Goal: Find contact information: Find contact information

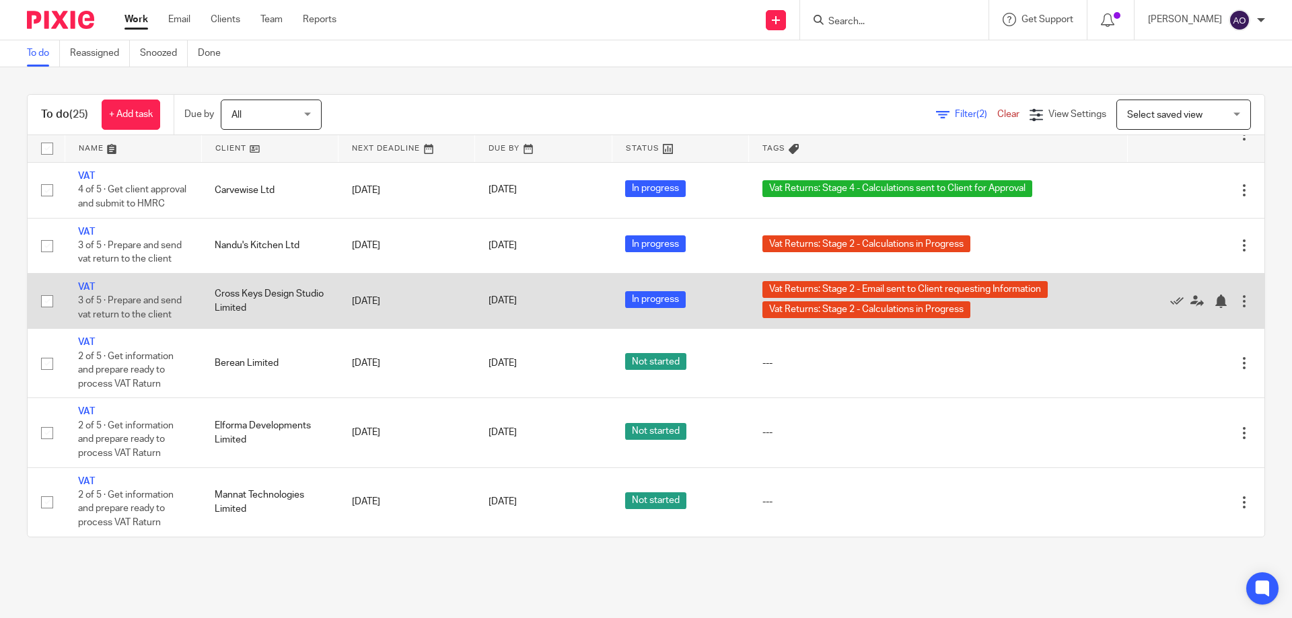
scroll to position [1030, 0]
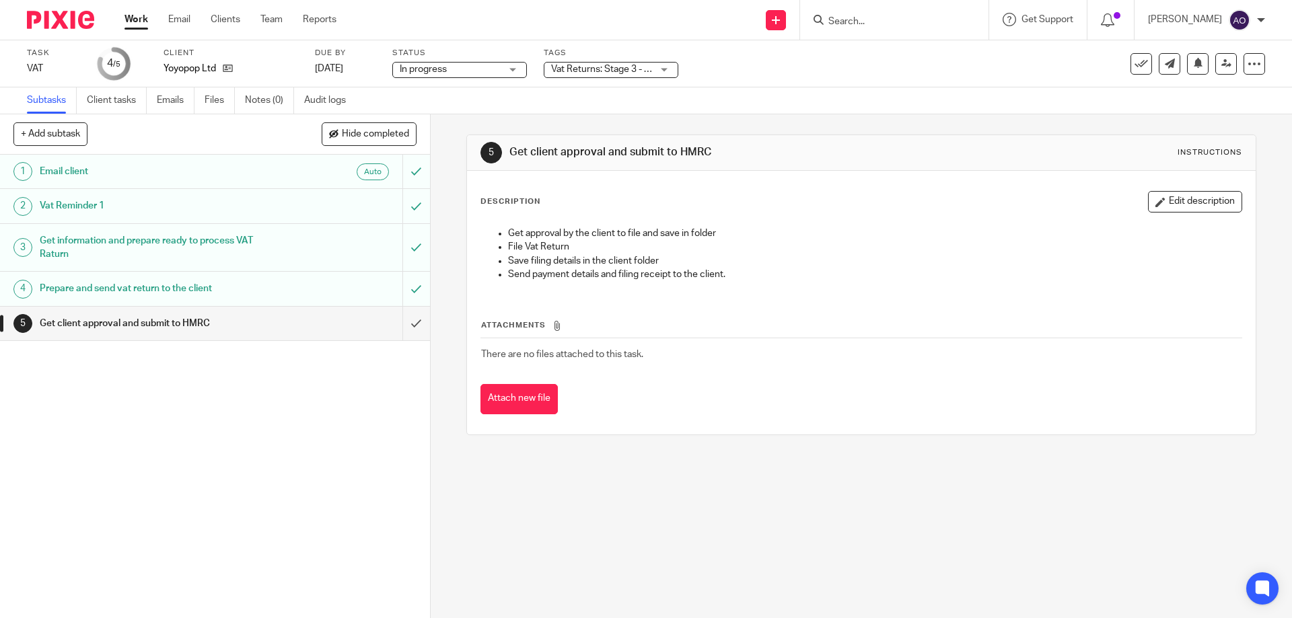
click at [671, 70] on div "Vat Returns: Stage 3 - With [PERSON_NAME] and [PERSON_NAME] for Approval" at bounding box center [611, 70] width 135 height 16
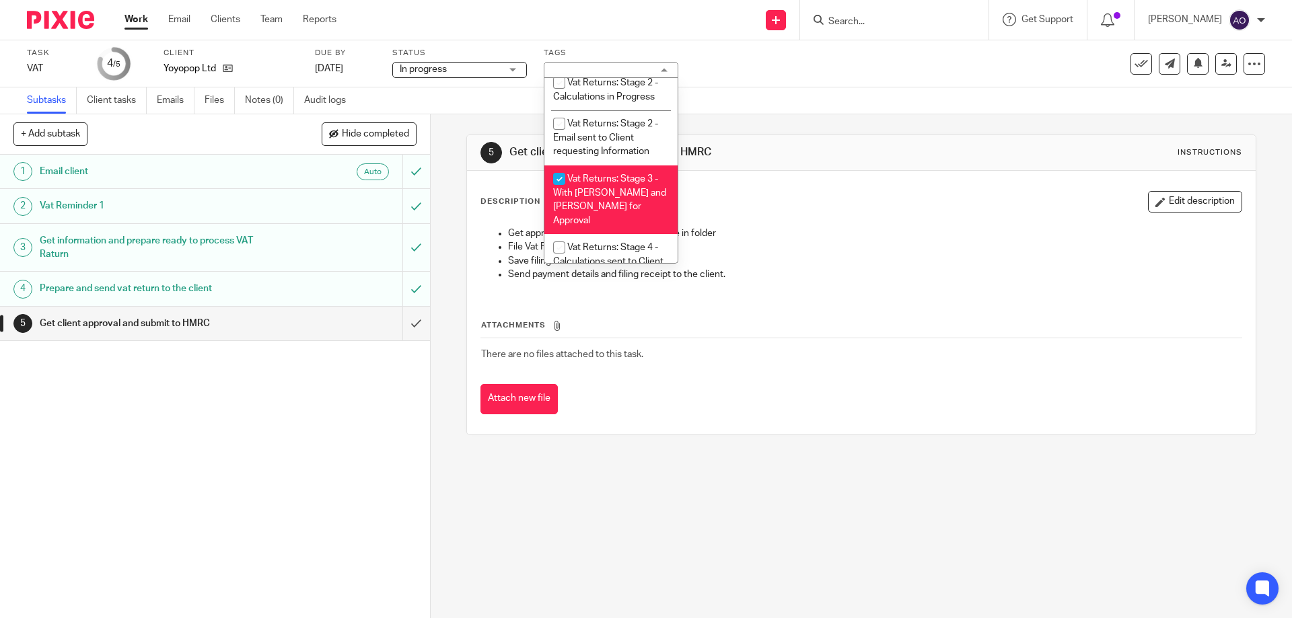
scroll to position [869, 0]
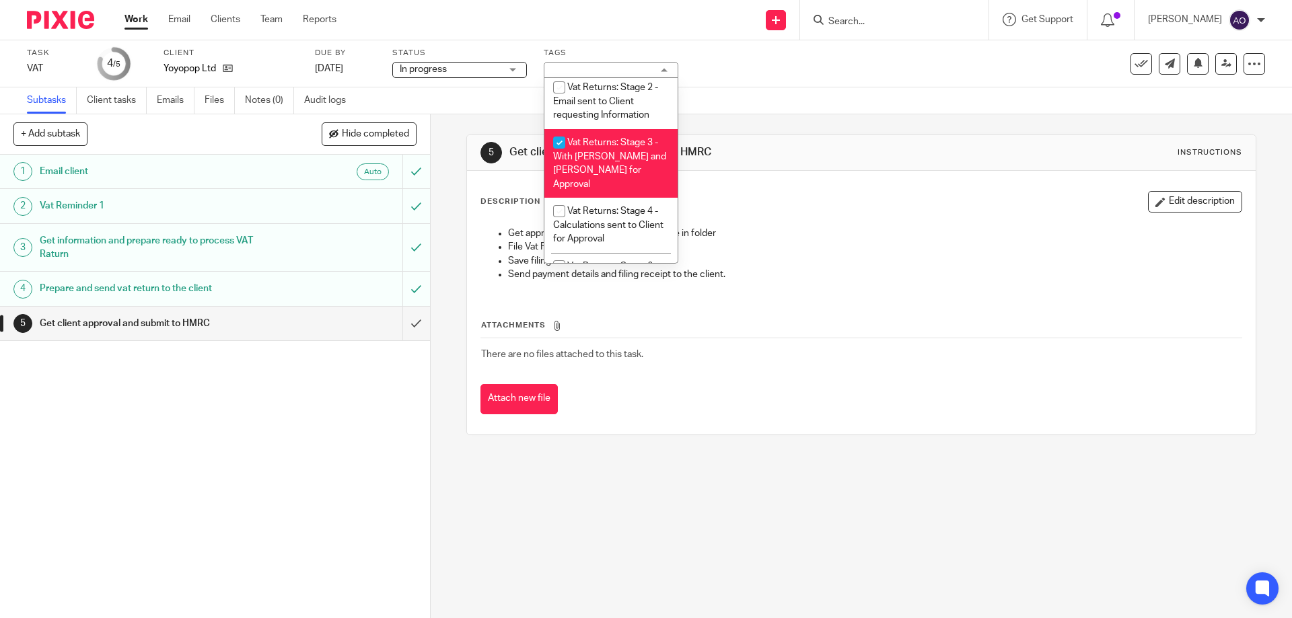
click at [554, 143] on input "checkbox" at bounding box center [559, 143] width 26 height 26
checkbox input "false"
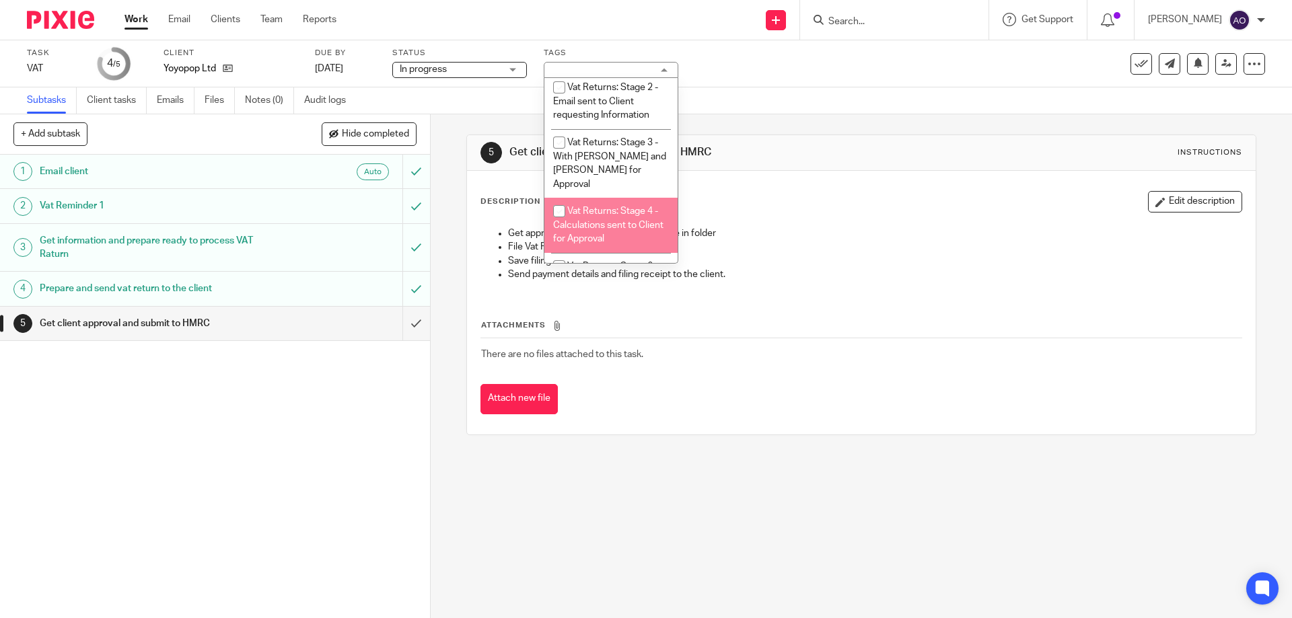
click at [558, 198] on input "checkbox" at bounding box center [559, 211] width 26 height 26
checkbox input "true"
click at [323, 413] on div "1 Email client Auto 2 Vat Reminder 1 3 Get information and prepare ready to pro…" at bounding box center [215, 387] width 430 height 464
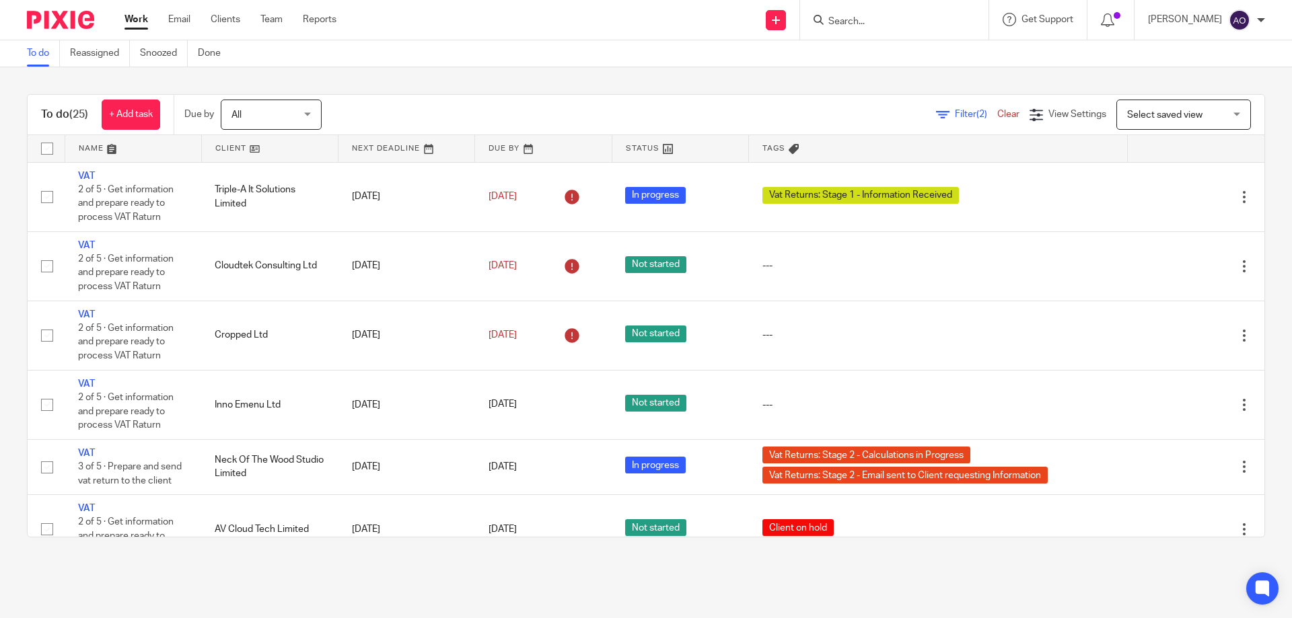
click at [260, 145] on link at bounding box center [270, 148] width 136 height 27
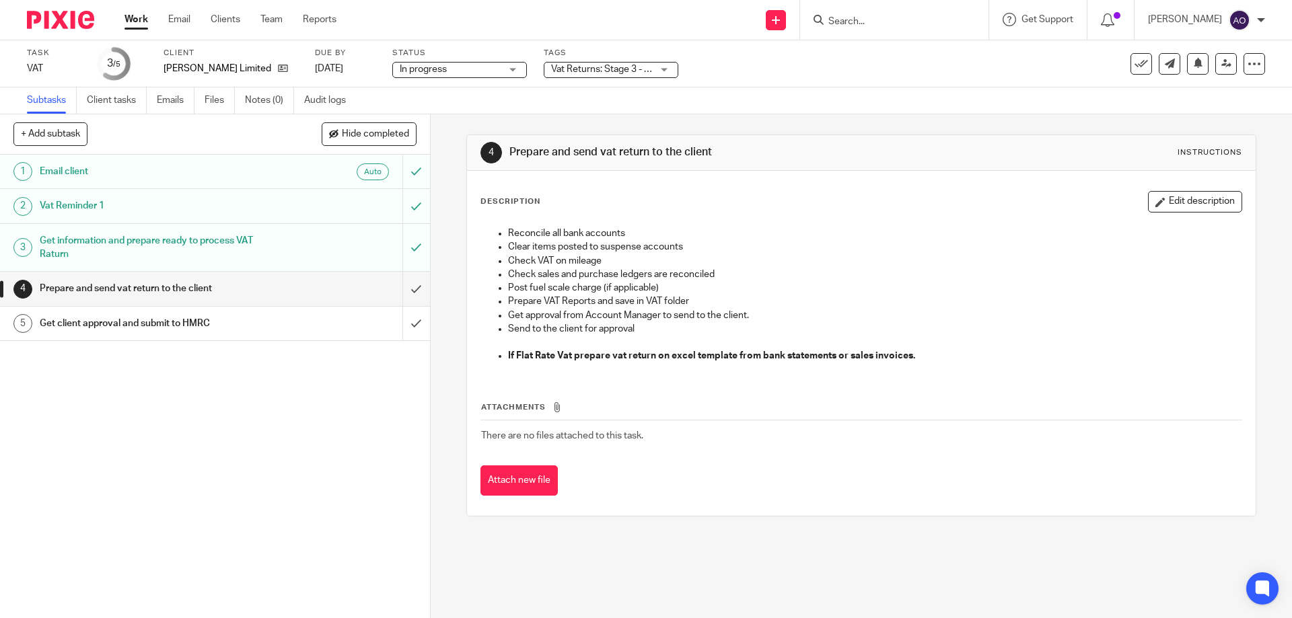
click at [665, 69] on div "Vat Returns: Stage 3 - With [PERSON_NAME] and [PERSON_NAME] for Approval" at bounding box center [611, 70] width 135 height 16
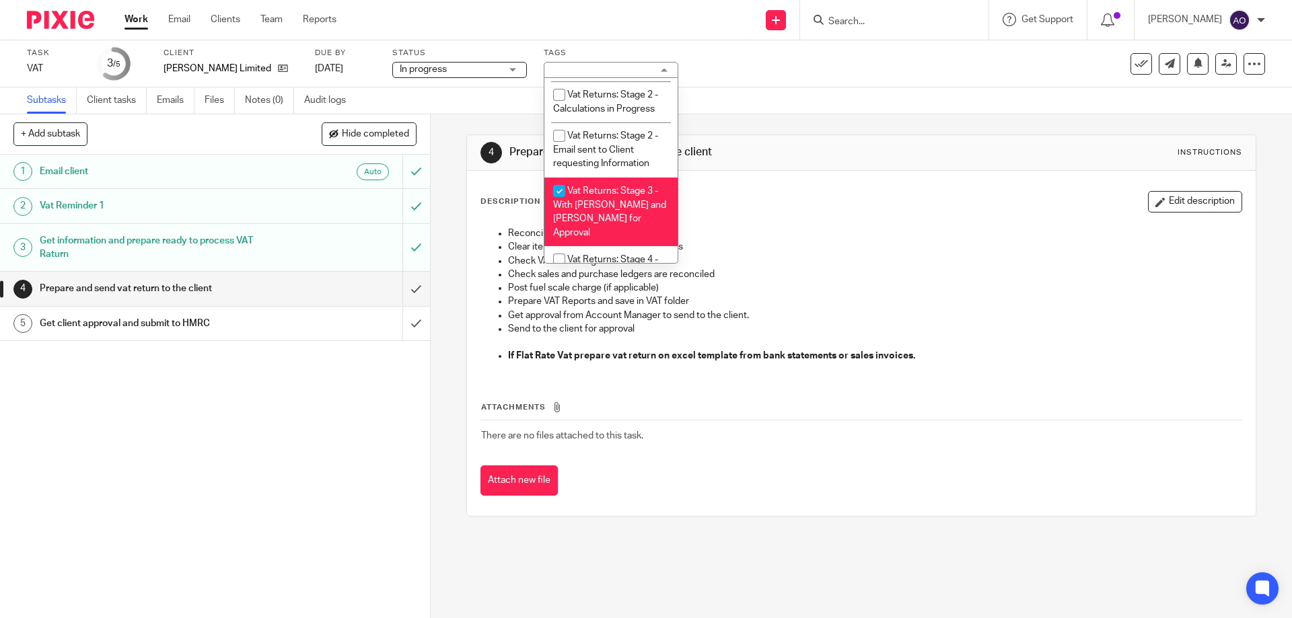
scroll to position [862, 0]
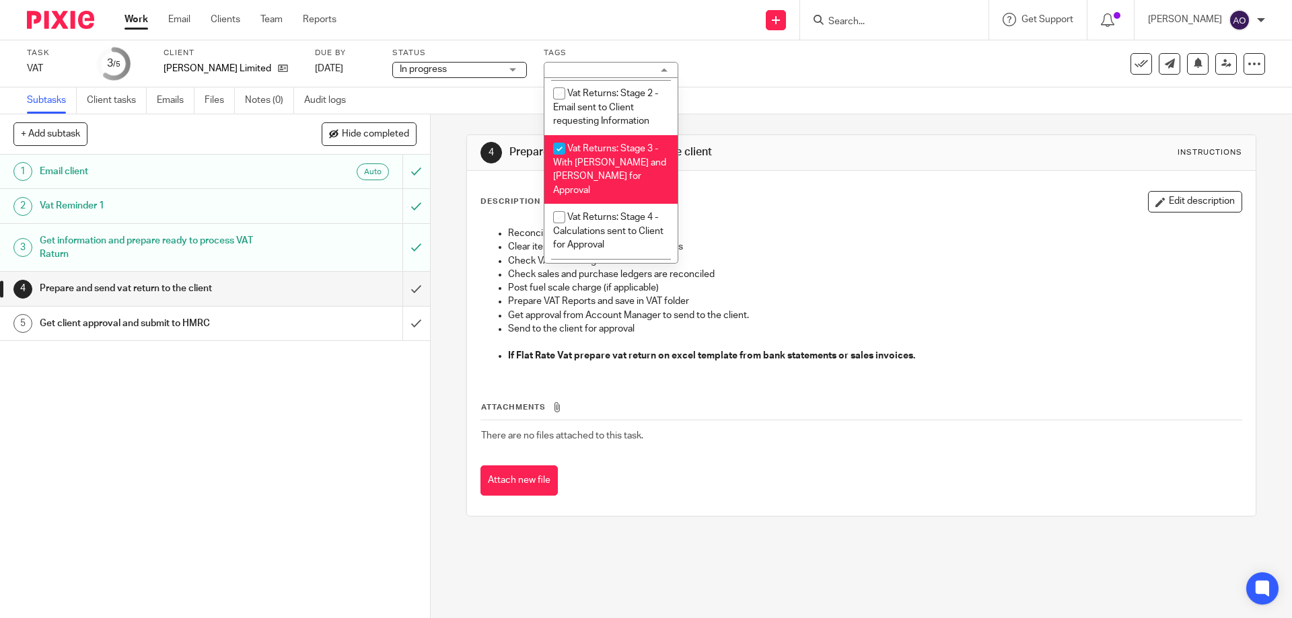
click at [552, 145] on input "checkbox" at bounding box center [559, 149] width 26 height 26
checkbox input "false"
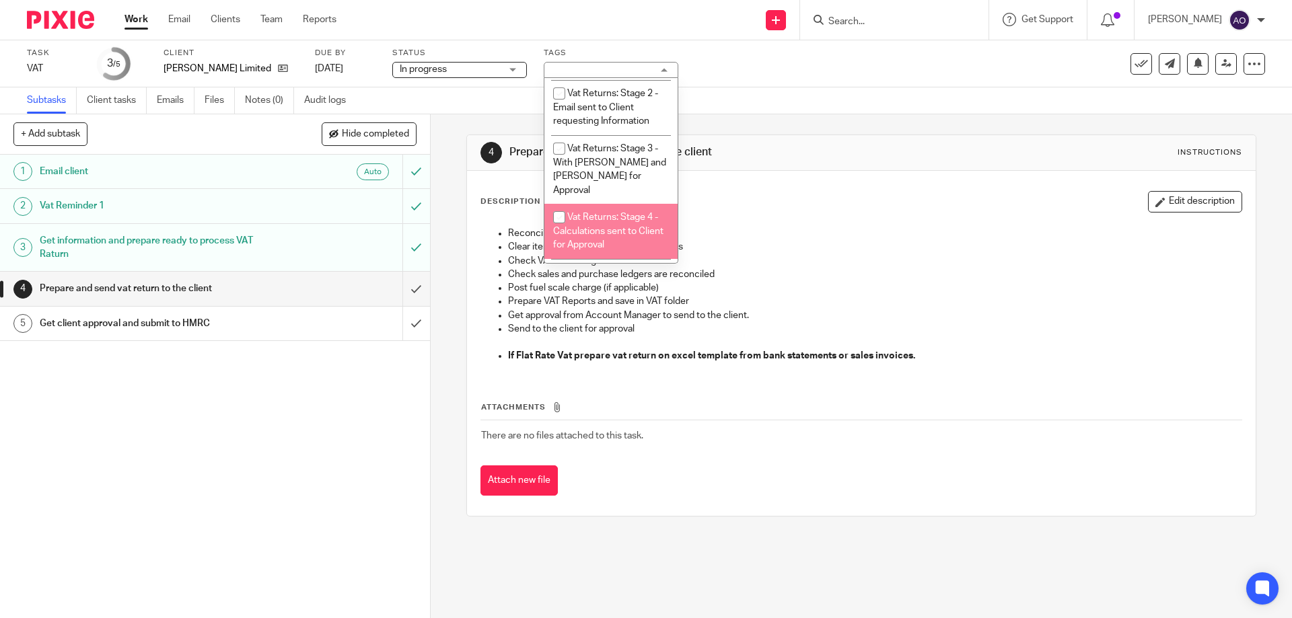
click at [556, 205] on input "checkbox" at bounding box center [559, 218] width 26 height 26
checkbox input "true"
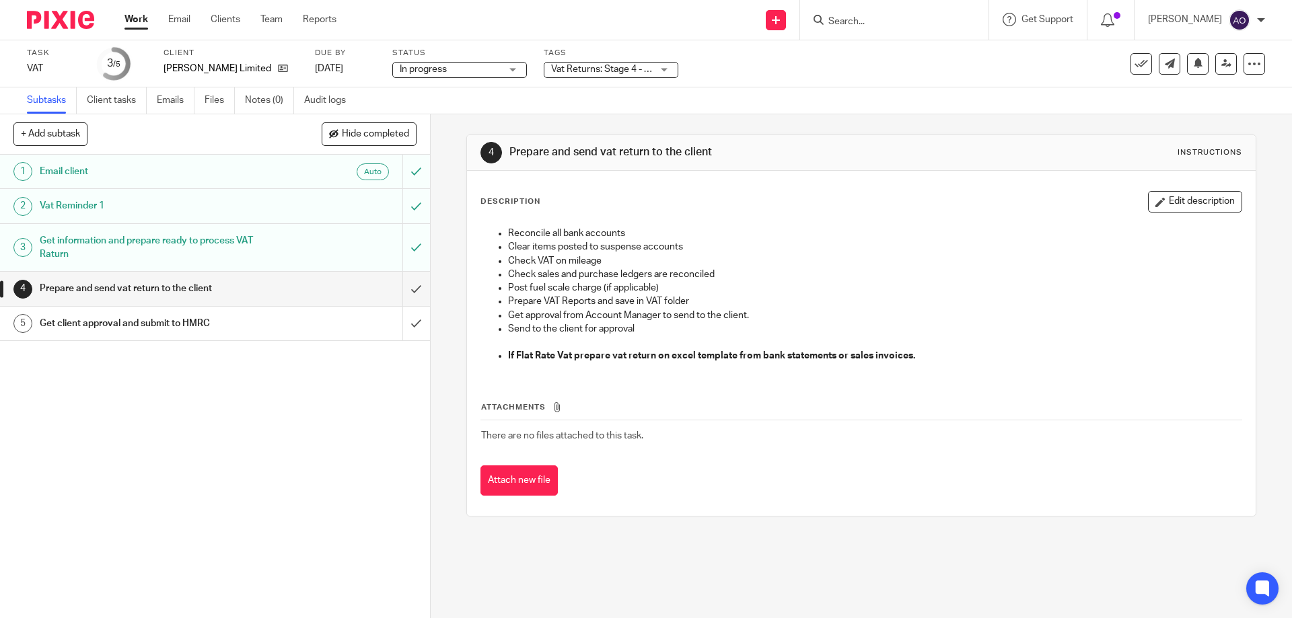
click at [363, 416] on div "1 Email client Auto 2 Vat Reminder 1 3 Get information and prepare ready to pro…" at bounding box center [215, 387] width 430 height 464
click at [402, 289] on input "submit" at bounding box center [215, 289] width 430 height 34
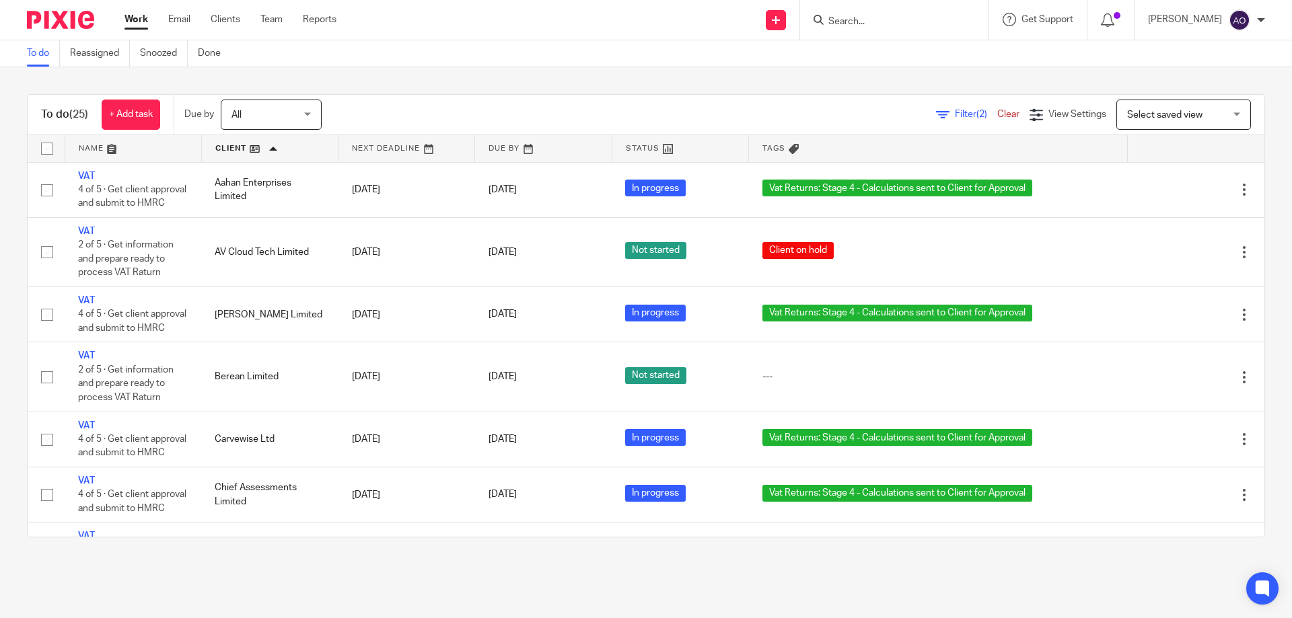
click at [441, 145] on link at bounding box center [406, 148] width 136 height 27
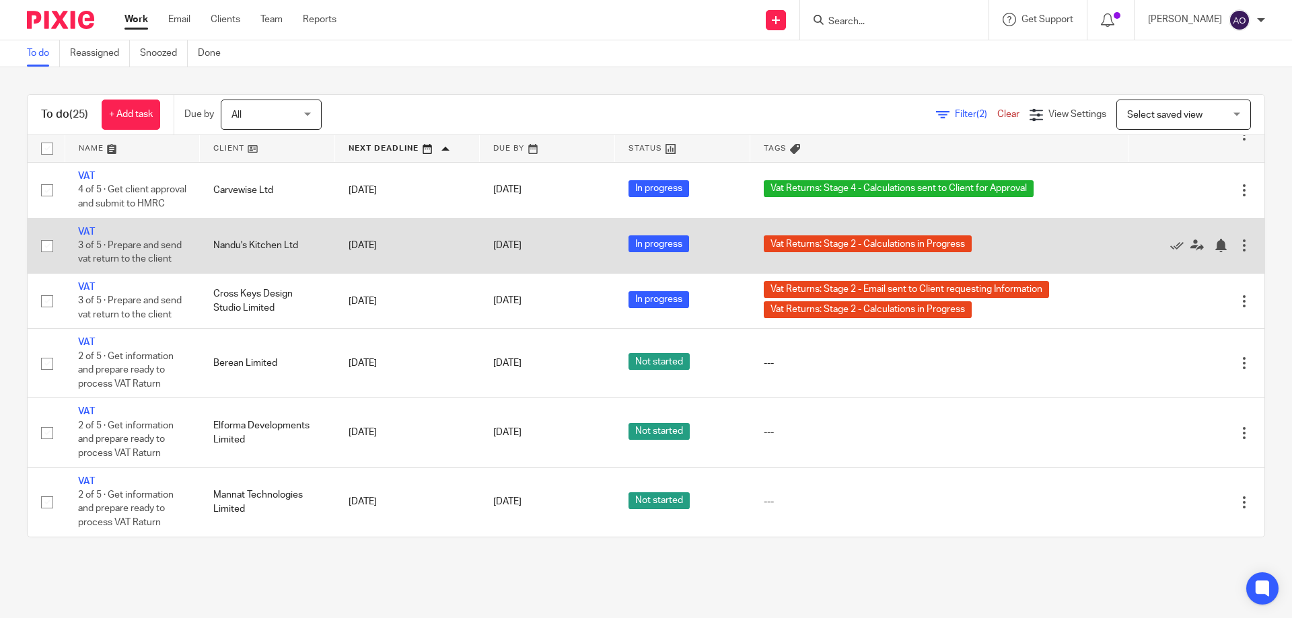
scroll to position [1097, 0]
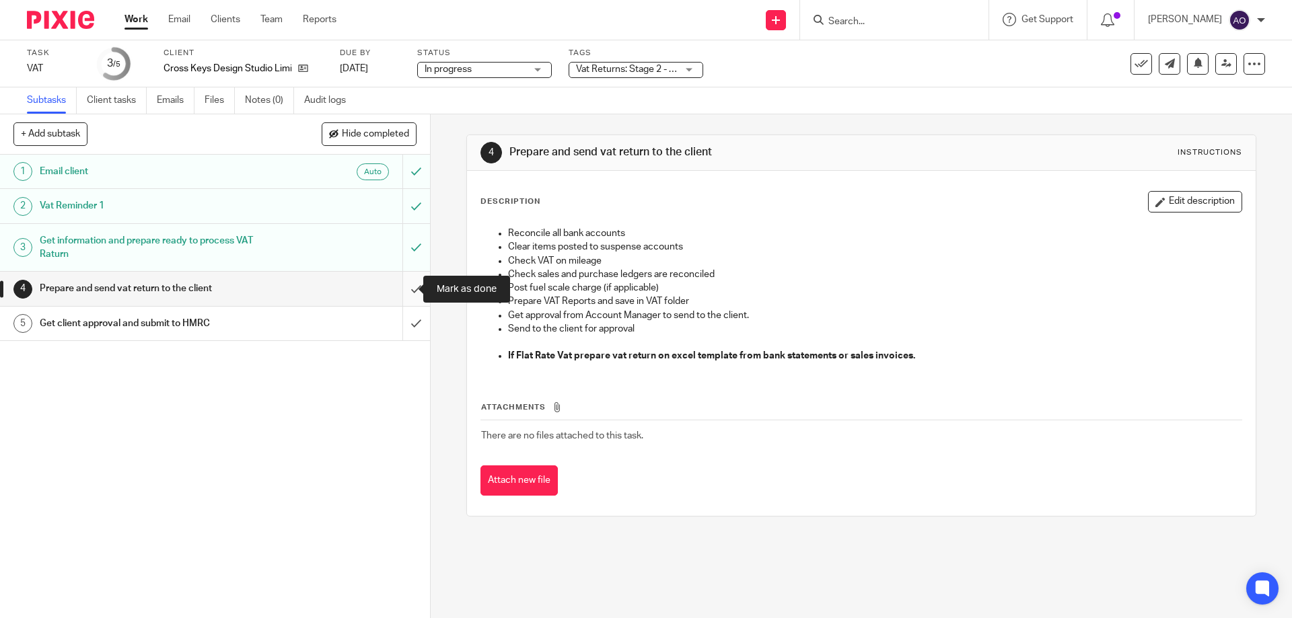
click at [402, 285] on input "submit" at bounding box center [215, 289] width 430 height 34
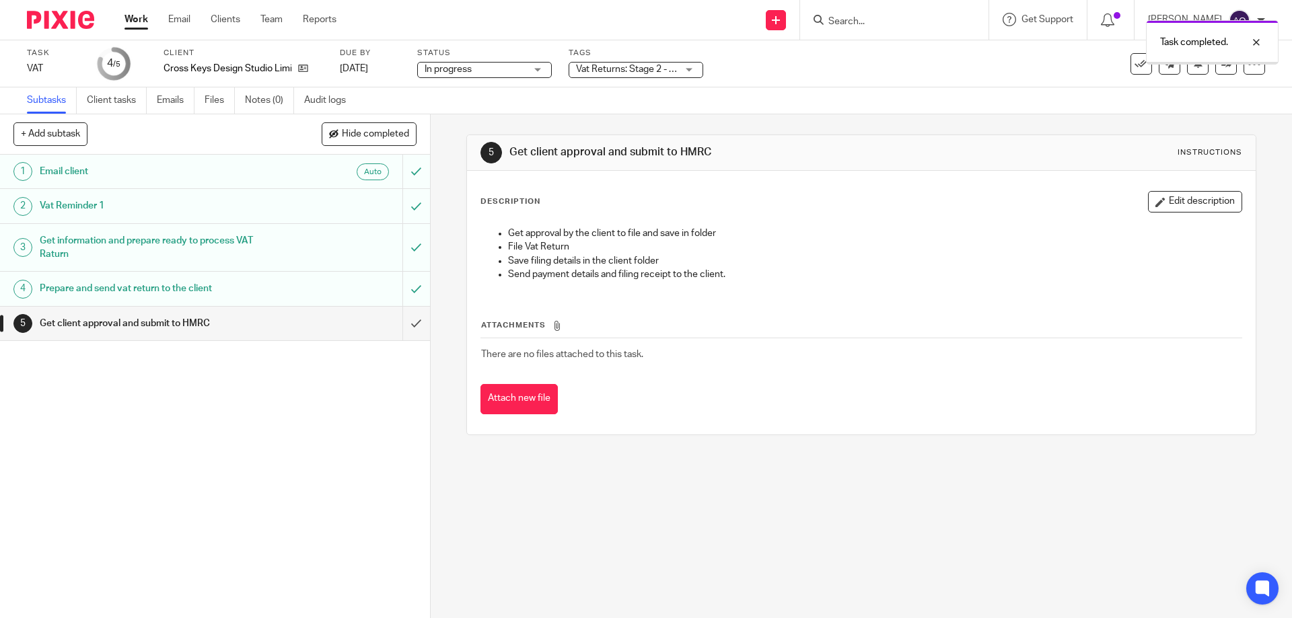
click at [693, 68] on div "Vat Returns: Stage 2 - Calculations in Progress + 1" at bounding box center [635, 70] width 135 height 16
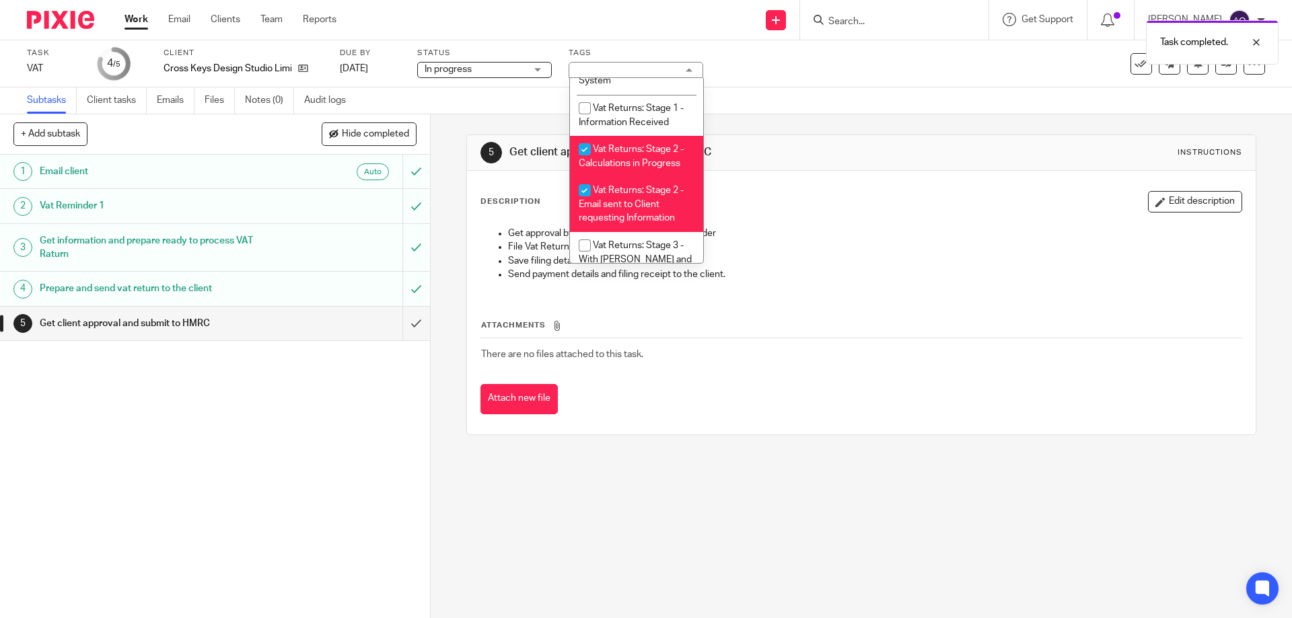
scroll to position [772, 0]
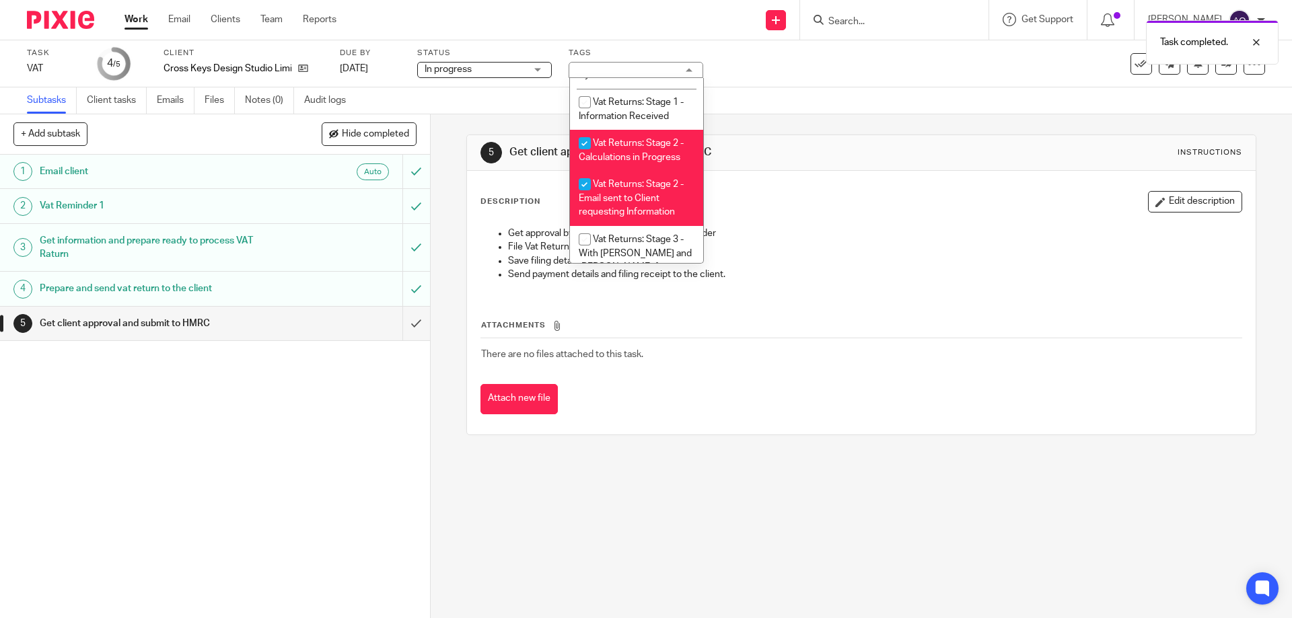
click at [579, 131] on input "checkbox" at bounding box center [585, 144] width 26 height 26
checkbox input "false"
click at [582, 179] on input "checkbox" at bounding box center [585, 185] width 26 height 26
checkbox input "false"
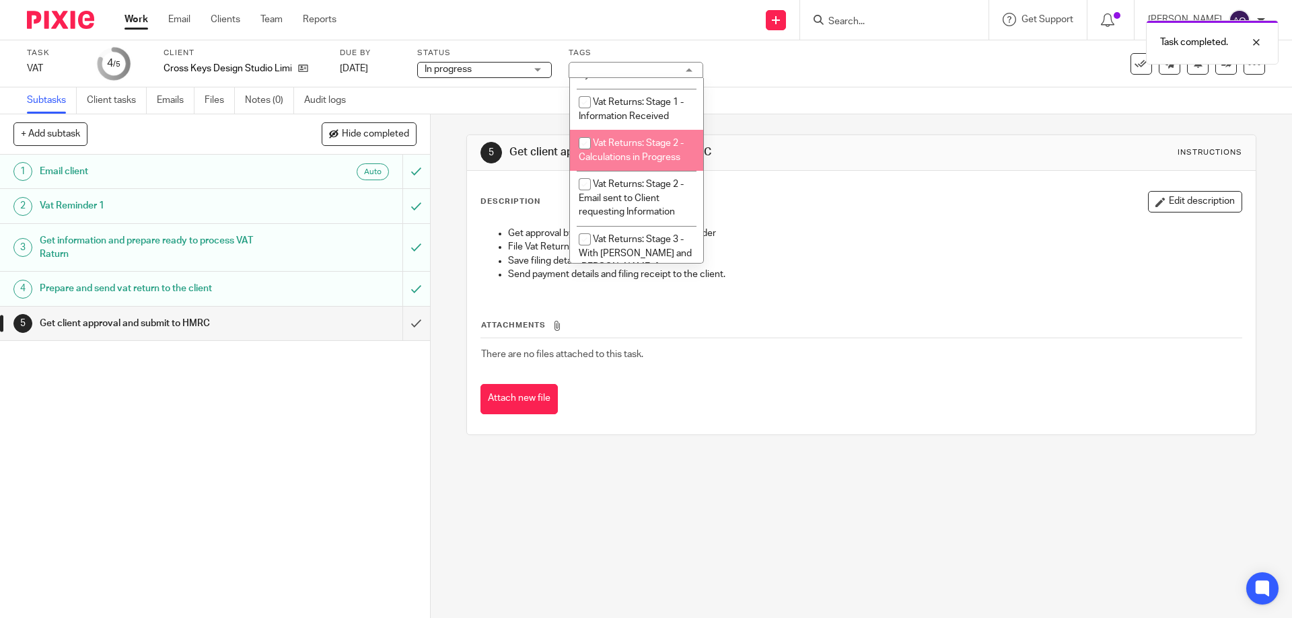
scroll to position [839, 0]
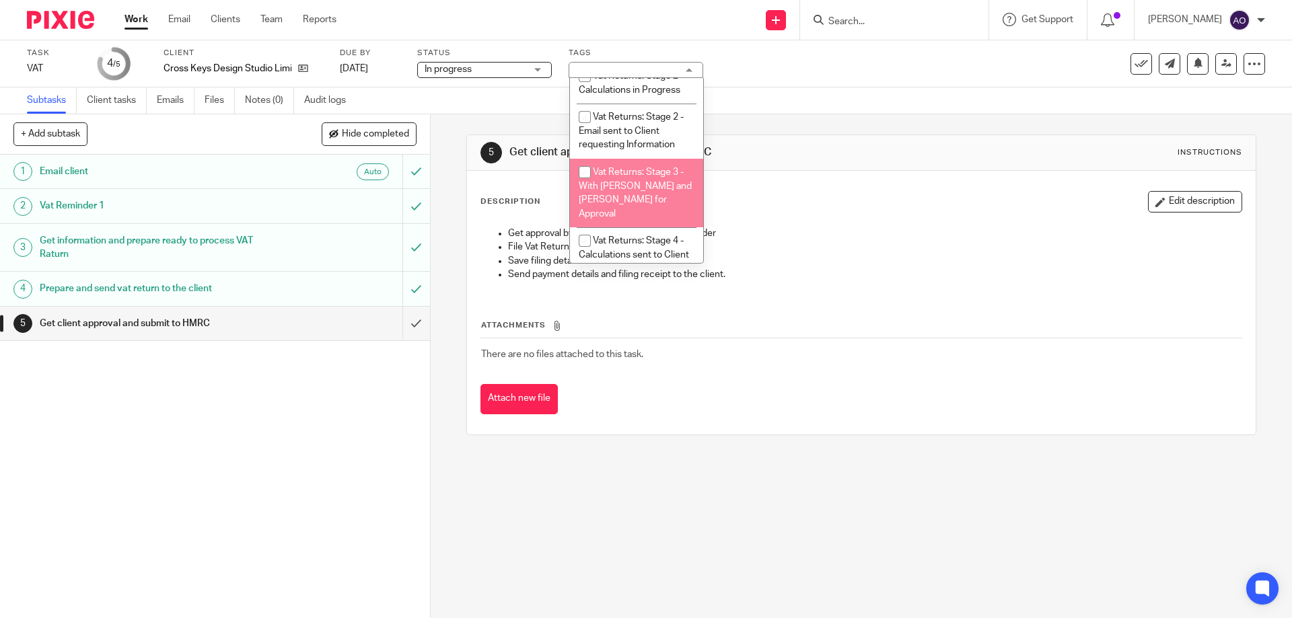
click at [585, 171] on input "checkbox" at bounding box center [585, 172] width 26 height 26
checkbox input "true"
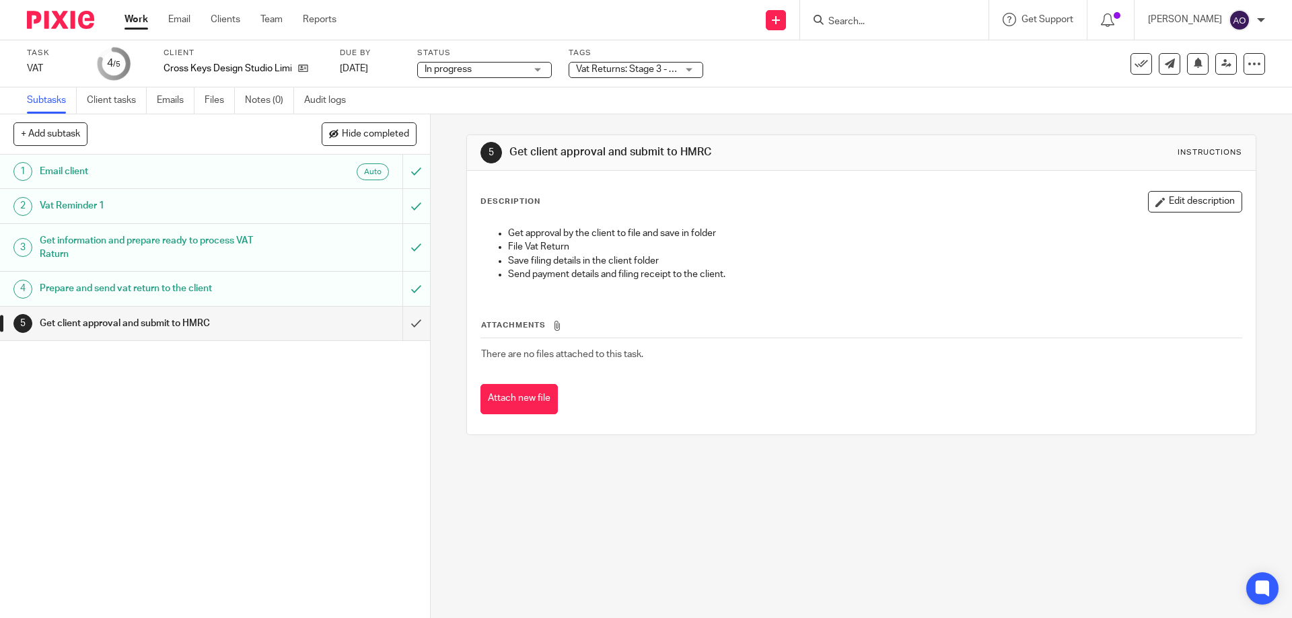
click at [368, 420] on div "1 Email client Auto 2 Vat Reminder 1 3 Get information and prepare ready to pro…" at bounding box center [215, 387] width 430 height 464
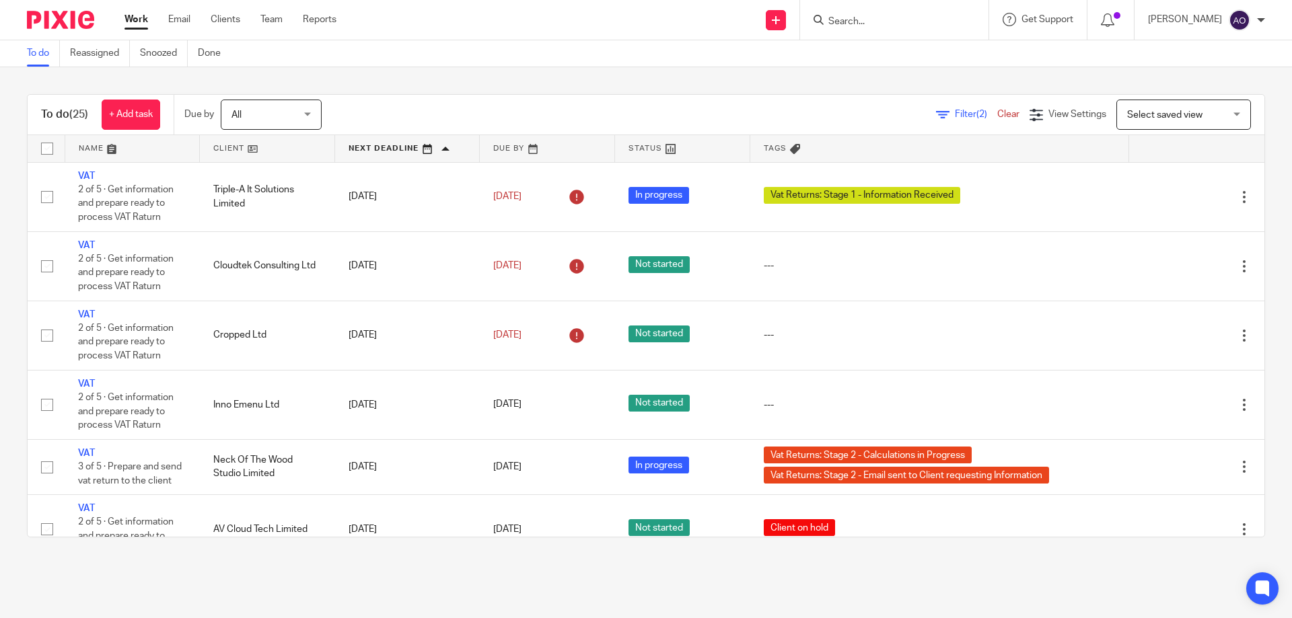
click at [568, 79] on div "To do (25) + Add task Due by All All [DATE] [DATE] This week Next week This mon…" at bounding box center [646, 315] width 1292 height 497
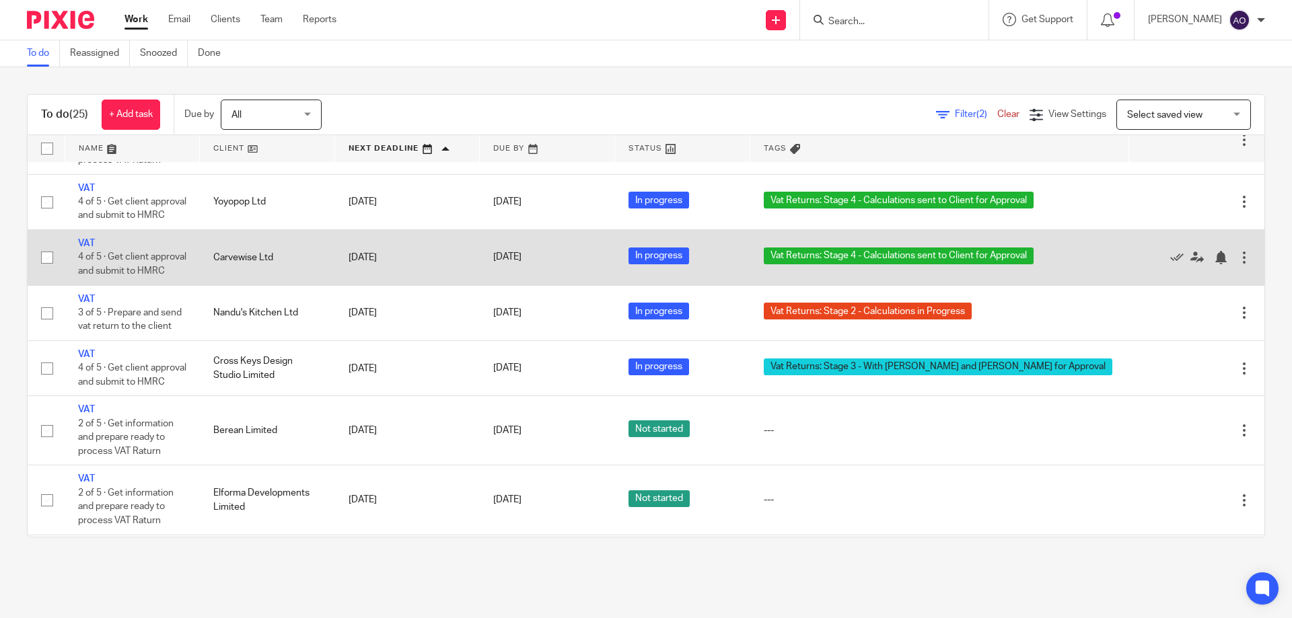
scroll to position [1165, 0]
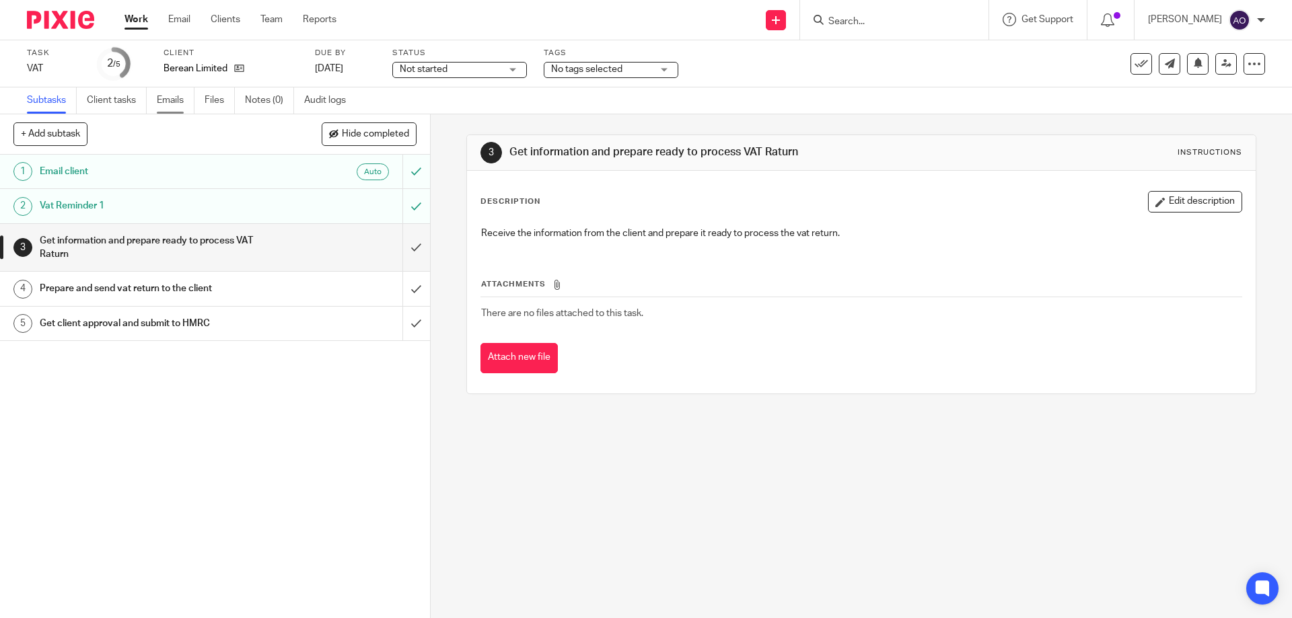
click at [168, 97] on link "Emails" at bounding box center [176, 100] width 38 height 26
click at [168, 99] on link "Emails" at bounding box center [176, 100] width 38 height 26
click at [168, 97] on link "Emails" at bounding box center [176, 100] width 38 height 26
click at [169, 103] on link "Emails" at bounding box center [176, 100] width 38 height 26
click at [170, 101] on link "Emails" at bounding box center [176, 100] width 38 height 26
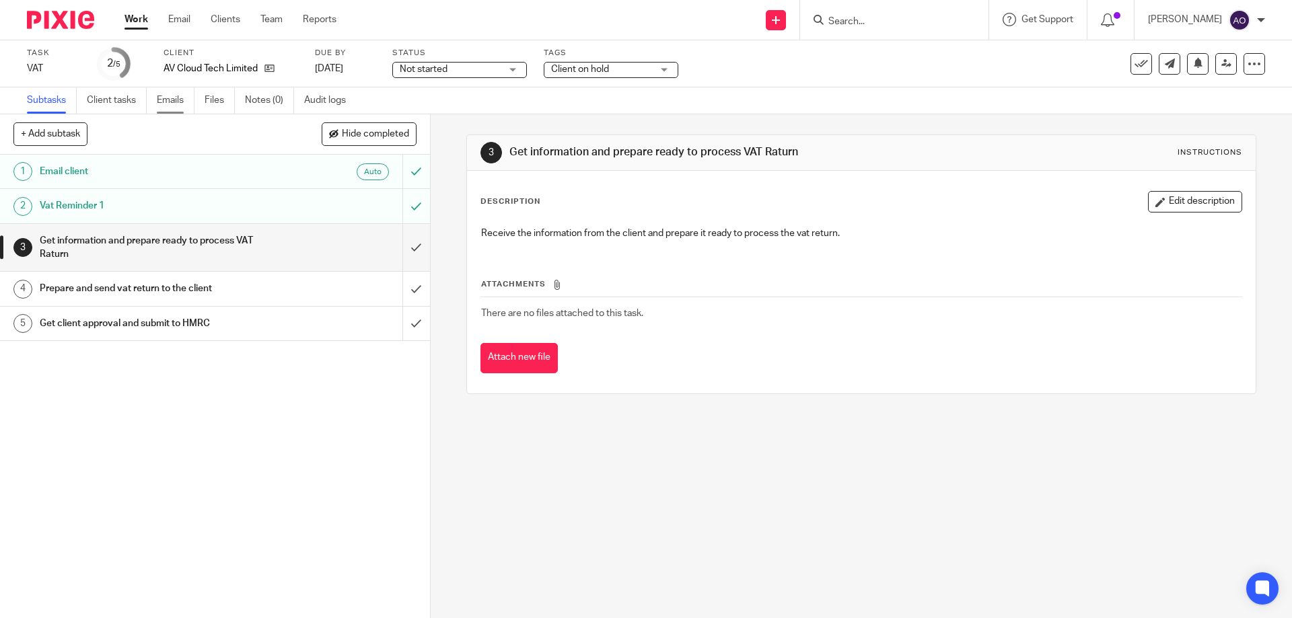
click at [168, 100] on link "Emails" at bounding box center [176, 100] width 38 height 26
click at [166, 94] on link "Emails" at bounding box center [176, 100] width 38 height 26
click at [404, 201] on input "submit" at bounding box center [215, 206] width 430 height 34
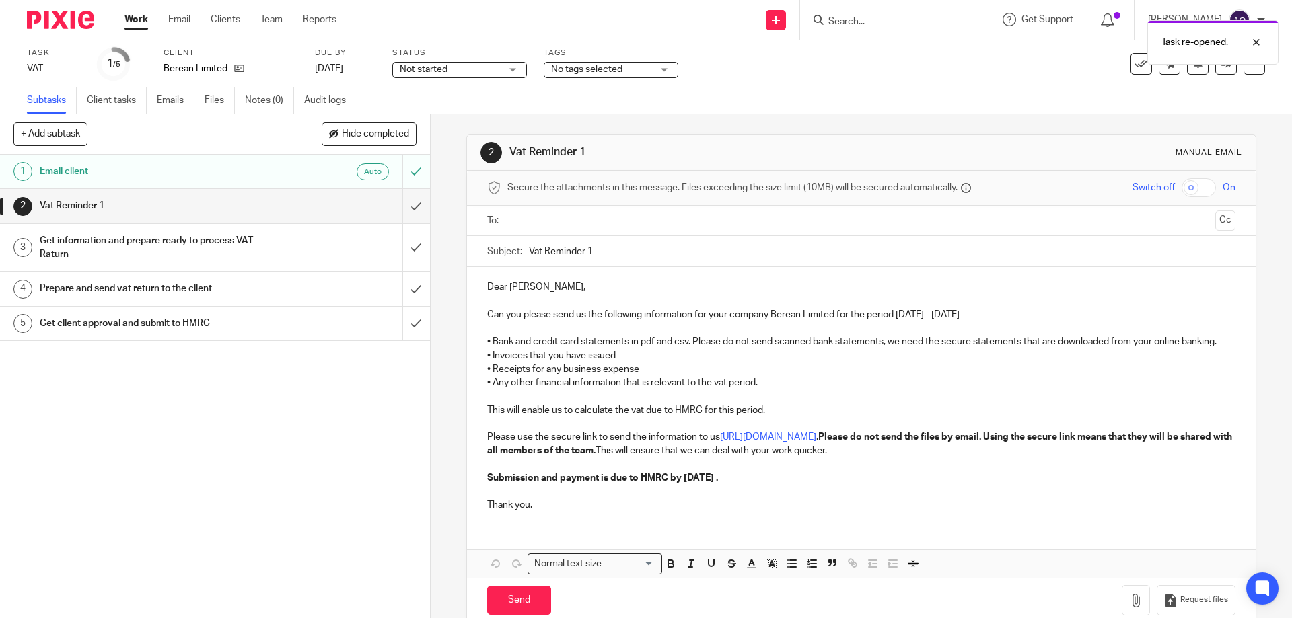
click at [550, 224] on input "text" at bounding box center [860, 220] width 697 height 15
drag, startPoint x: 585, startPoint y: 253, endPoint x: 605, endPoint y: 254, distance: 20.2
click at [605, 254] on input "Vat Reminder 1" at bounding box center [882, 255] width 706 height 30
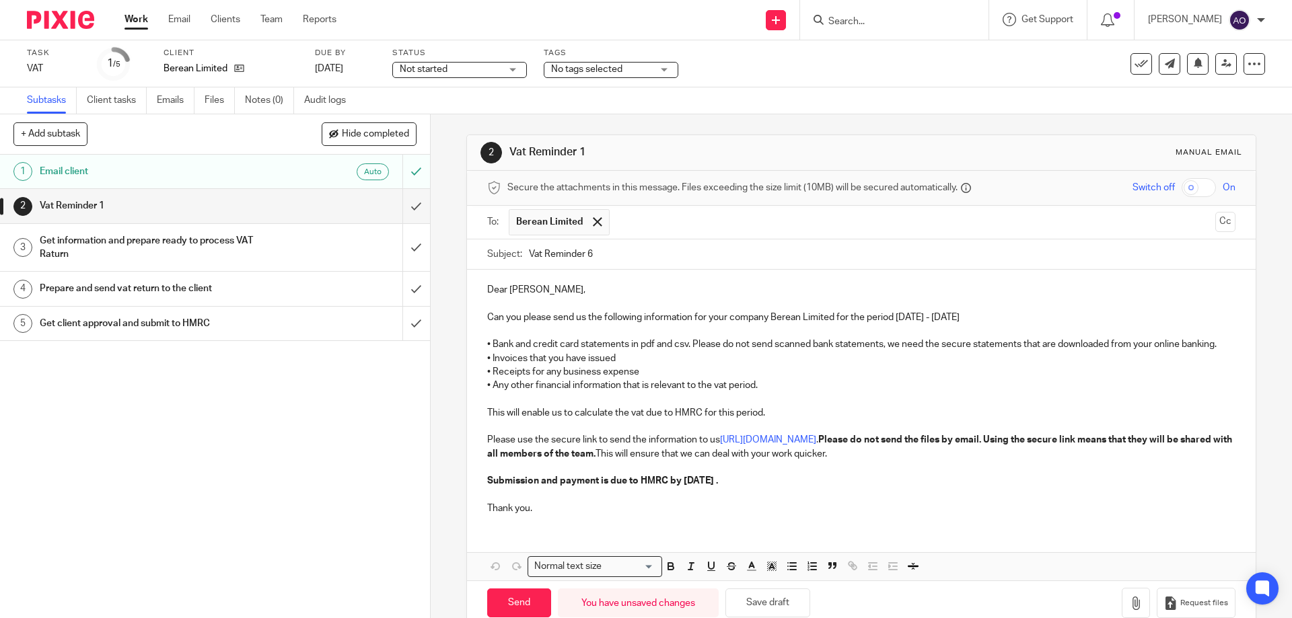
type input "Vat Reminder 6"
click at [737, 488] on p "Submission and payment is due to HMRC by 3 Sep 2025 ." at bounding box center [860, 480] width 747 height 13
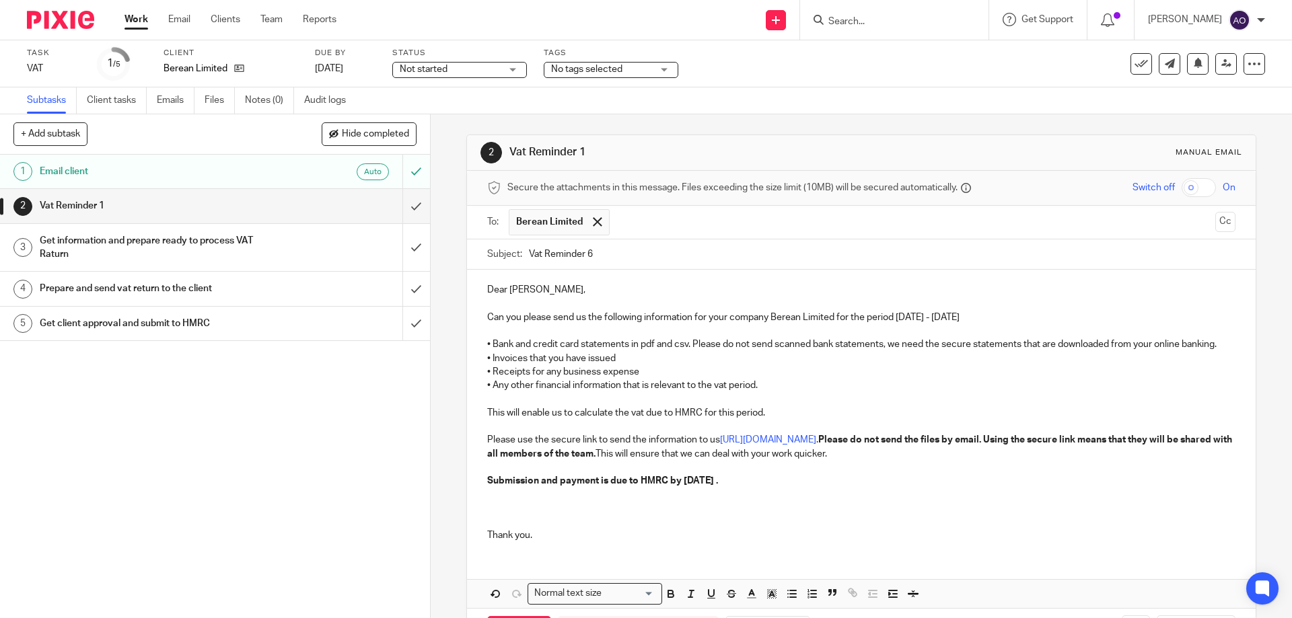
click at [937, 288] on p "Dear Emmanuel," at bounding box center [860, 289] width 747 height 13
click at [487, 515] on p at bounding box center [860, 508] width 747 height 13
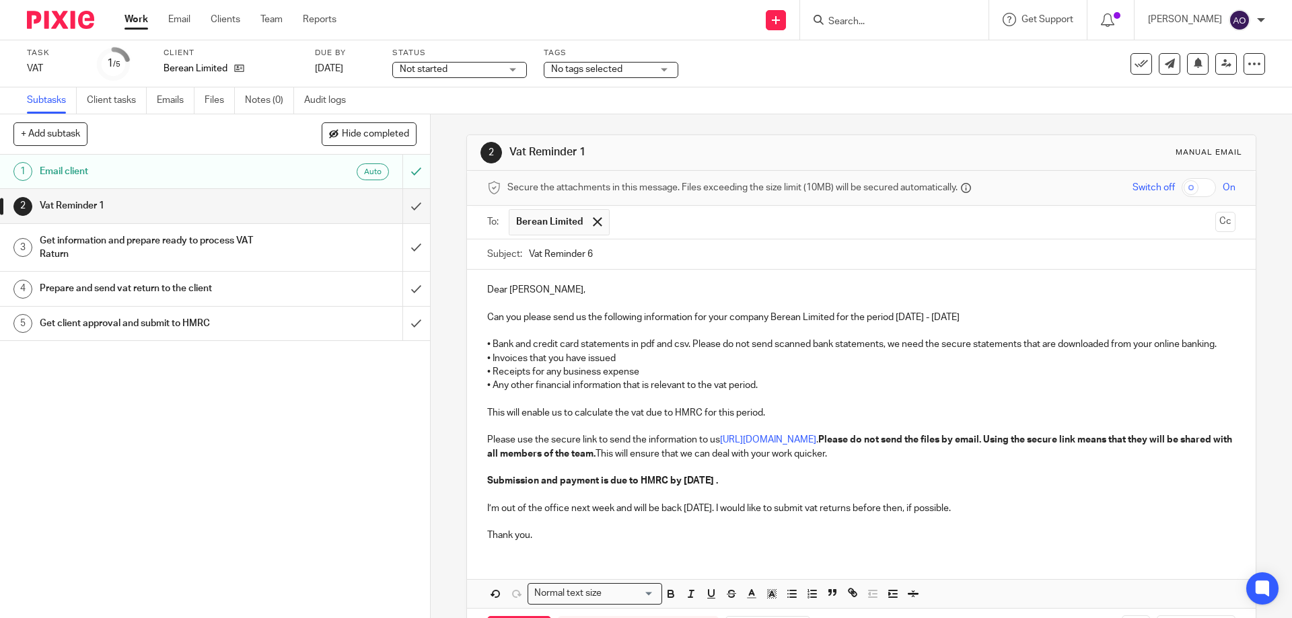
drag, startPoint x: 483, startPoint y: 521, endPoint x: 1029, endPoint y: 524, distance: 546.3
click at [1029, 515] on p "I’m out of the office next week and will be back Monday 1st September. I would …" at bounding box center [860, 508] width 747 height 13
click at [669, 594] on icon "button" at bounding box center [670, 592] width 5 height 3
click at [1093, 529] on p at bounding box center [860, 521] width 747 height 13
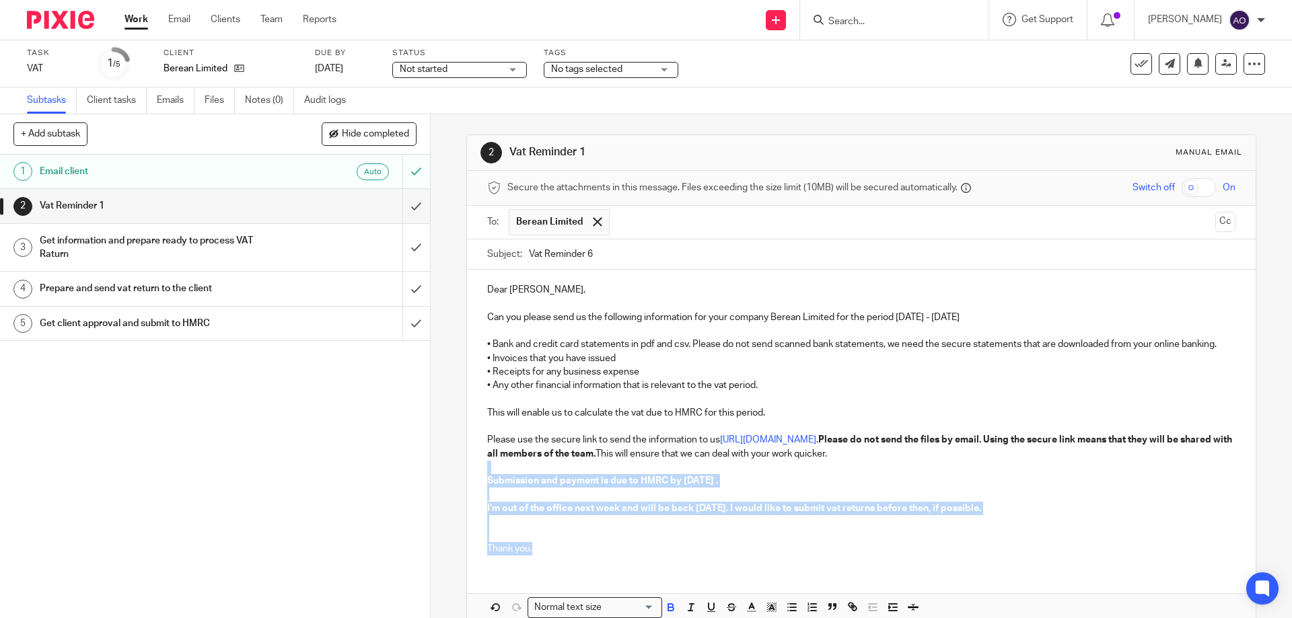
drag, startPoint x: 482, startPoint y: 476, endPoint x: 561, endPoint y: 537, distance: 99.3
click at [553, 560] on div "Dear Emmanuel, Can you please send us the following information for your compan…" at bounding box center [861, 418] width 788 height 296
copy div "Submission and payment is due to HMRC by 3 Sep 2025 . I’m out of the office nex…"
click at [581, 556] on p "Thank you." at bounding box center [860, 548] width 747 height 13
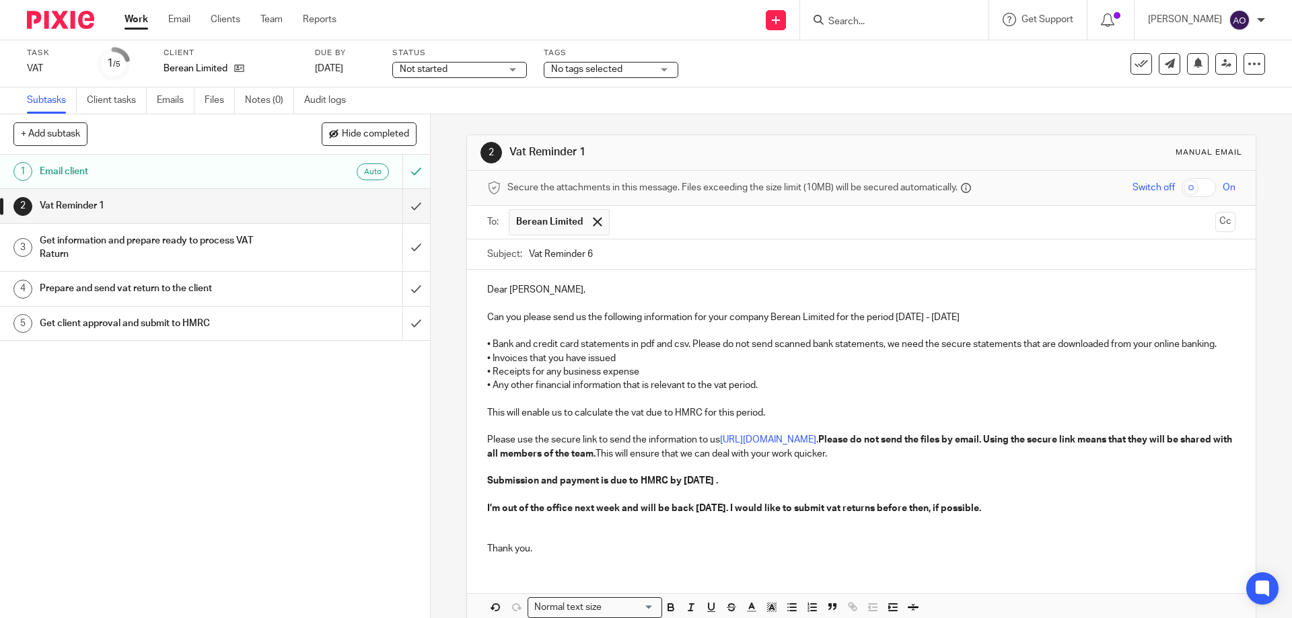
scroll to position [82, 0]
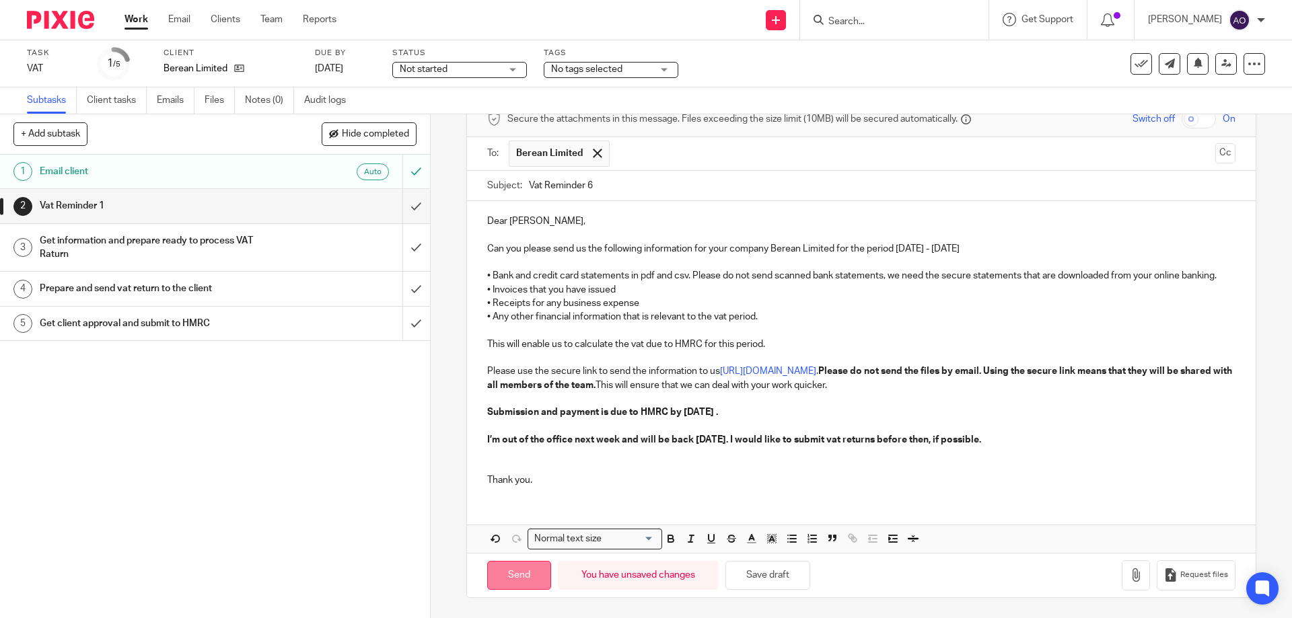
click at [516, 571] on input "Send" at bounding box center [519, 575] width 64 height 29
type input "Sent"
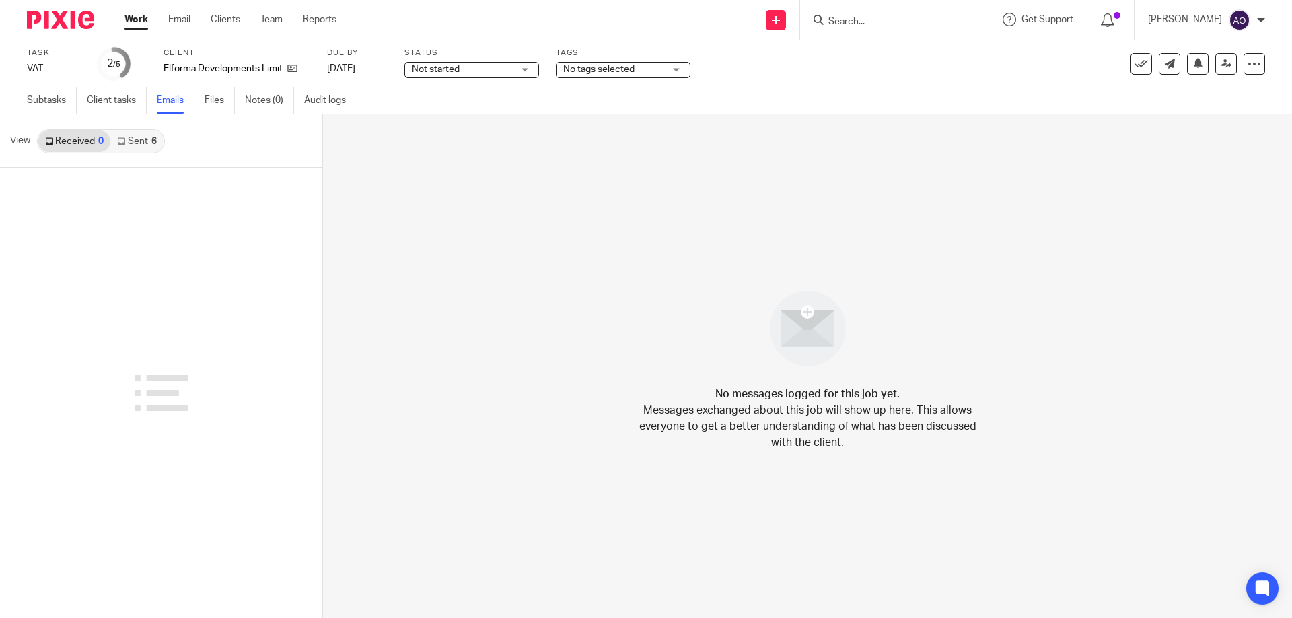
click at [148, 142] on link "Sent 6" at bounding box center [136, 142] width 52 height 22
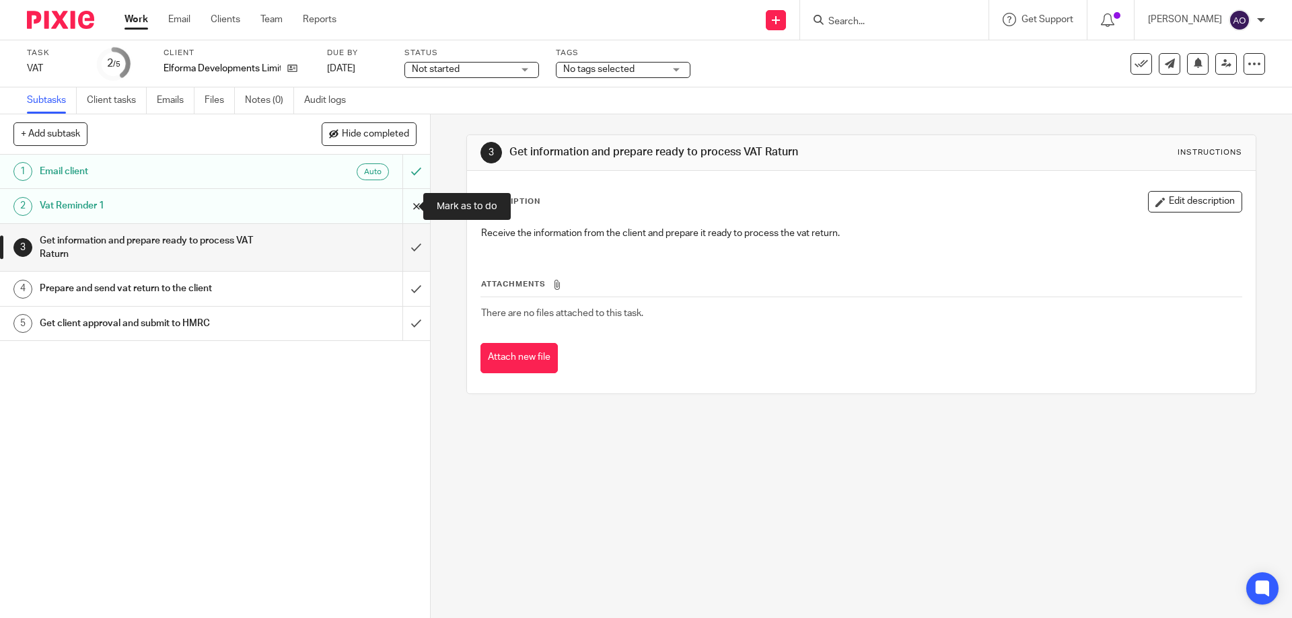
click at [408, 203] on input "submit" at bounding box center [215, 206] width 430 height 34
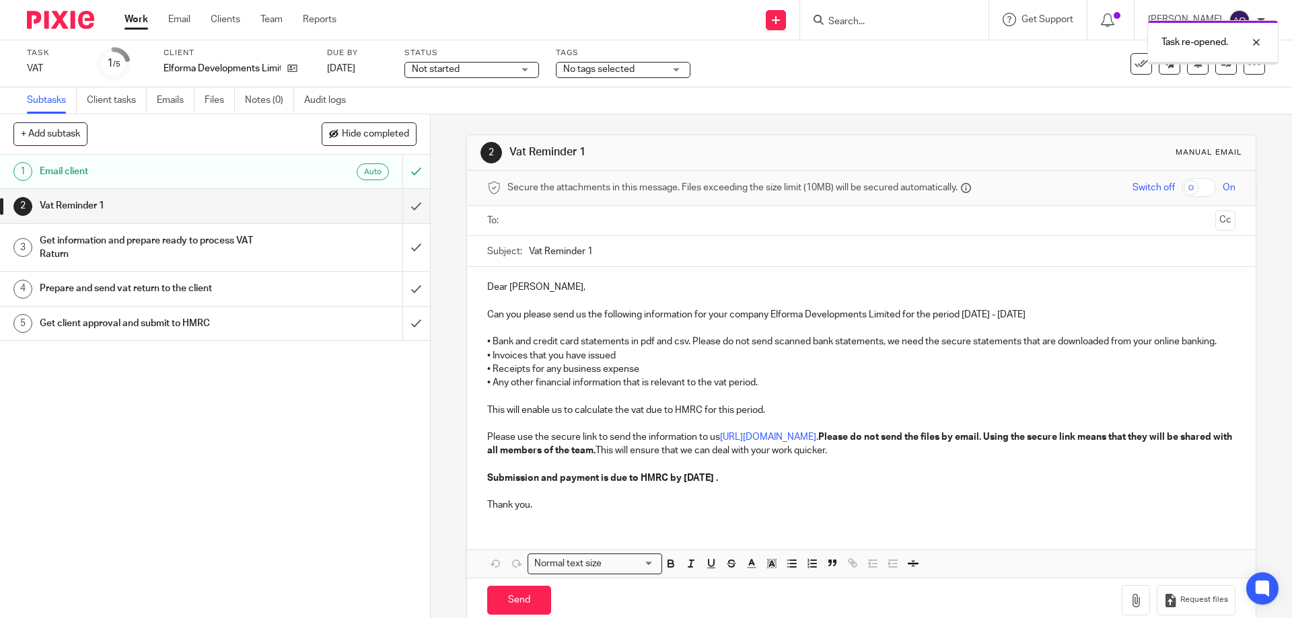
click at [556, 219] on input "text" at bounding box center [860, 220] width 697 height 15
drag, startPoint x: 585, startPoint y: 251, endPoint x: 592, endPoint y: 251, distance: 7.4
click at [592, 251] on input "Vat Reminder 1" at bounding box center [882, 255] width 706 height 30
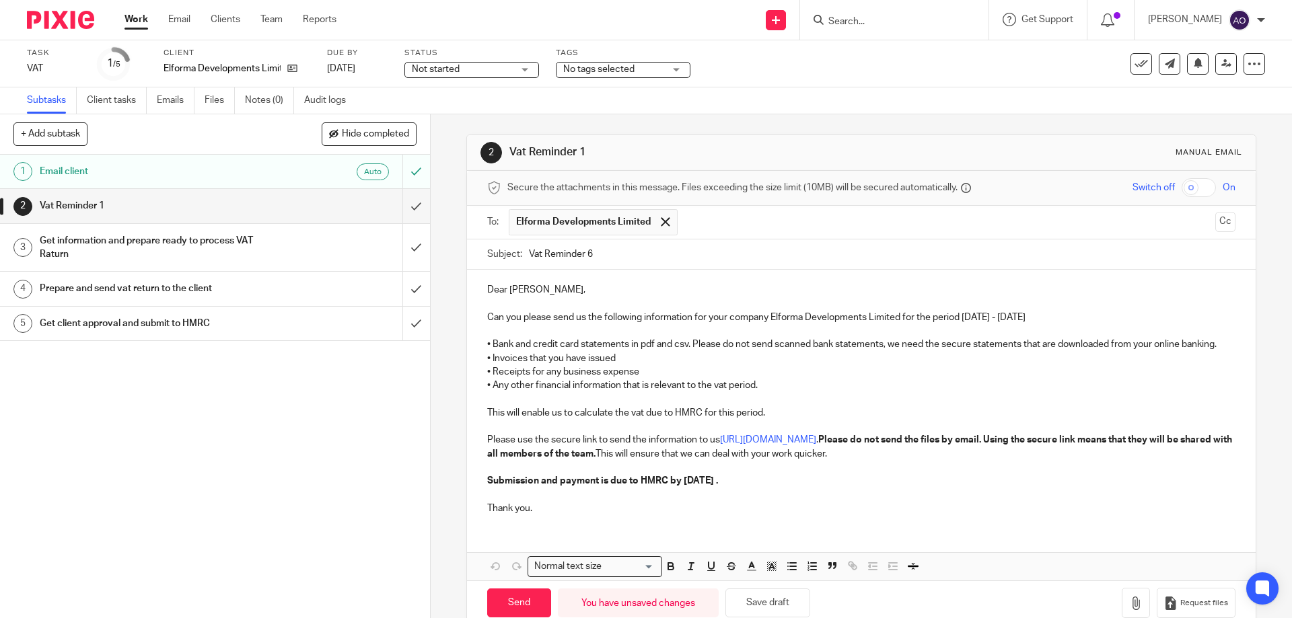
type input "Vat Reminder 6"
drag, startPoint x: 482, startPoint y: 486, endPoint x: 529, endPoint y: 522, distance: 59.1
click at [529, 522] on div "Dear Emmanuel, Can you please send us the following information for your compan…" at bounding box center [861, 398] width 788 height 256
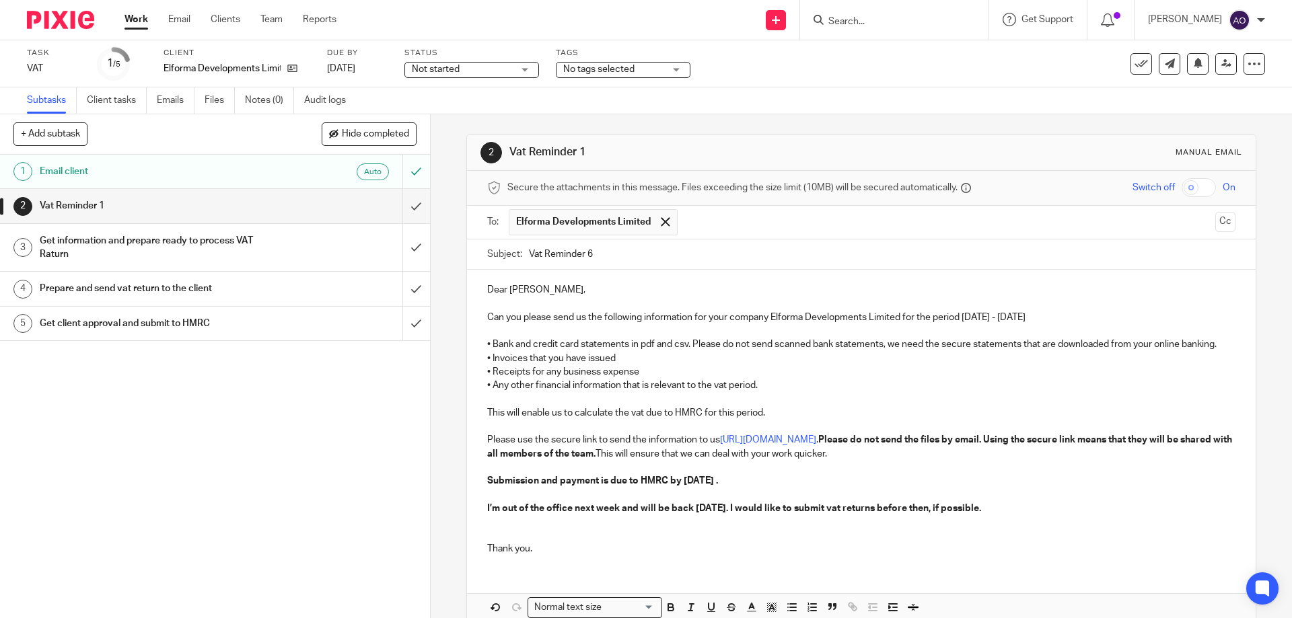
click at [492, 542] on p at bounding box center [860, 535] width 747 height 13
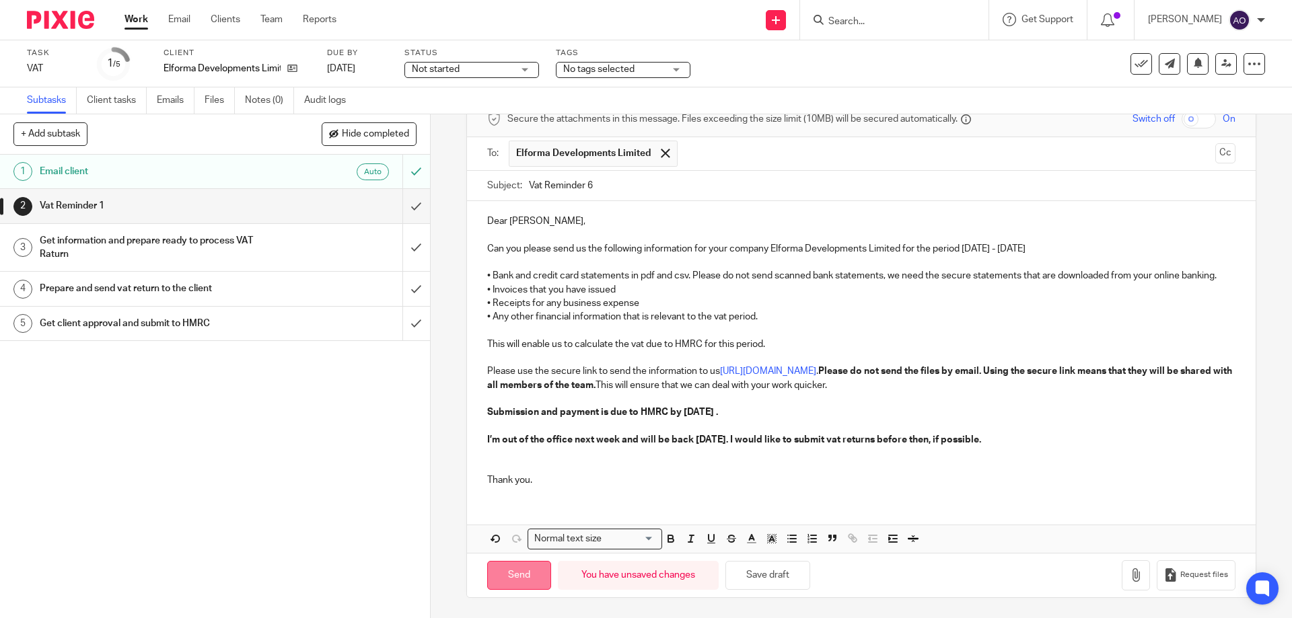
click at [523, 569] on input "Send" at bounding box center [519, 575] width 64 height 29
type input "Sent"
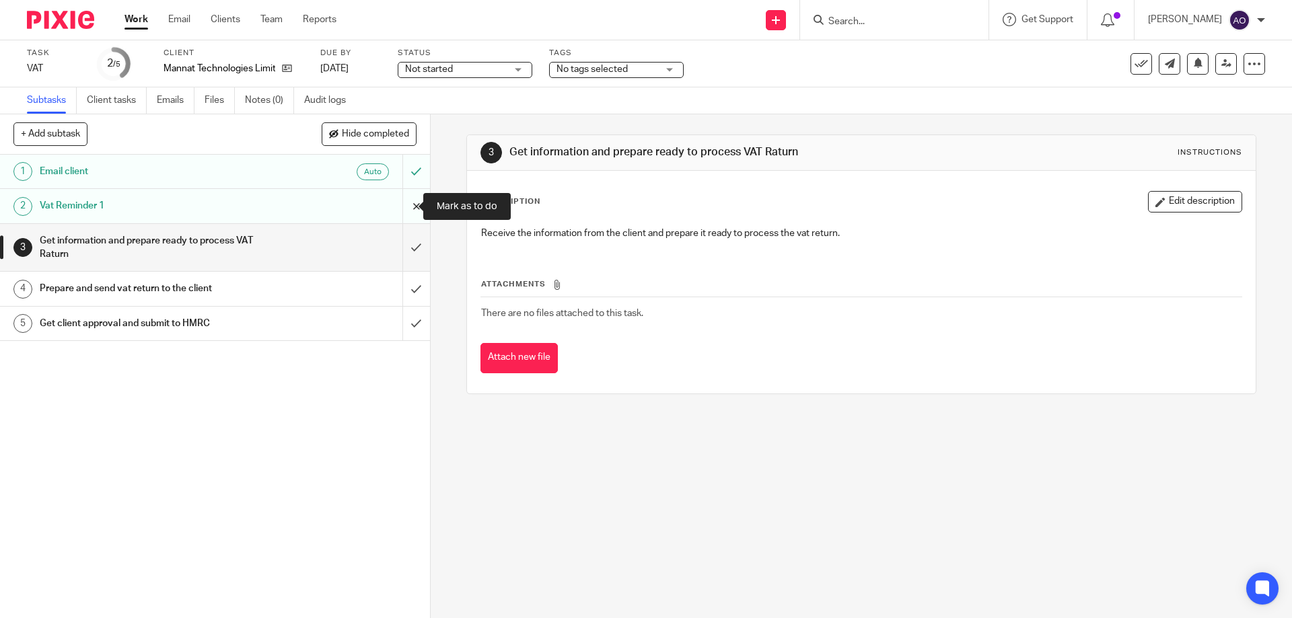
click at [400, 207] on input "submit" at bounding box center [215, 206] width 430 height 34
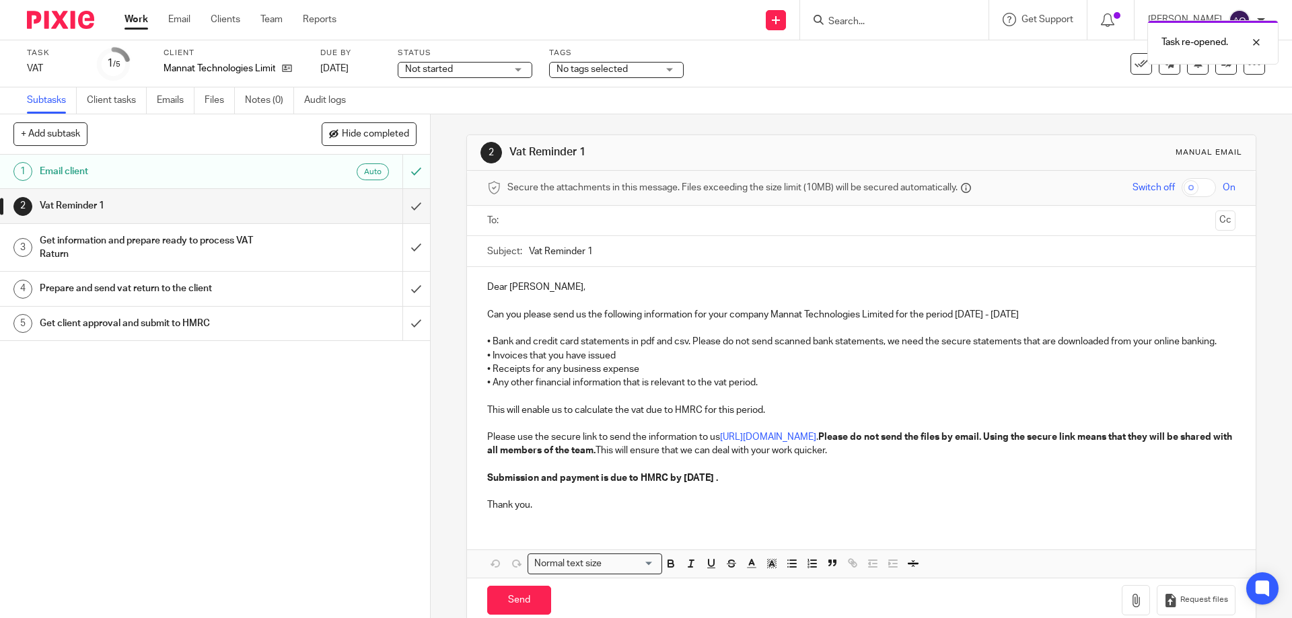
click at [527, 219] on input "text" at bounding box center [860, 220] width 697 height 15
click at [589, 250] on input "Vat Reminder 1" at bounding box center [882, 255] width 706 height 30
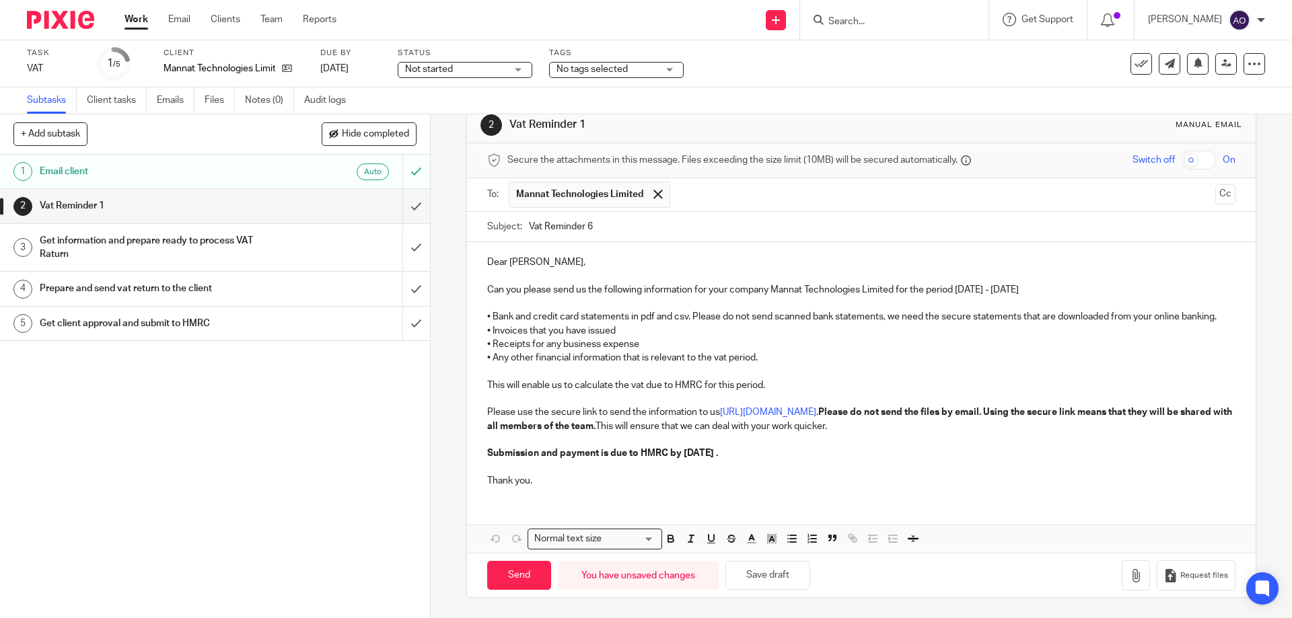
type input "Vat Reminder 6"
drag, startPoint x: 483, startPoint y: 449, endPoint x: 536, endPoint y: 478, distance: 59.6
click at [536, 478] on div "Dear Manish, Can you please send us the following information for your company …" at bounding box center [861, 370] width 788 height 256
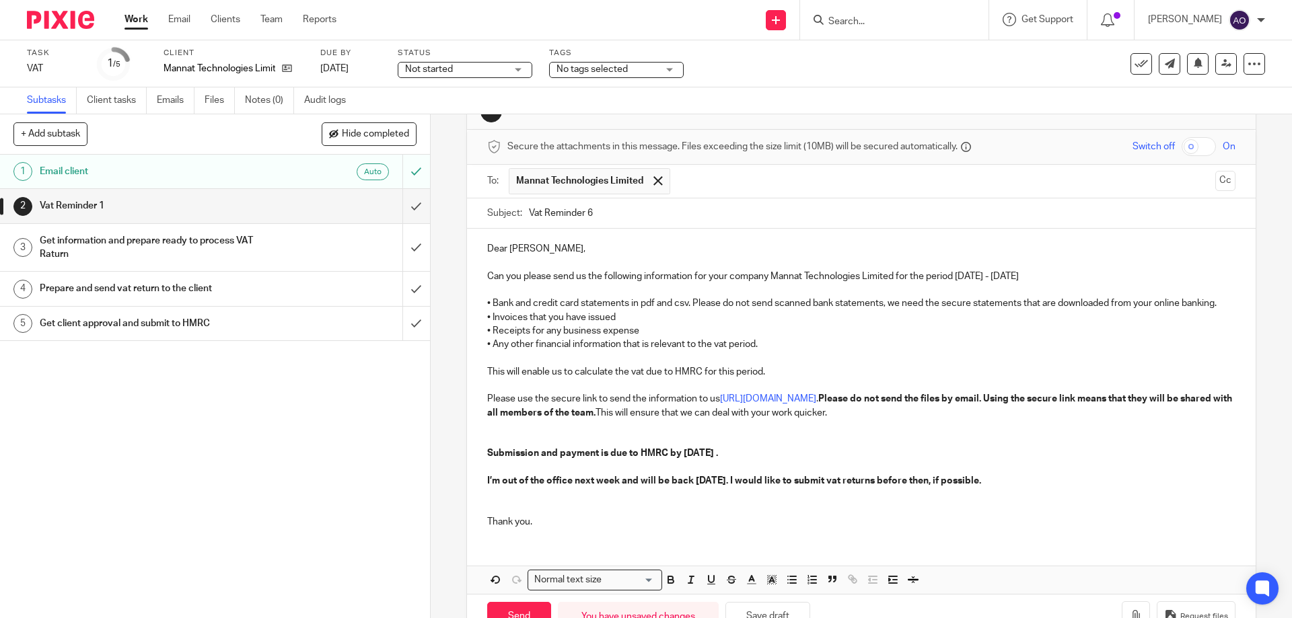
click at [488, 433] on p at bounding box center [860, 426] width 747 height 13
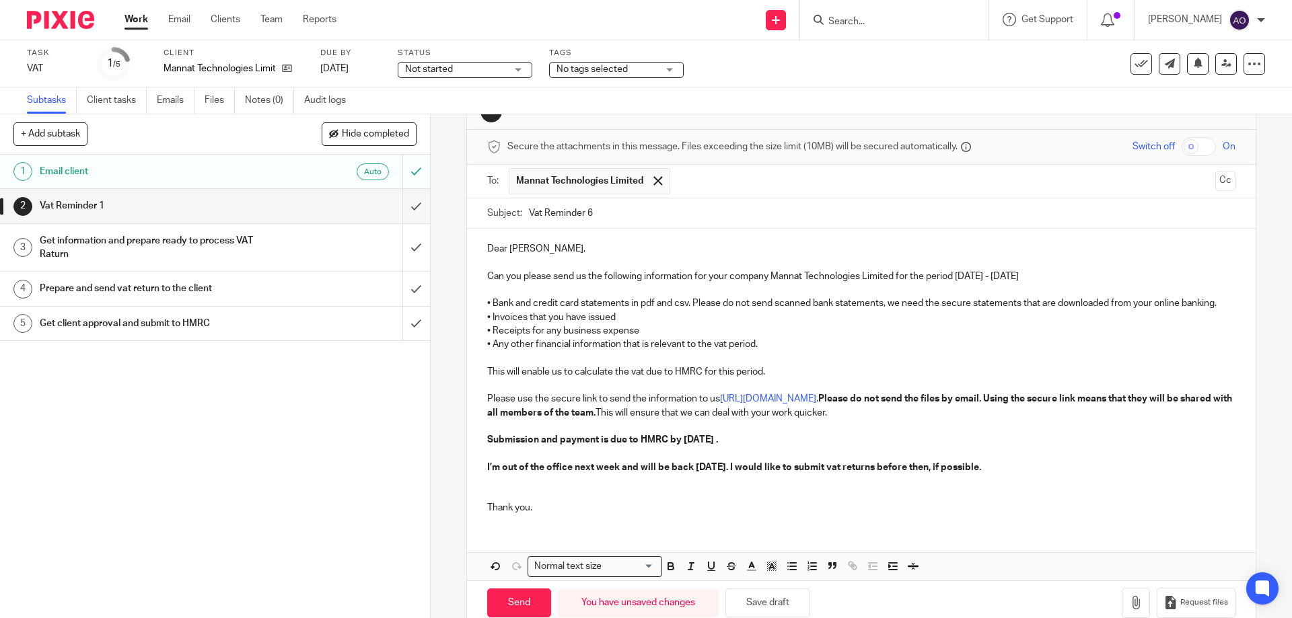
scroll to position [82, 0]
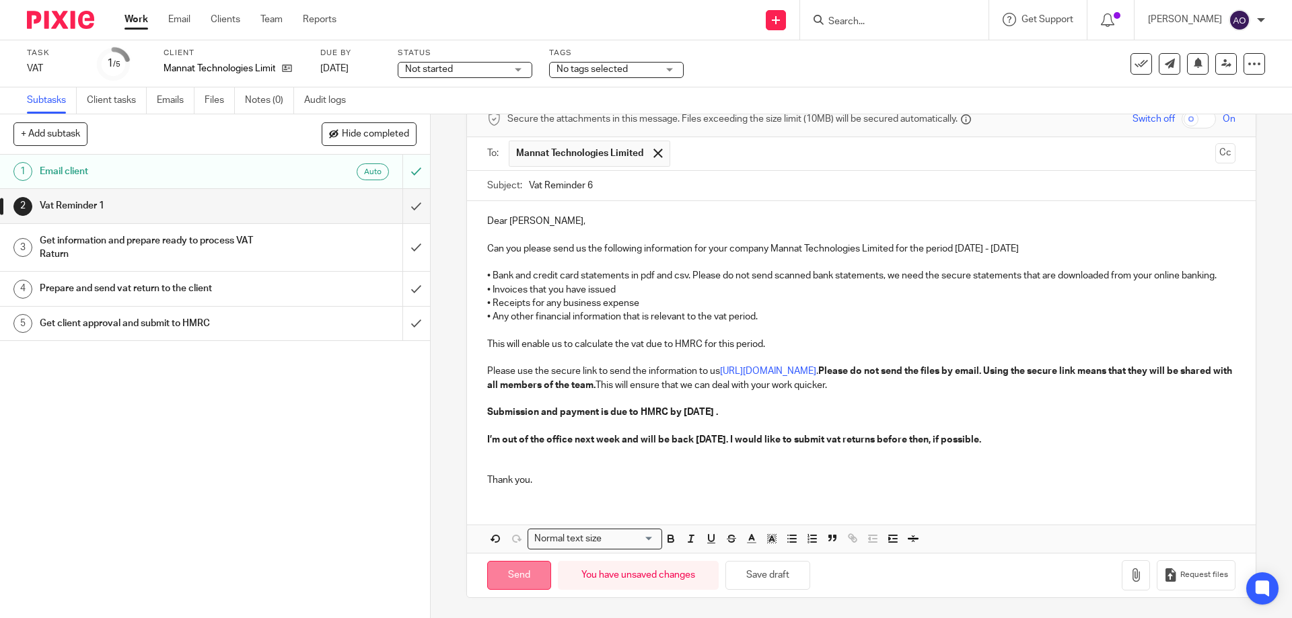
click at [515, 564] on input "Send" at bounding box center [519, 575] width 64 height 29
type input "Sent"
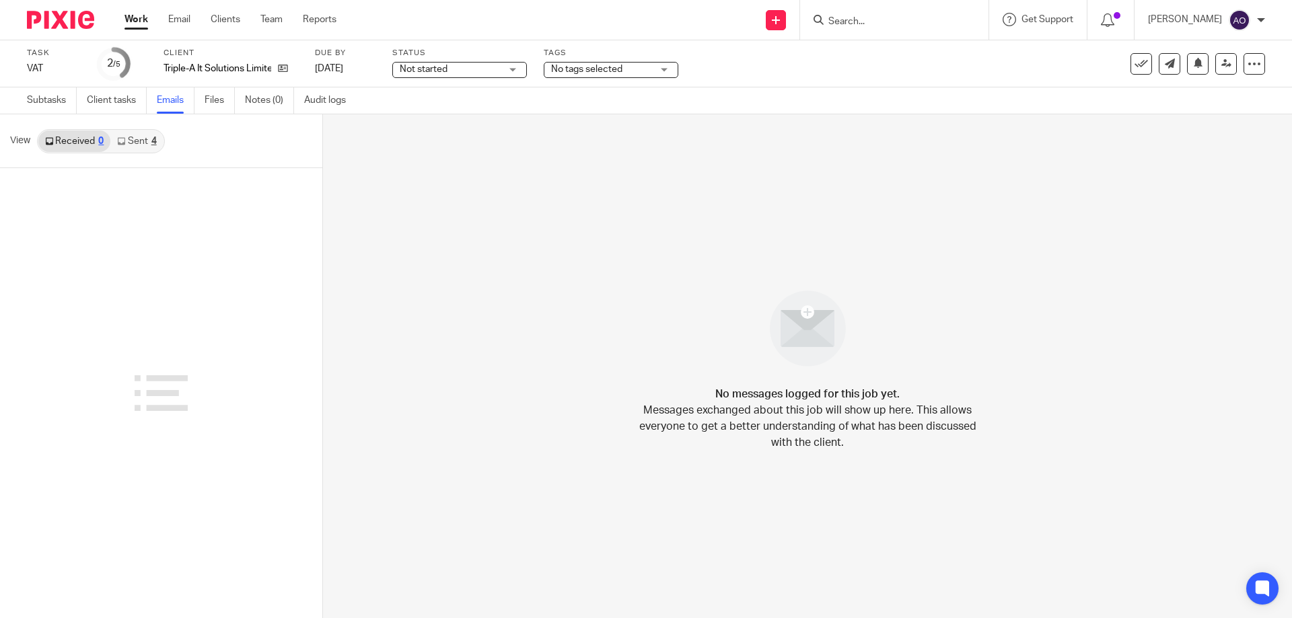
click at [147, 145] on link "Sent 4" at bounding box center [136, 142] width 52 height 22
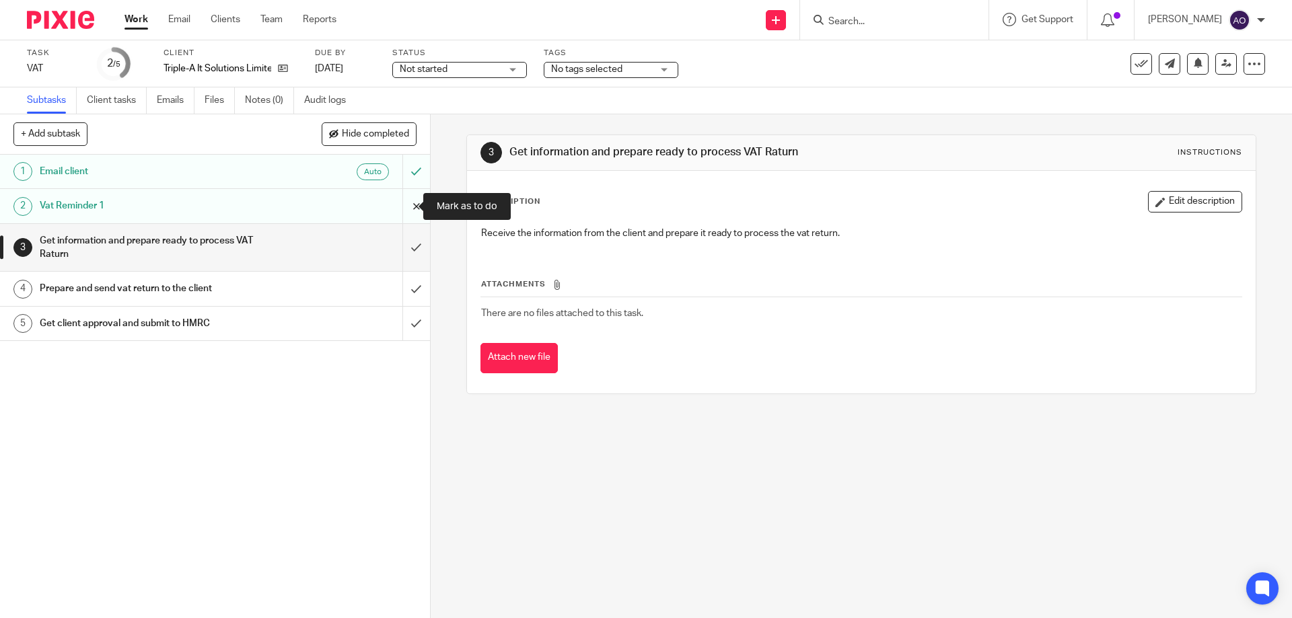
click at [395, 202] on input "submit" at bounding box center [215, 206] width 430 height 34
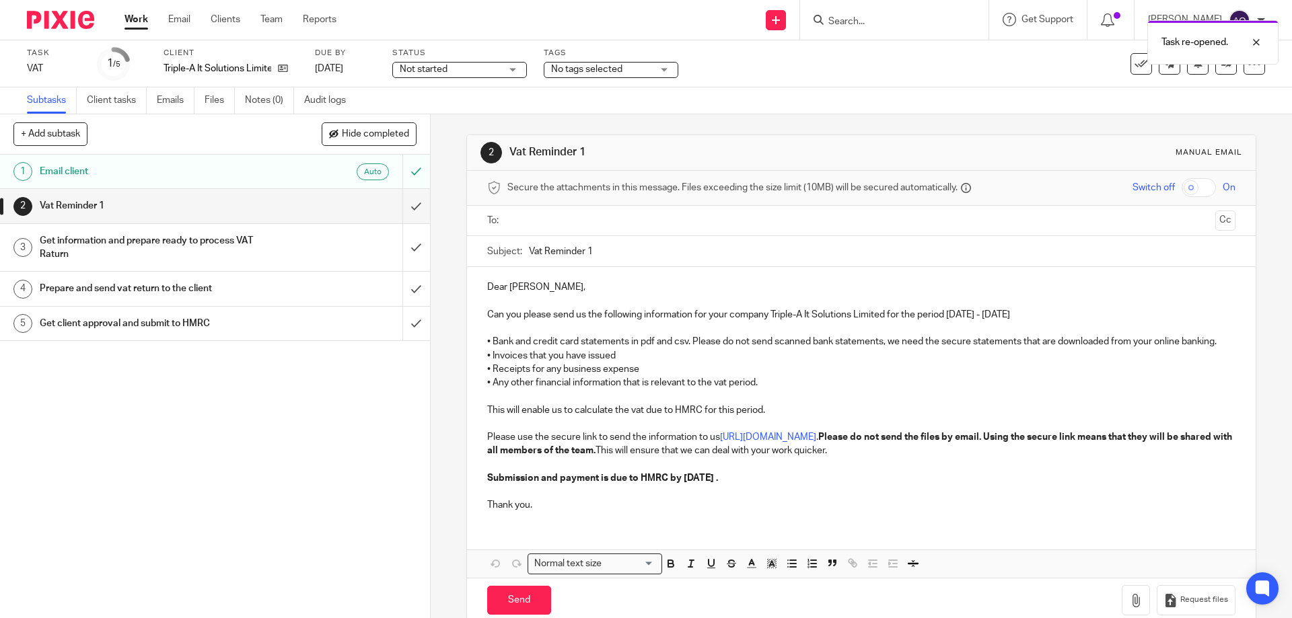
click at [564, 218] on input "text" at bounding box center [860, 220] width 697 height 15
click at [592, 251] on input "Vat Reminder 1" at bounding box center [882, 255] width 706 height 30
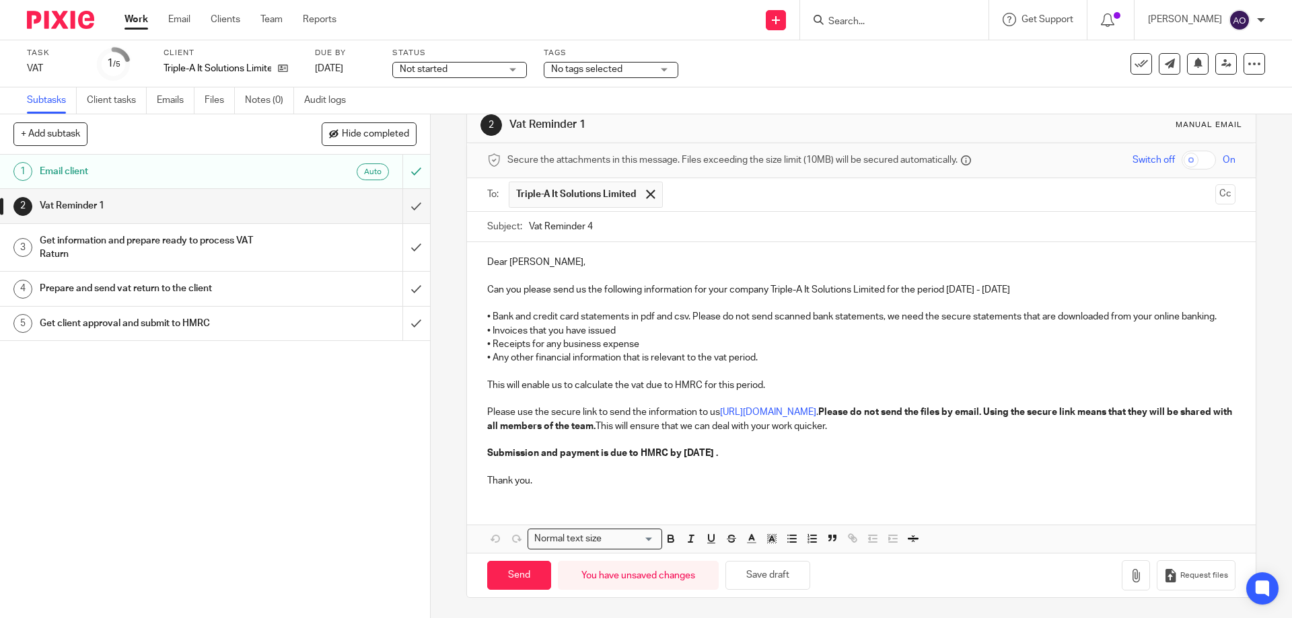
type input "Vat Reminder 4"
drag, startPoint x: 490, startPoint y: 451, endPoint x: 534, endPoint y: 476, distance: 49.7
click at [534, 476] on div "Dear Adeolu, Can you please send us the following information for your company …" at bounding box center [861, 370] width 788 height 256
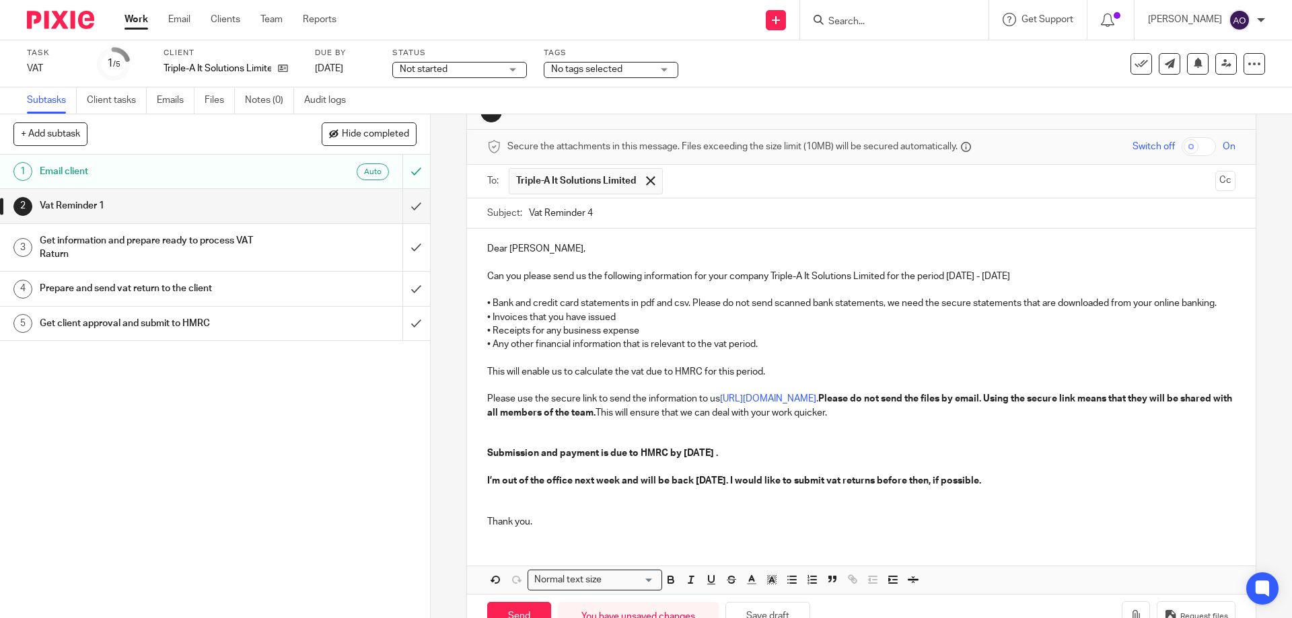
click at [487, 433] on p at bounding box center [860, 426] width 747 height 13
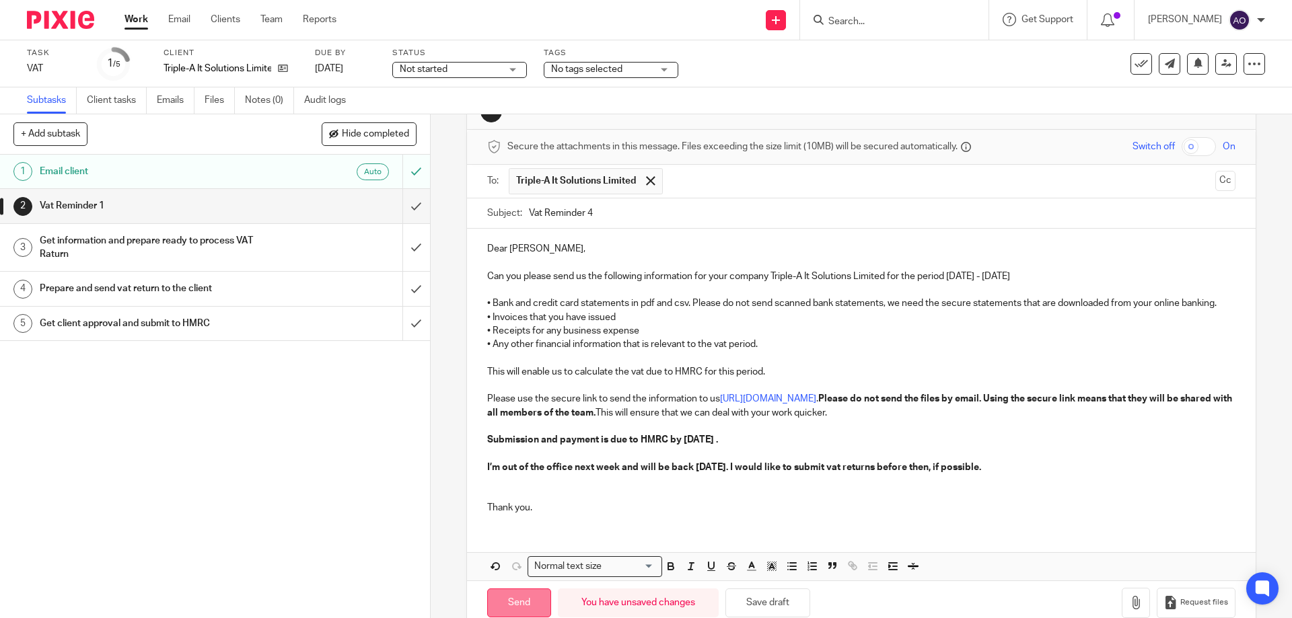
click at [523, 608] on input "Send" at bounding box center [519, 603] width 64 height 29
type input "Sent"
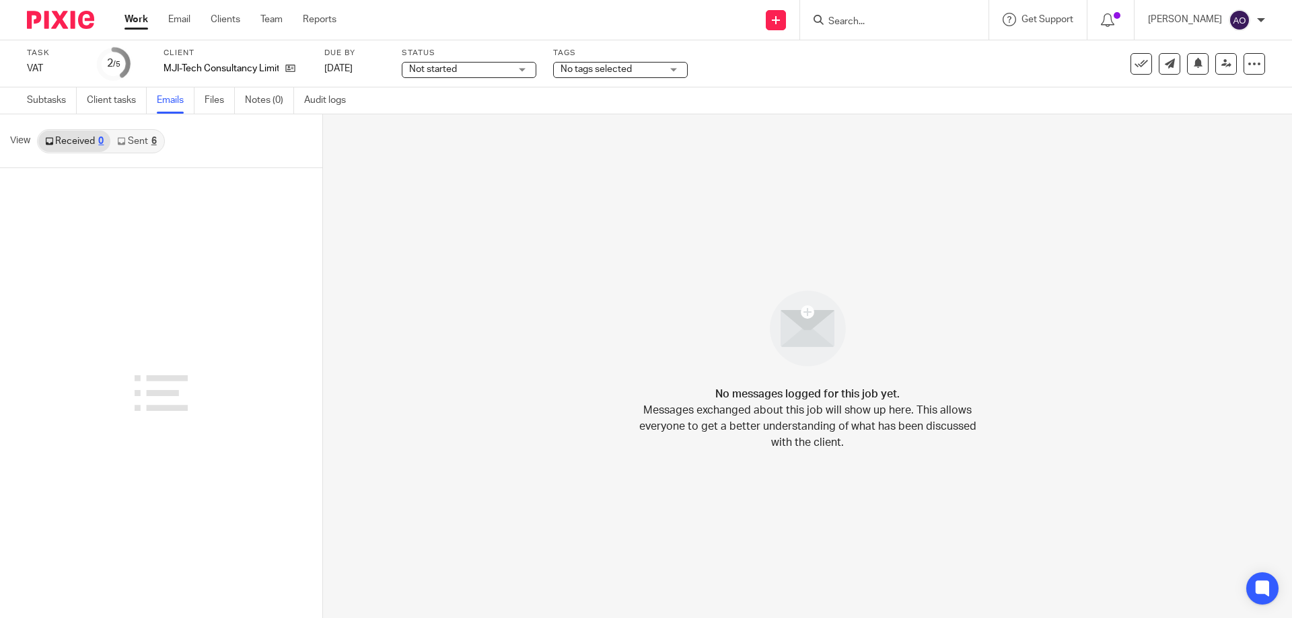
click at [142, 140] on link "Sent 6" at bounding box center [136, 142] width 52 height 22
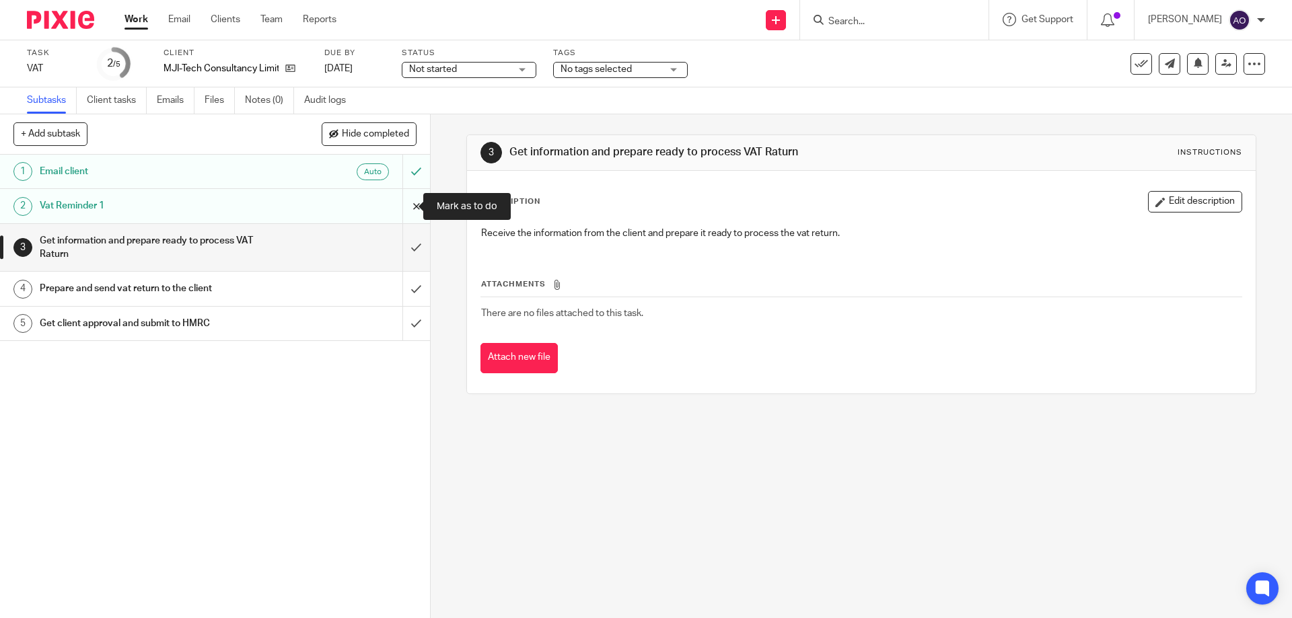
click at [401, 211] on input "submit" at bounding box center [215, 206] width 430 height 34
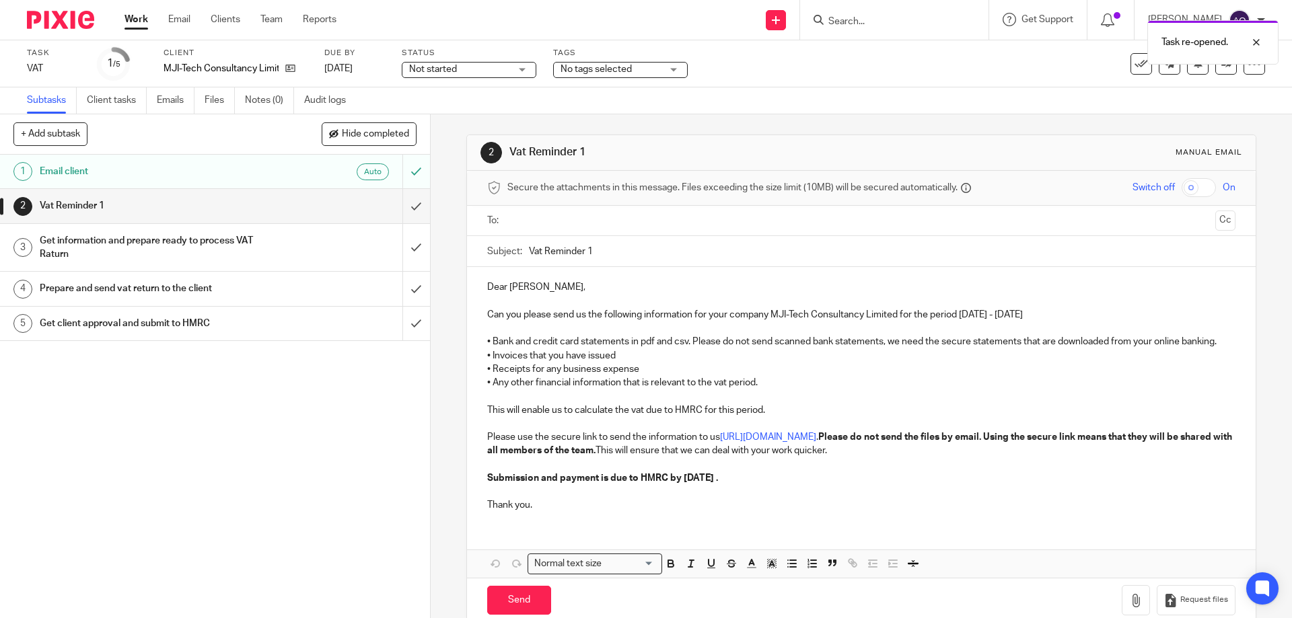
click at [562, 223] on input "text" at bounding box center [860, 220] width 697 height 15
drag, startPoint x: 585, startPoint y: 252, endPoint x: 594, endPoint y: 250, distance: 8.8
click at [594, 250] on input "Vat Reminder 1" at bounding box center [882, 255] width 706 height 30
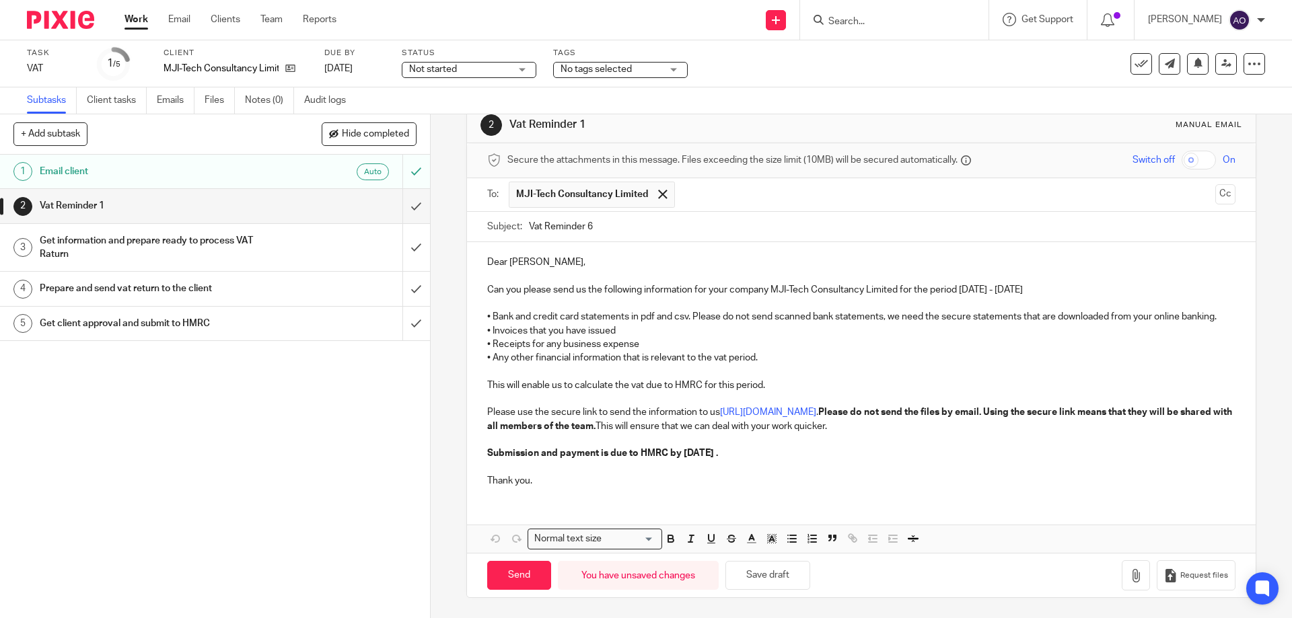
type input "Vat Reminder 6"
drag, startPoint x: 485, startPoint y: 435, endPoint x: 542, endPoint y: 488, distance: 78.1
click at [542, 488] on div "Dear Robel, Can you please send us the following information for your company M…" at bounding box center [861, 370] width 788 height 256
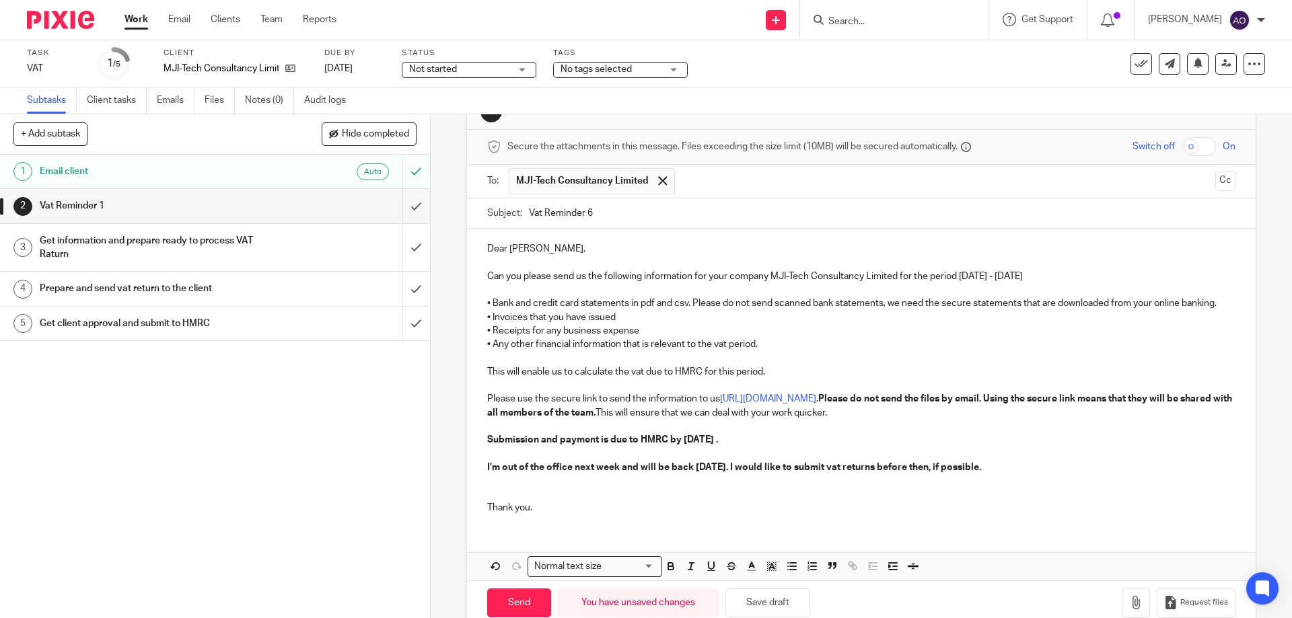
scroll to position [82, 0]
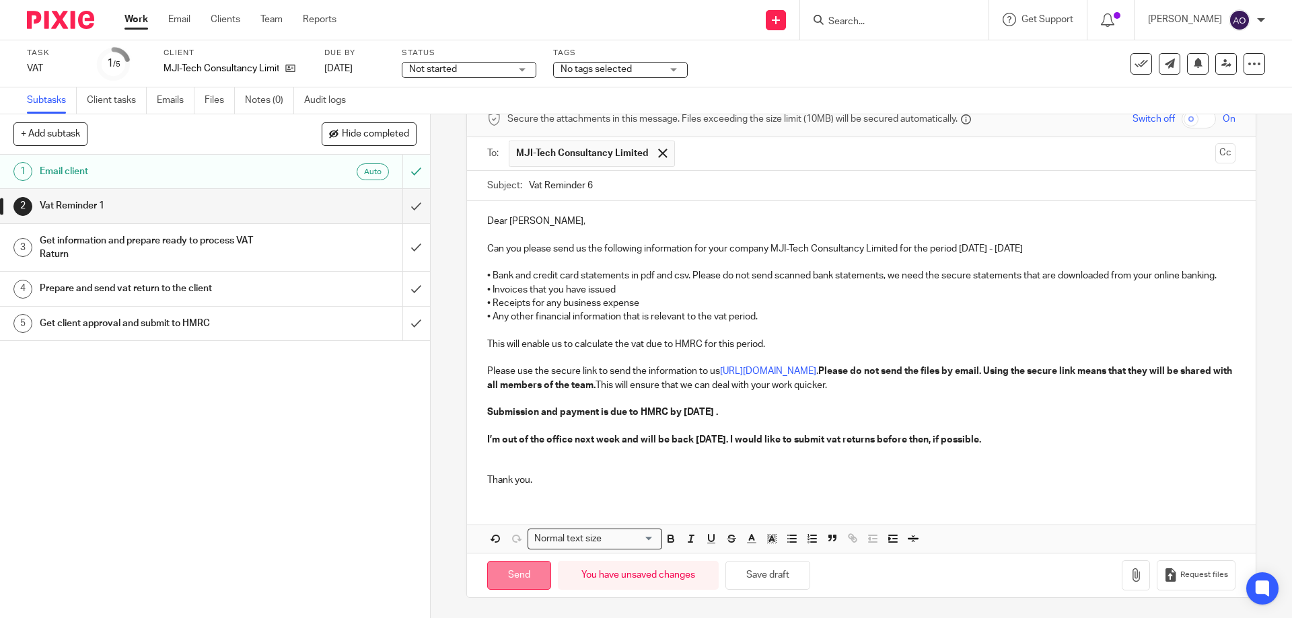
click at [527, 575] on input "Send" at bounding box center [519, 575] width 64 height 29
type input "Sent"
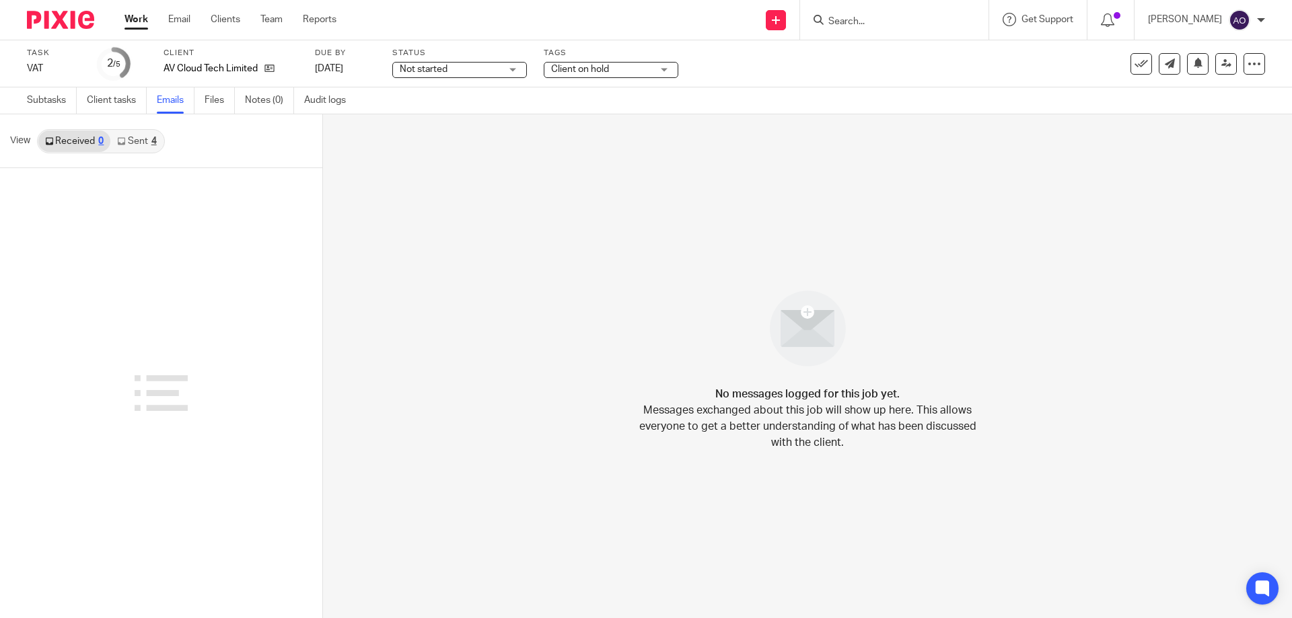
click at [147, 137] on link "Sent 4" at bounding box center [136, 142] width 52 height 22
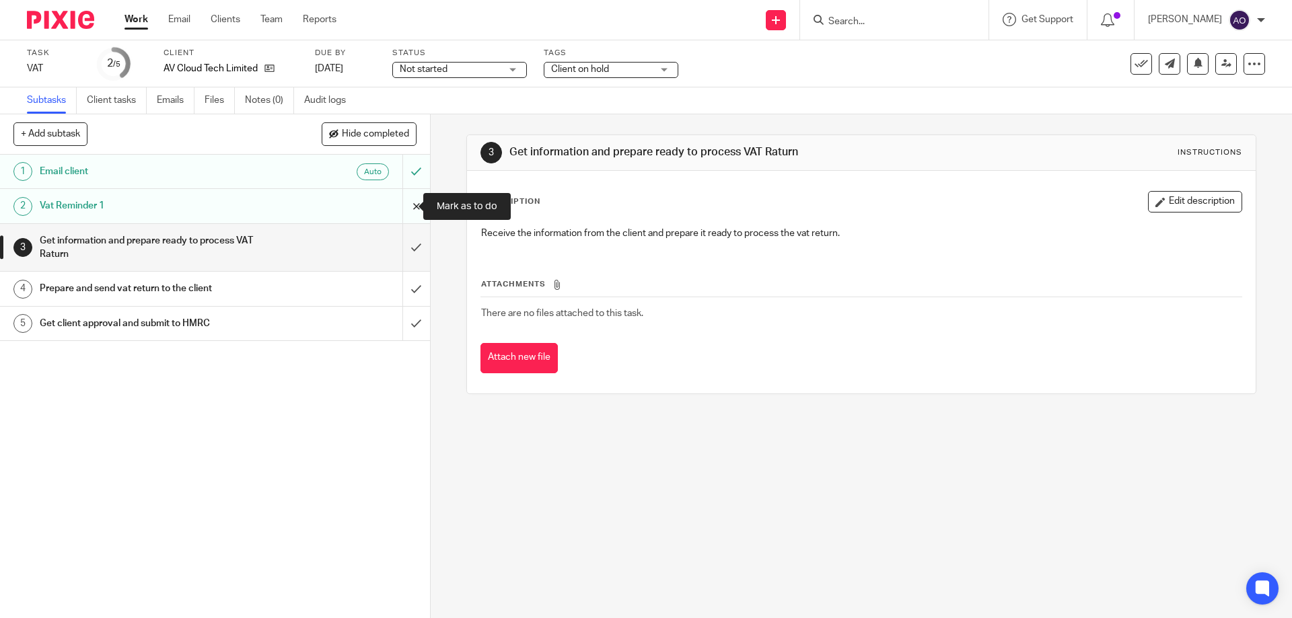
click at [397, 203] on input "submit" at bounding box center [215, 206] width 430 height 34
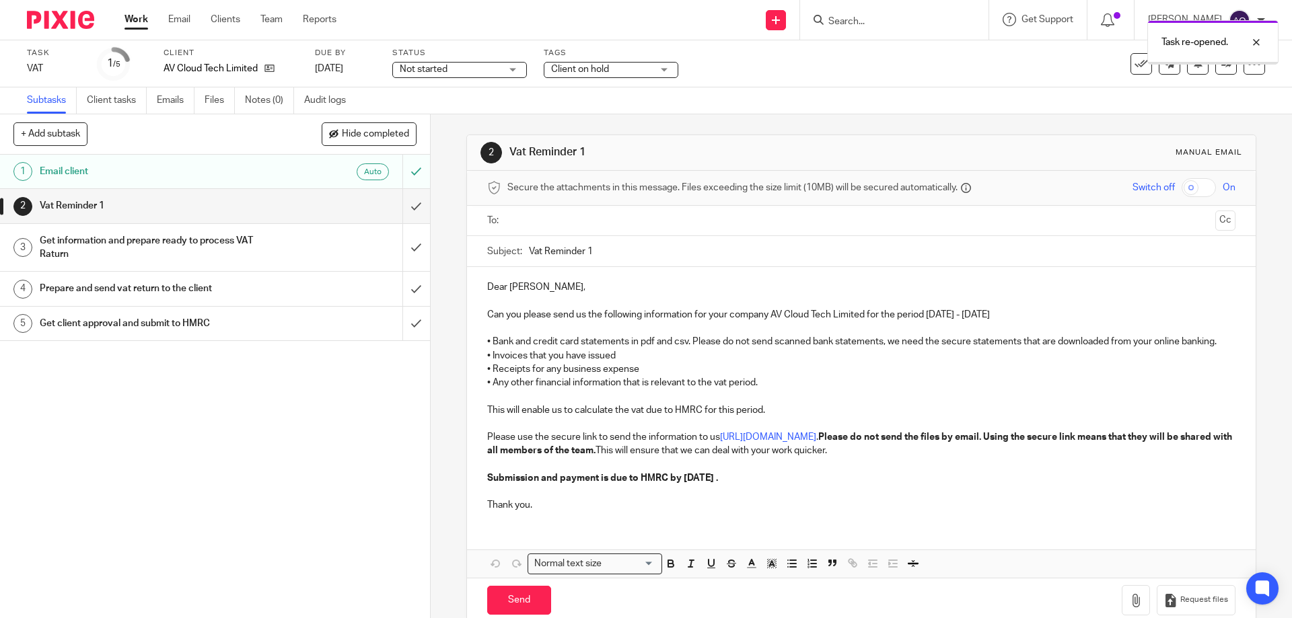
click at [569, 222] on input "text" at bounding box center [860, 220] width 697 height 15
drag, startPoint x: 586, startPoint y: 250, endPoint x: 596, endPoint y: 250, distance: 10.1
click at [596, 250] on input "Vat Reminder 1" at bounding box center [882, 255] width 706 height 30
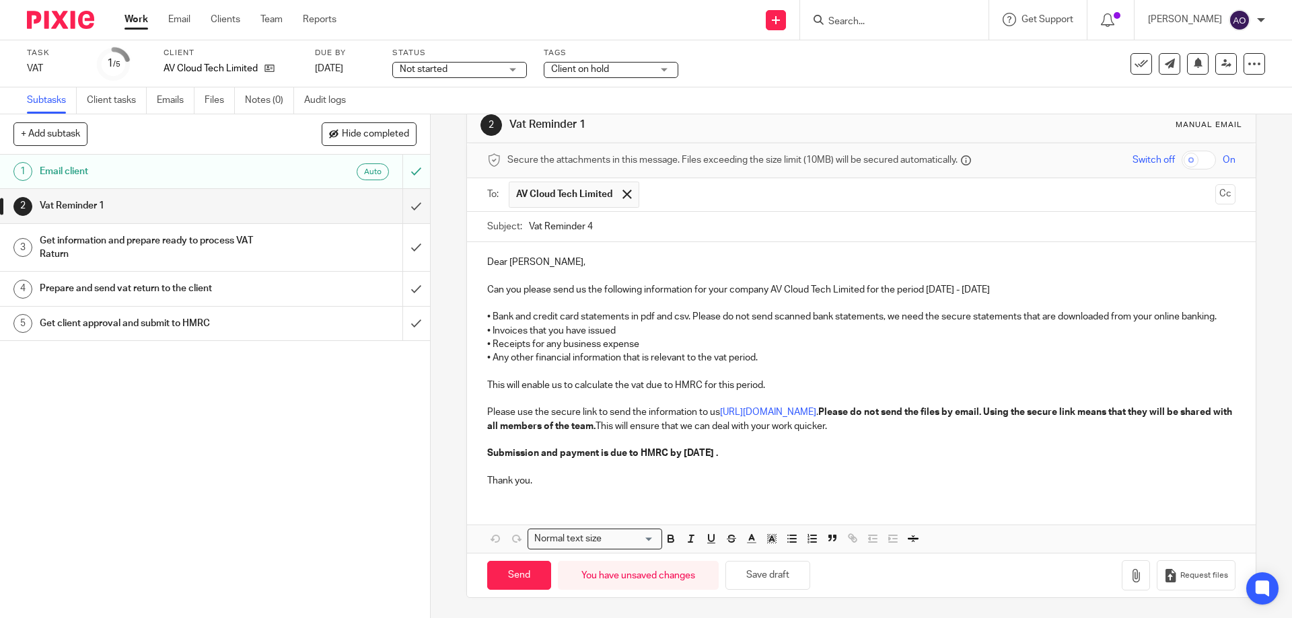
type input "Vat Reminder 4"
drag, startPoint x: 486, startPoint y: 437, endPoint x: 546, endPoint y: 482, distance: 74.0
click at [546, 482] on div "Dear Vijaya, Can you please send us the following information for your company …" at bounding box center [861, 370] width 788 height 256
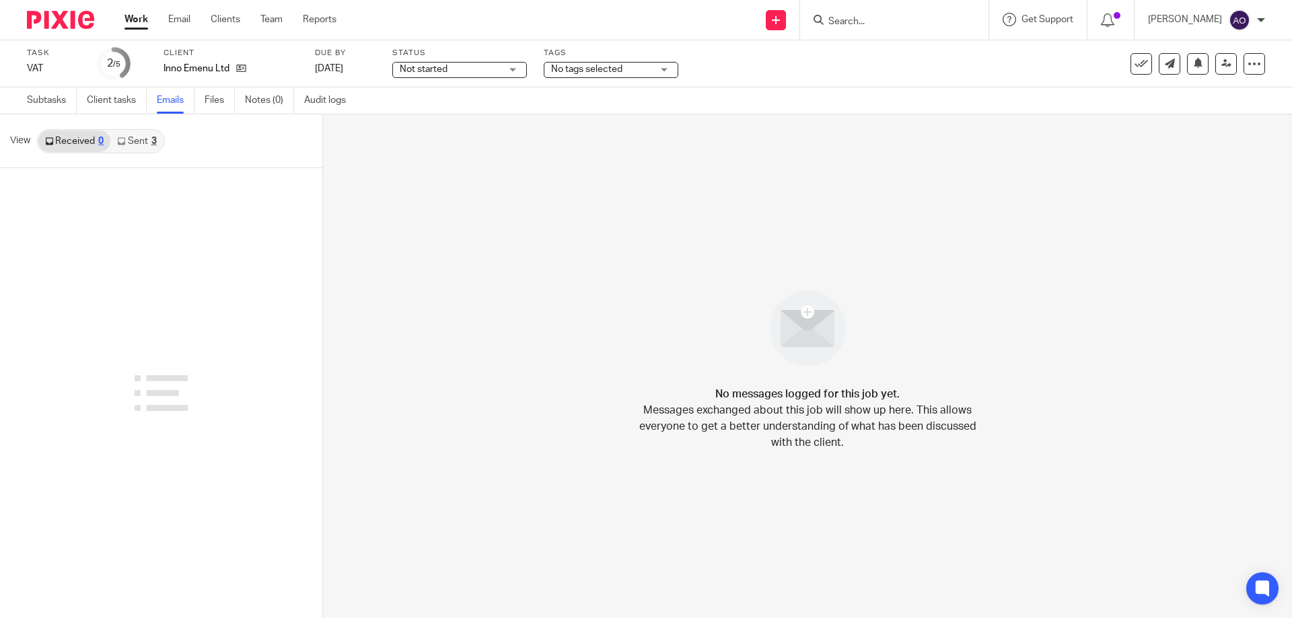
click at [135, 136] on link "Sent 3" at bounding box center [136, 142] width 52 height 22
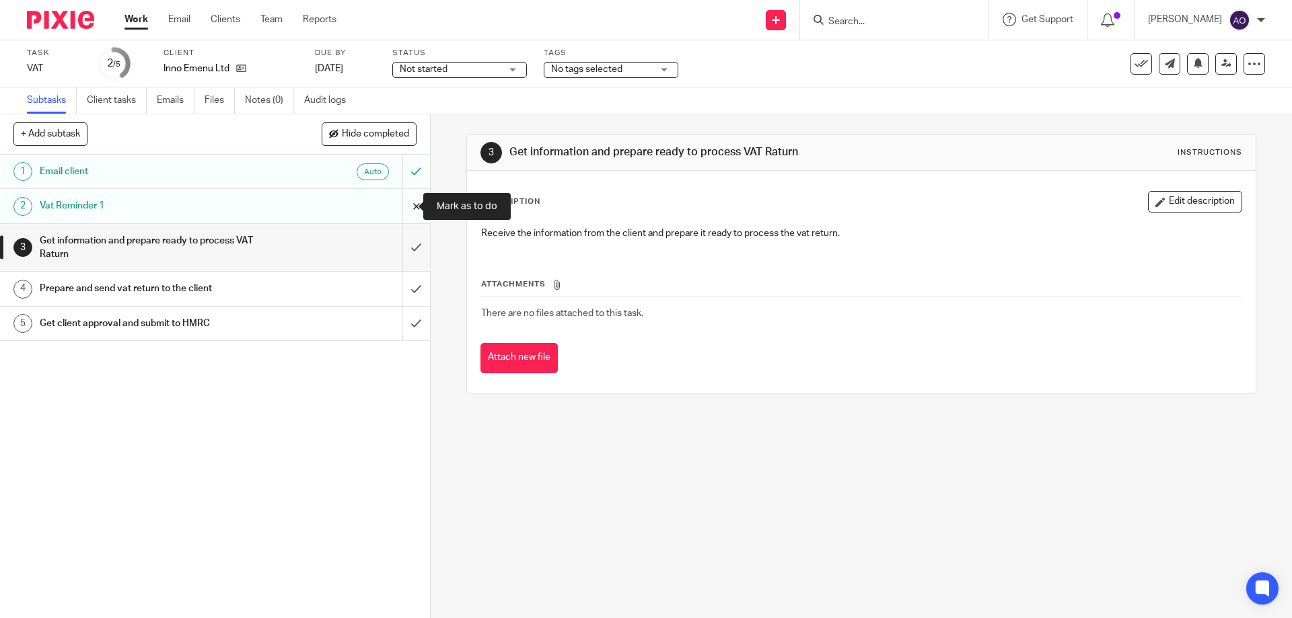
click at [404, 206] on input "submit" at bounding box center [215, 206] width 430 height 34
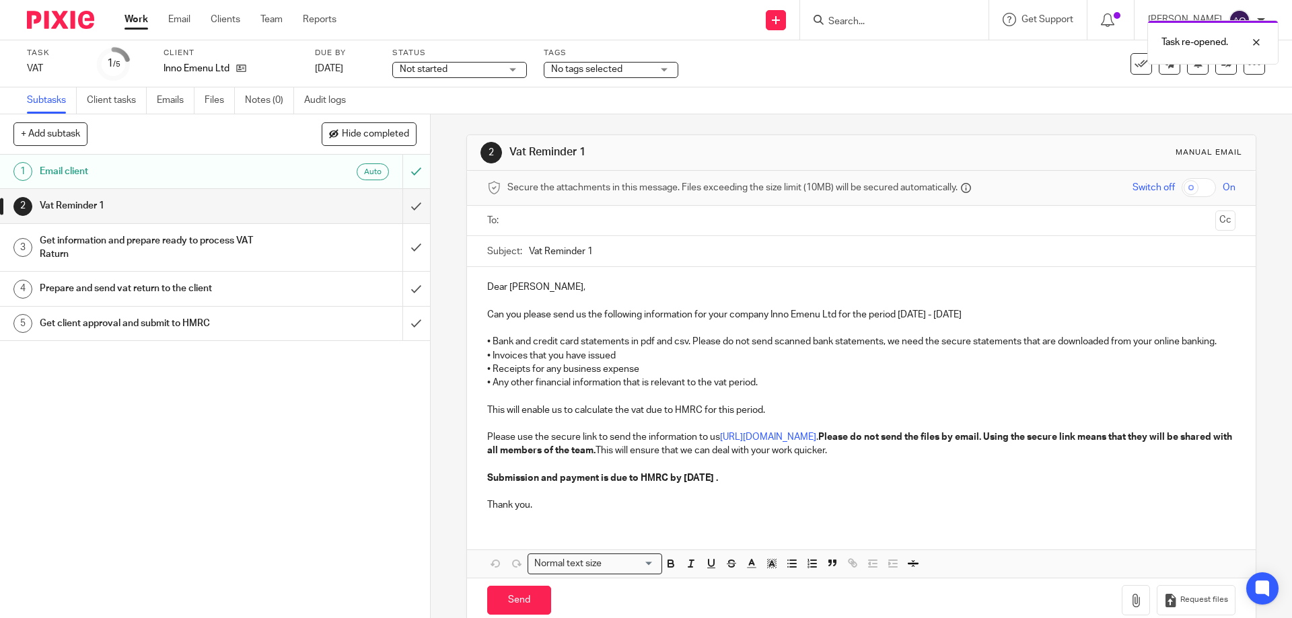
click at [542, 221] on input "text" at bounding box center [860, 220] width 697 height 15
drag, startPoint x: 585, startPoint y: 251, endPoint x: 593, endPoint y: 250, distance: 8.8
click at [593, 250] on input "Vat Reminder 1" at bounding box center [882, 255] width 706 height 30
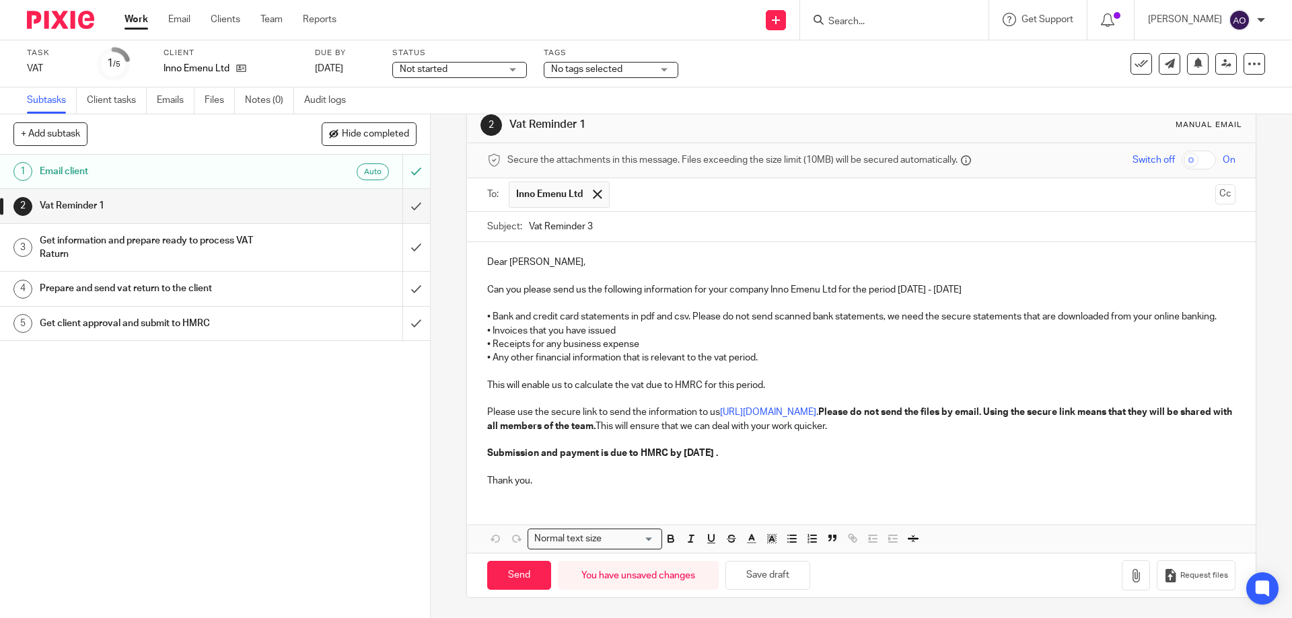
type input "Vat Reminder 3"
drag, startPoint x: 484, startPoint y: 435, endPoint x: 545, endPoint y: 482, distance: 77.1
click at [545, 482] on div "Dear Vijay, Can you please send us the following information for your company I…" at bounding box center [861, 370] width 788 height 256
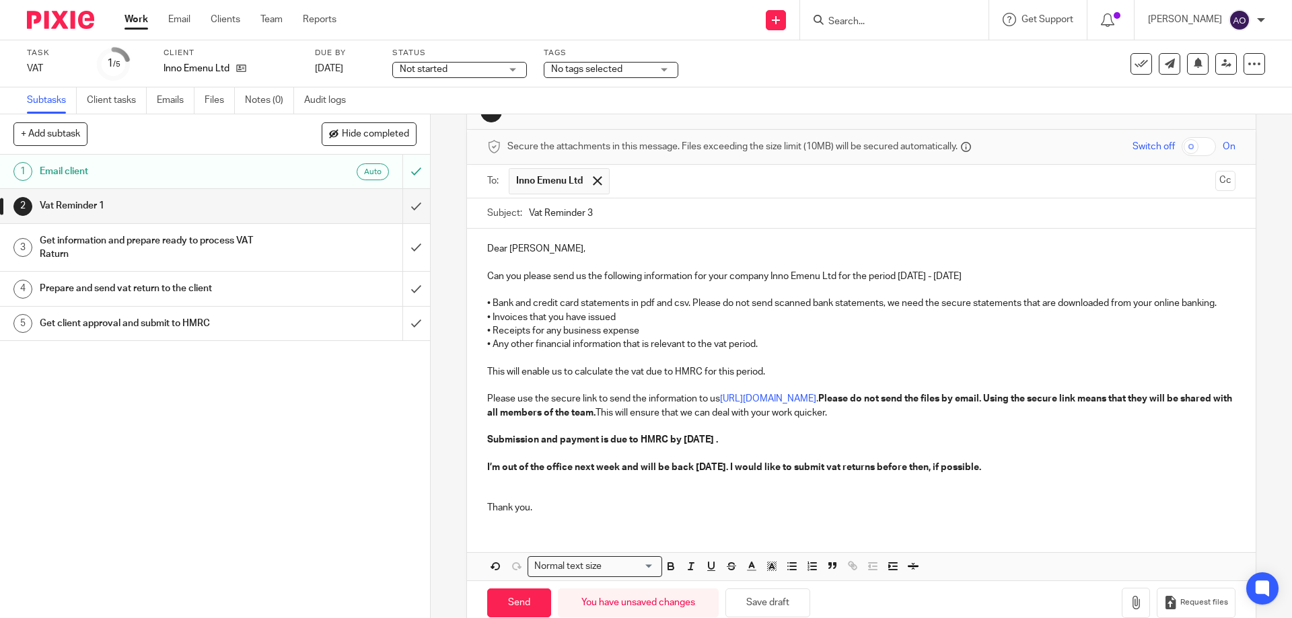
scroll to position [82, 0]
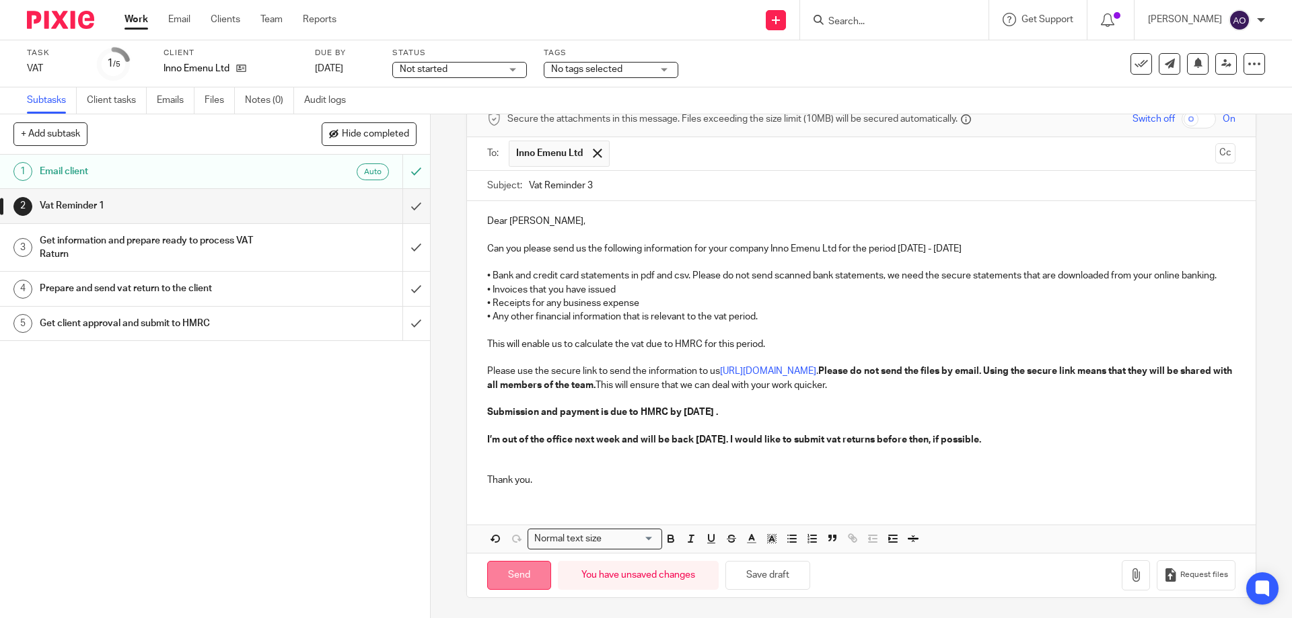
click at [505, 571] on input "Send" at bounding box center [519, 575] width 64 height 29
type input "Sent"
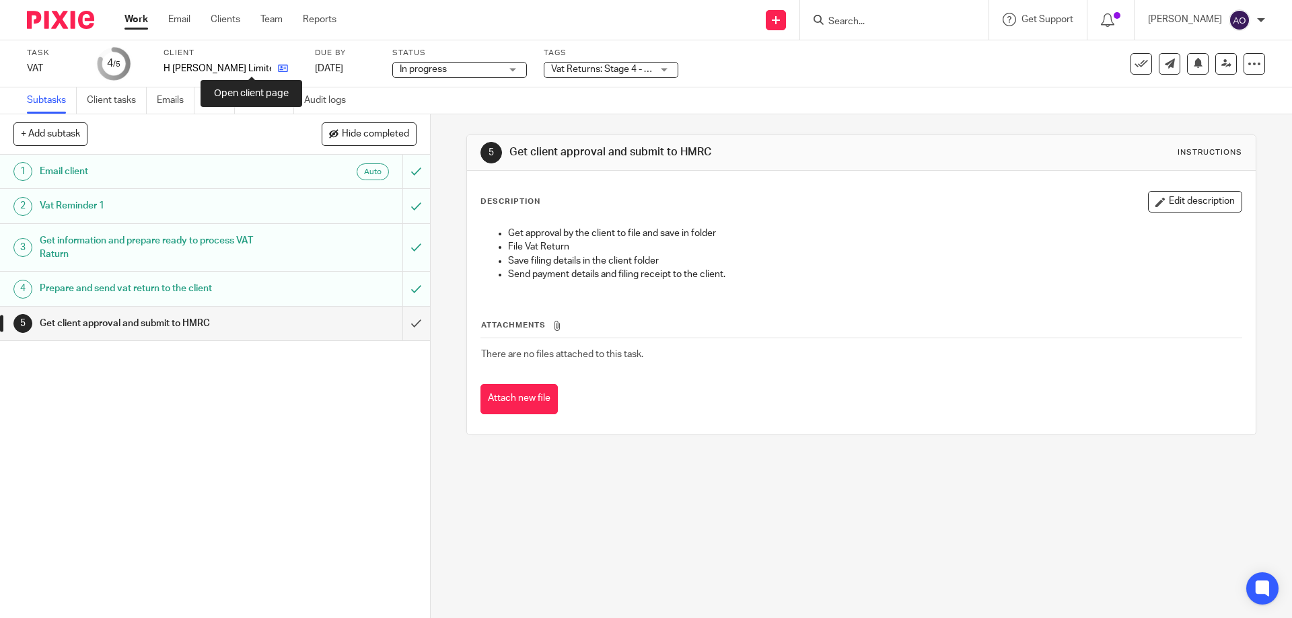
click at [278, 65] on icon at bounding box center [283, 68] width 10 height 10
click at [277, 68] on icon at bounding box center [275, 68] width 10 height 10
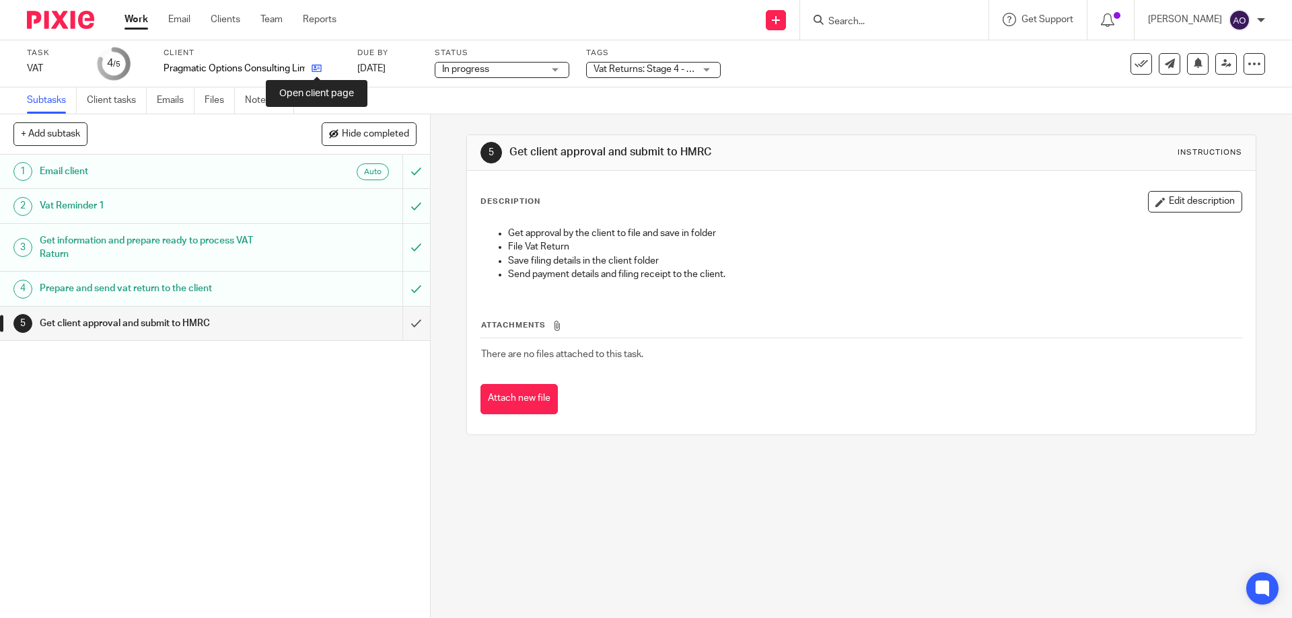
click at [316, 68] on icon at bounding box center [316, 68] width 10 height 10
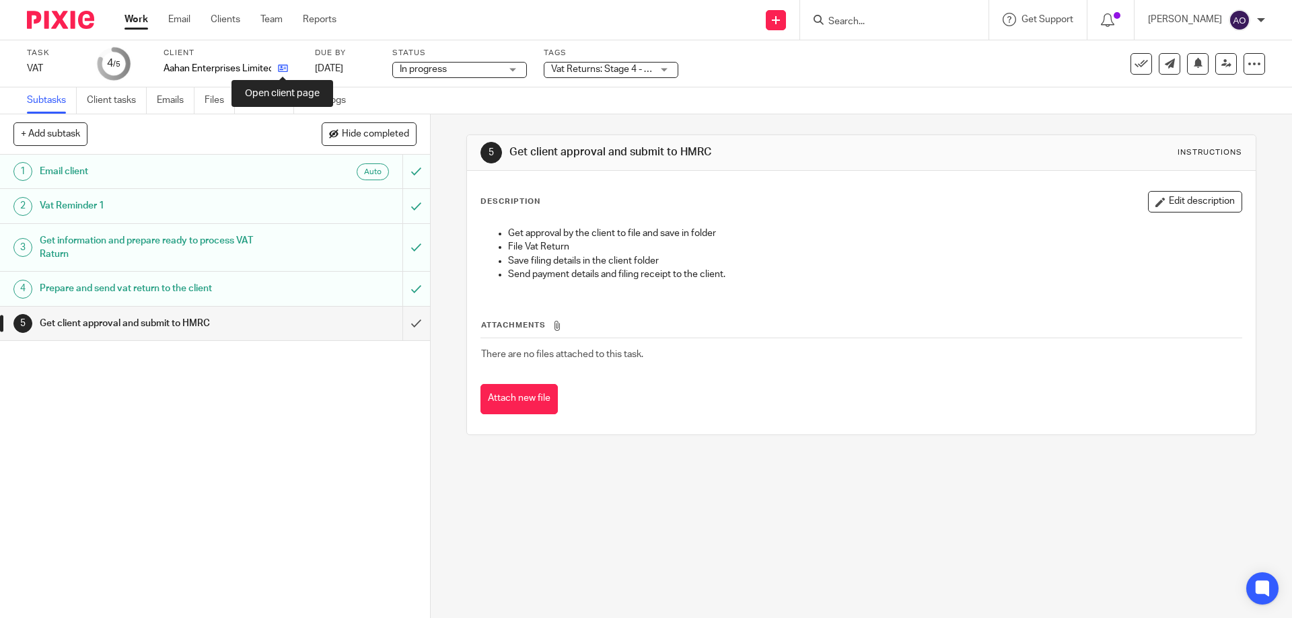
click at [283, 69] on icon at bounding box center [283, 68] width 10 height 10
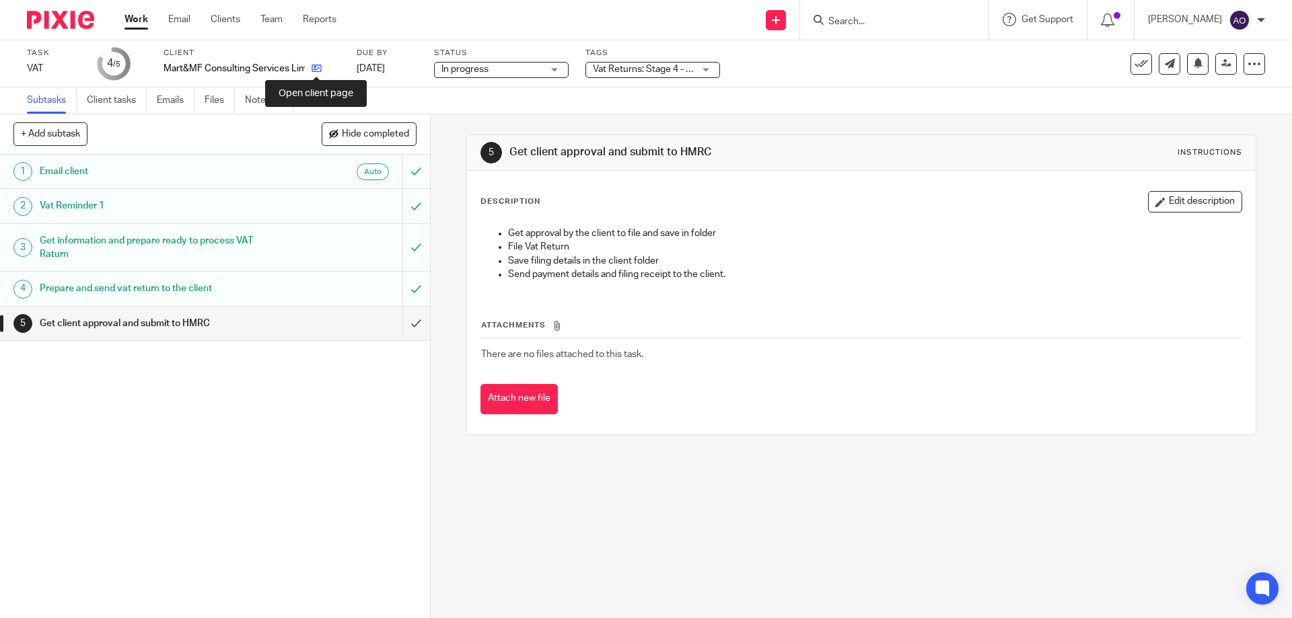
click at [319, 67] on icon at bounding box center [316, 68] width 10 height 10
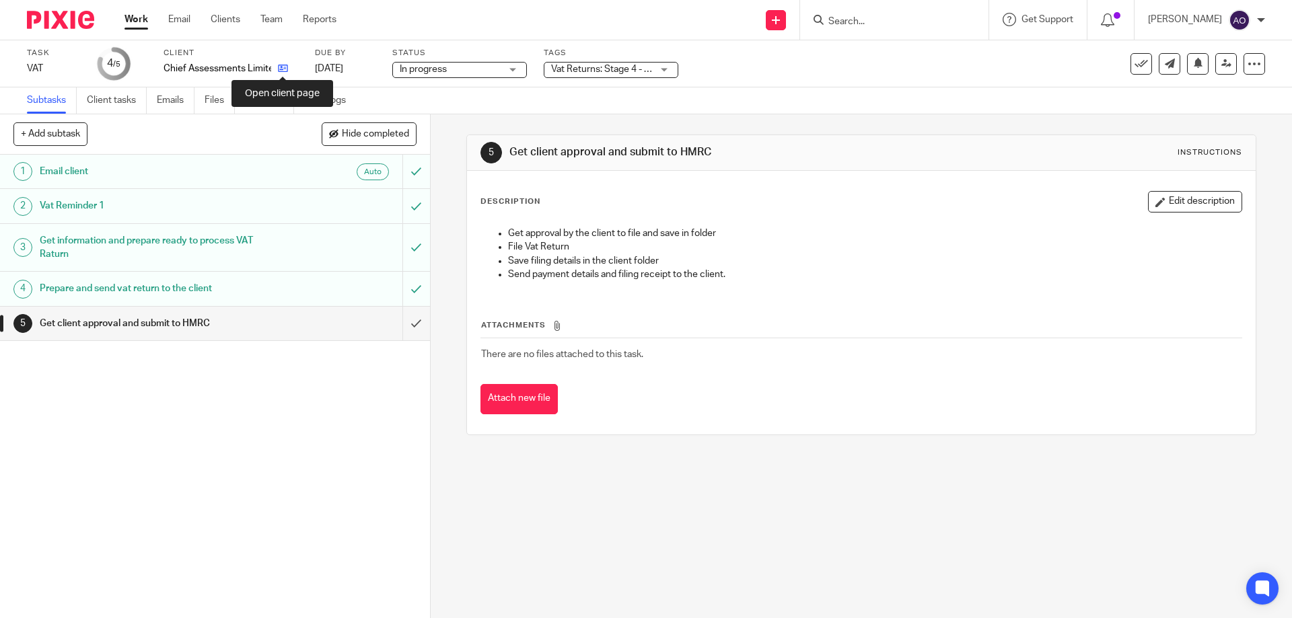
click at [282, 65] on icon at bounding box center [283, 68] width 10 height 10
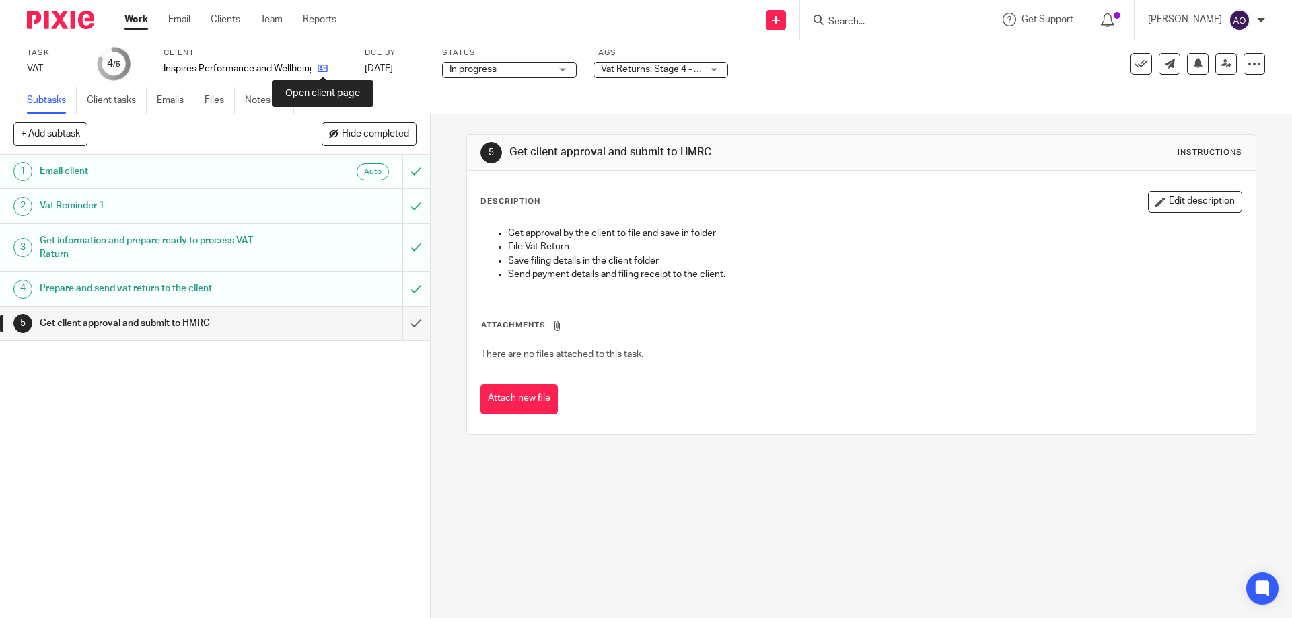
click at [325, 68] on icon at bounding box center [323, 68] width 10 height 10
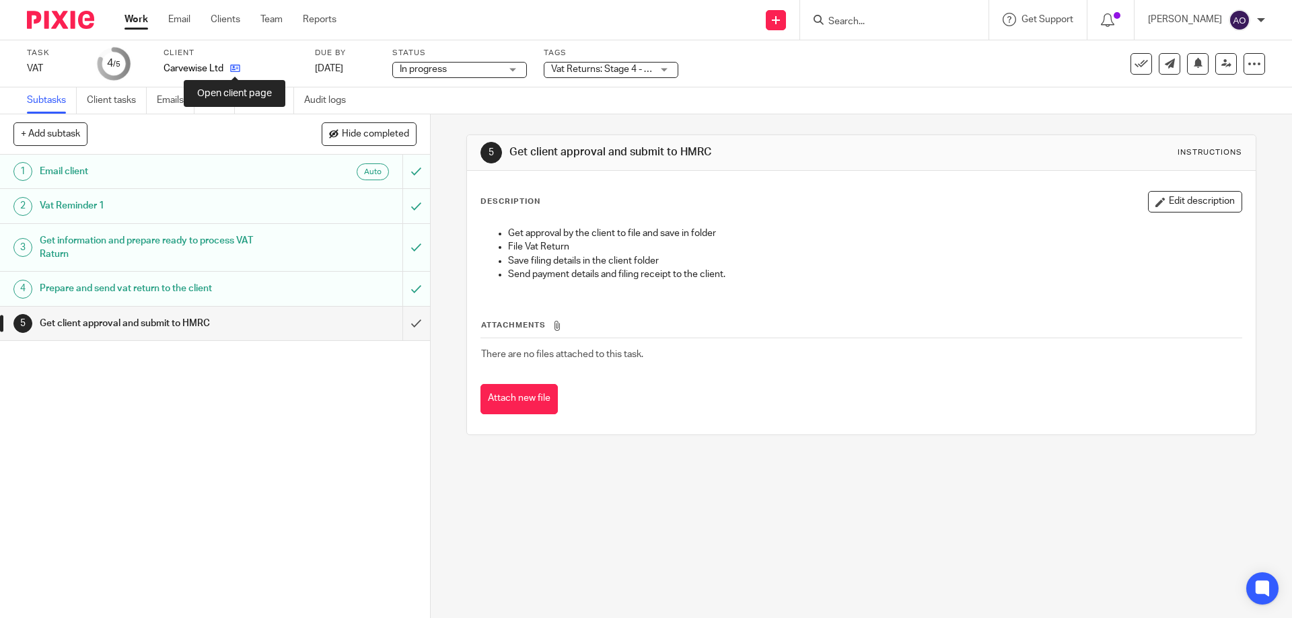
click at [232, 69] on icon at bounding box center [235, 68] width 10 height 10
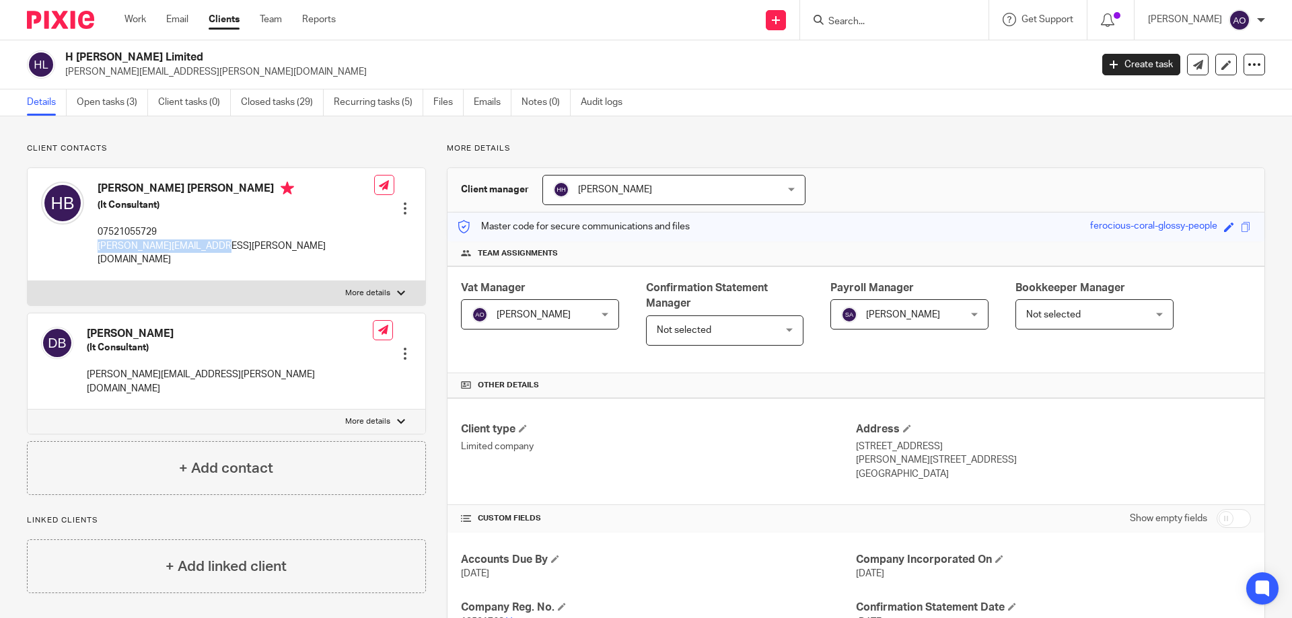
drag, startPoint x: 221, startPoint y: 245, endPoint x: 112, endPoint y: 248, distance: 109.0
click at [94, 247] on div "Hemant Kirtikumar Bhavsar (It Consultant) 07521055729 bhavsar.hemant@gmail.com" at bounding box center [207, 224] width 333 height 98
copy p "bhavsar.hemant@gmail.com"
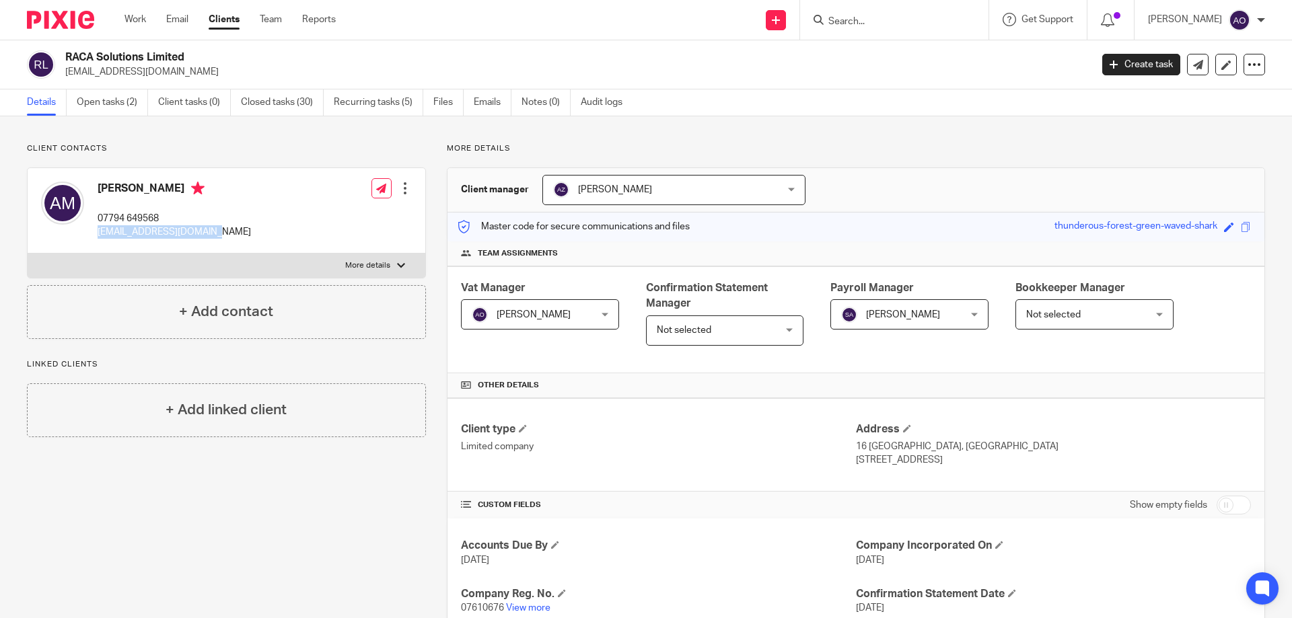
drag, startPoint x: 219, startPoint y: 231, endPoint x: 96, endPoint y: 227, distance: 123.9
click at [96, 227] on div "[PERSON_NAME] 07794 649568 [EMAIL_ADDRESS][DOMAIN_NAME] Edit contact Create cli…" at bounding box center [227, 210] width 398 height 85
copy p "racasolutions@gmail.com"
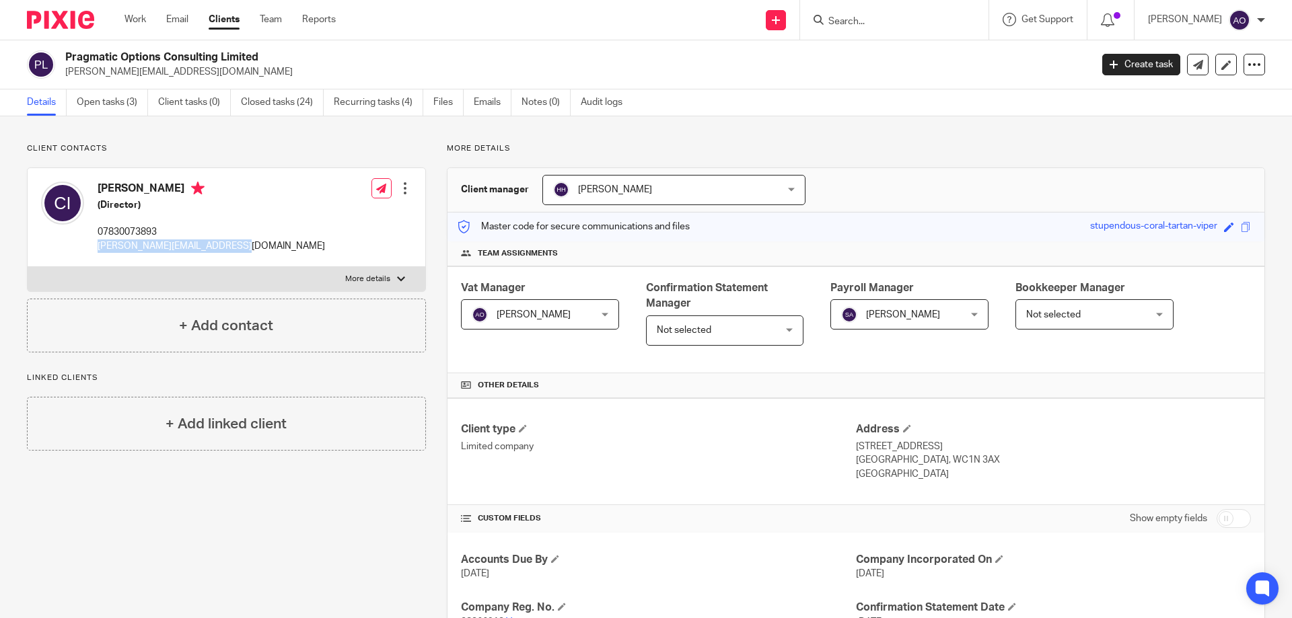
drag, startPoint x: 211, startPoint y: 248, endPoint x: 96, endPoint y: 246, distance: 115.1
click at [96, 246] on div "[PERSON_NAME] (Director) 07830073893 [PERSON_NAME][EMAIL_ADDRESS][DOMAIN_NAME] …" at bounding box center [227, 217] width 398 height 99
copy p "[PERSON_NAME][EMAIL_ADDRESS][DOMAIN_NAME]"
drag, startPoint x: 217, startPoint y: 248, endPoint x: 96, endPoint y: 247, distance: 121.1
click at [96, 247] on div "[PERSON_NAME] (Director) 07588 579147 [EMAIL_ADDRESS][DOMAIN_NAME] Edit contact…" at bounding box center [227, 217] width 398 height 99
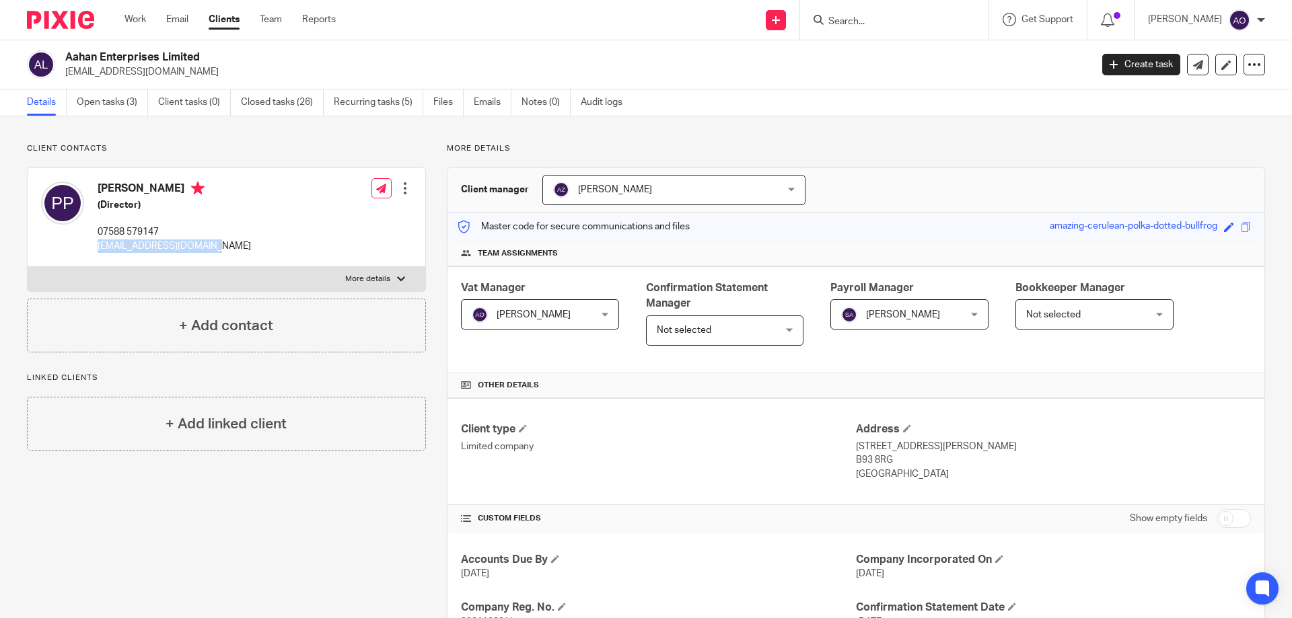
copy p "[EMAIL_ADDRESS][DOMAIN_NAME]"
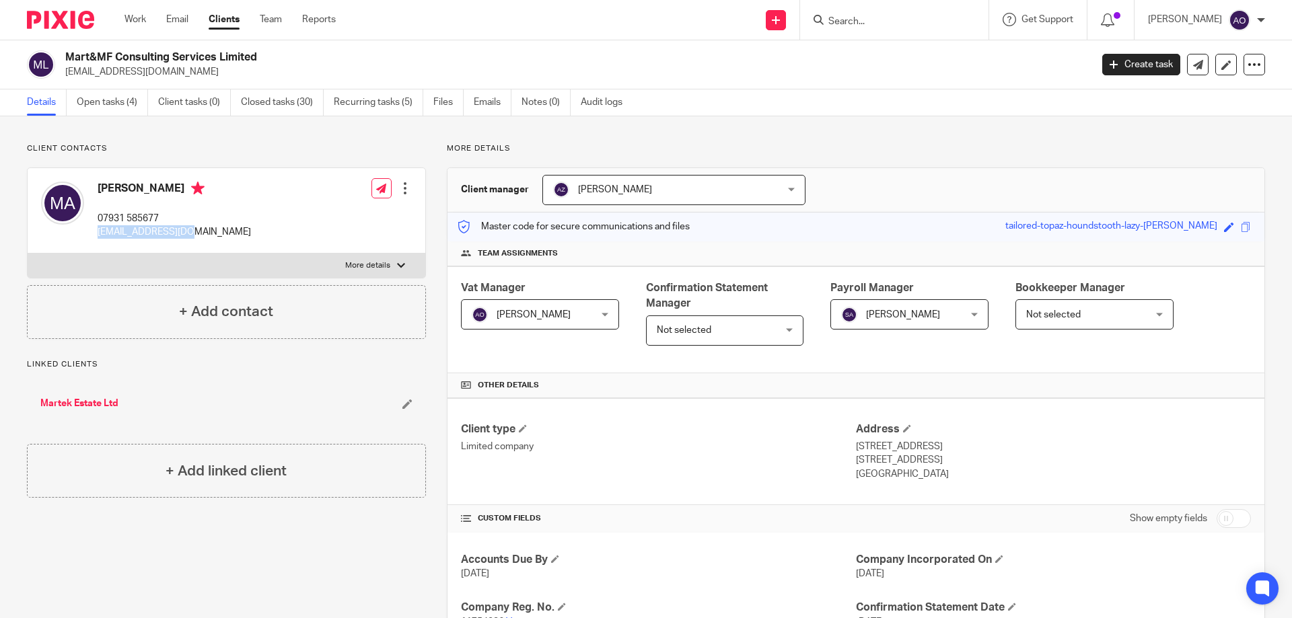
drag, startPoint x: 192, startPoint y: 232, endPoint x: 98, endPoint y: 233, distance: 94.2
click at [98, 233] on p "mashiedu@gmail.com" at bounding box center [174, 231] width 153 height 13
copy p "mashiedu@gmail.com"
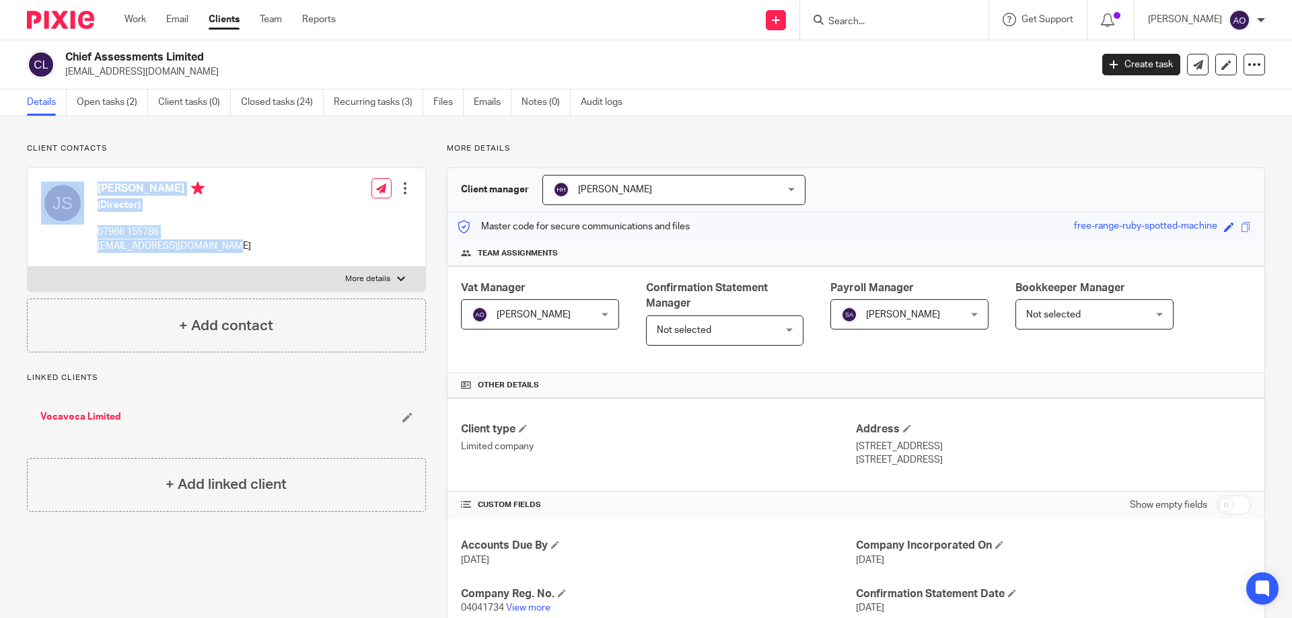
drag, startPoint x: 199, startPoint y: 245, endPoint x: 90, endPoint y: 250, distance: 109.1
click at [90, 250] on div "John Sanderson (Director) 07966 155786 js@chiefassessments.ltd.uk Edit contact …" at bounding box center [227, 217] width 398 height 99
click at [102, 245] on p "js@chiefassessments.ltd.uk" at bounding box center [174, 246] width 153 height 13
drag, startPoint x: 98, startPoint y: 245, endPoint x: 225, endPoint y: 248, distance: 127.2
click at [225, 248] on div "John Sanderson (Director) 07966 155786 js@chiefassessments.ltd.uk Edit contact …" at bounding box center [227, 217] width 398 height 99
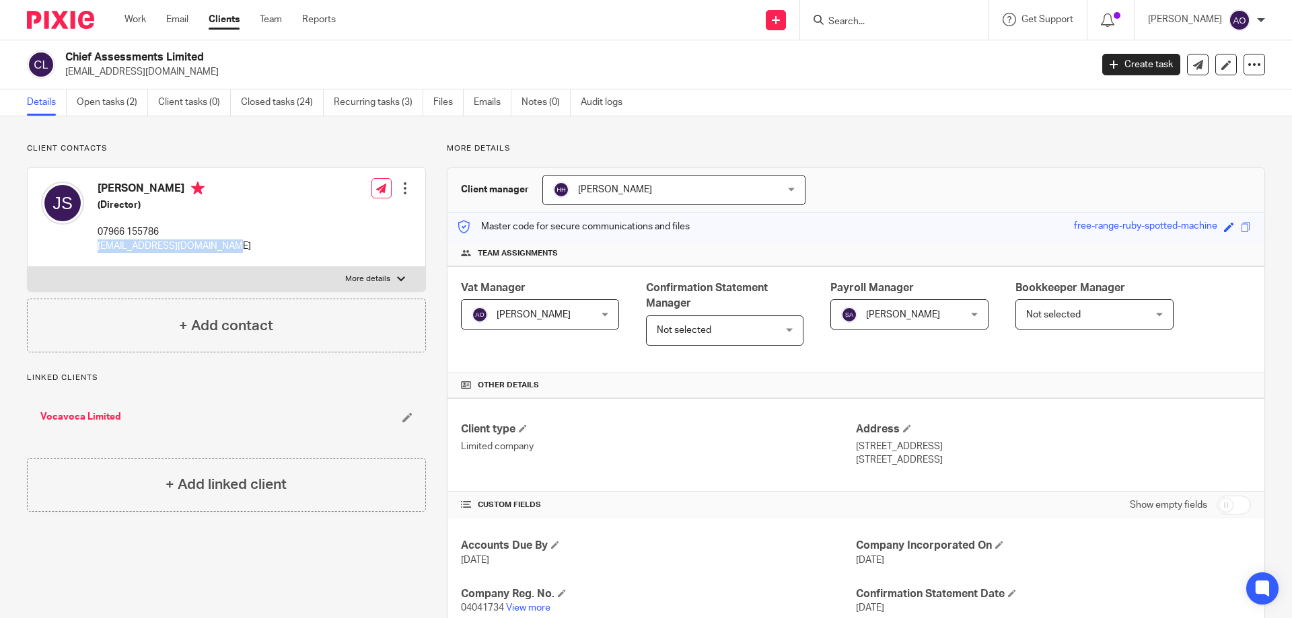
copy p "js@chiefassessments.ltd.uk"
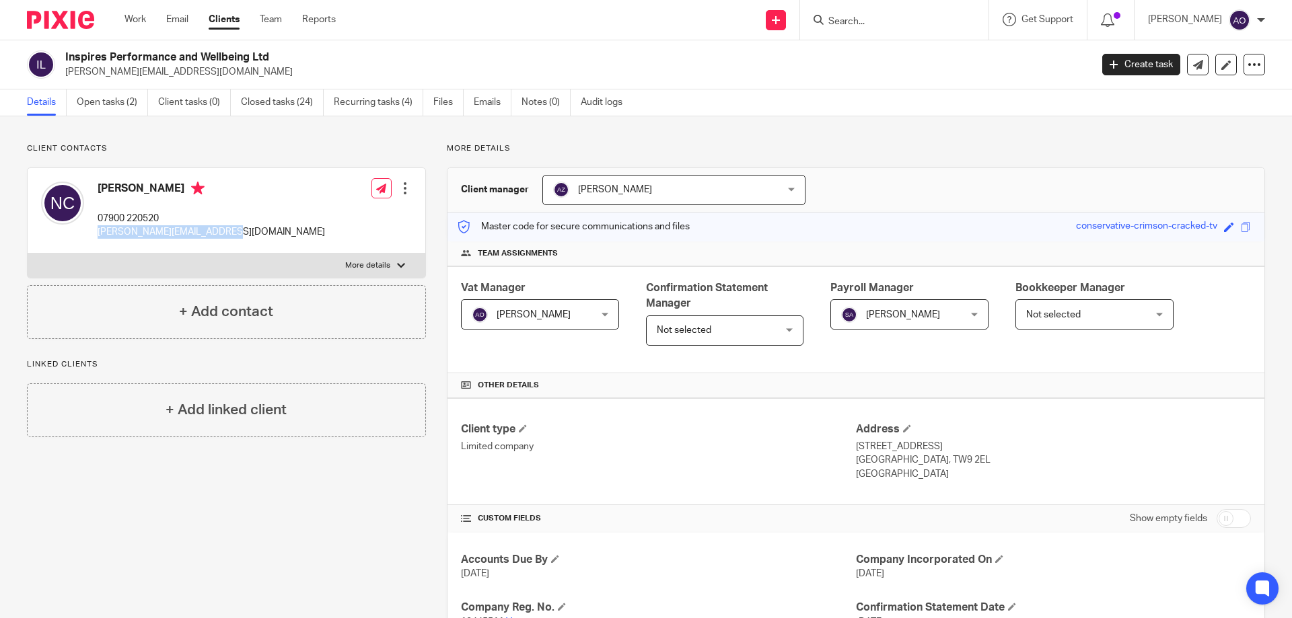
drag, startPoint x: 216, startPoint y: 233, endPoint x: 119, endPoint y: 229, distance: 96.9
click at [94, 233] on div "[PERSON_NAME] 07900 220520 [PERSON_NAME][EMAIL_ADDRESS][DOMAIN_NAME] Edit conta…" at bounding box center [227, 210] width 398 height 85
copy p "[PERSON_NAME][EMAIL_ADDRESS][DOMAIN_NAME]"
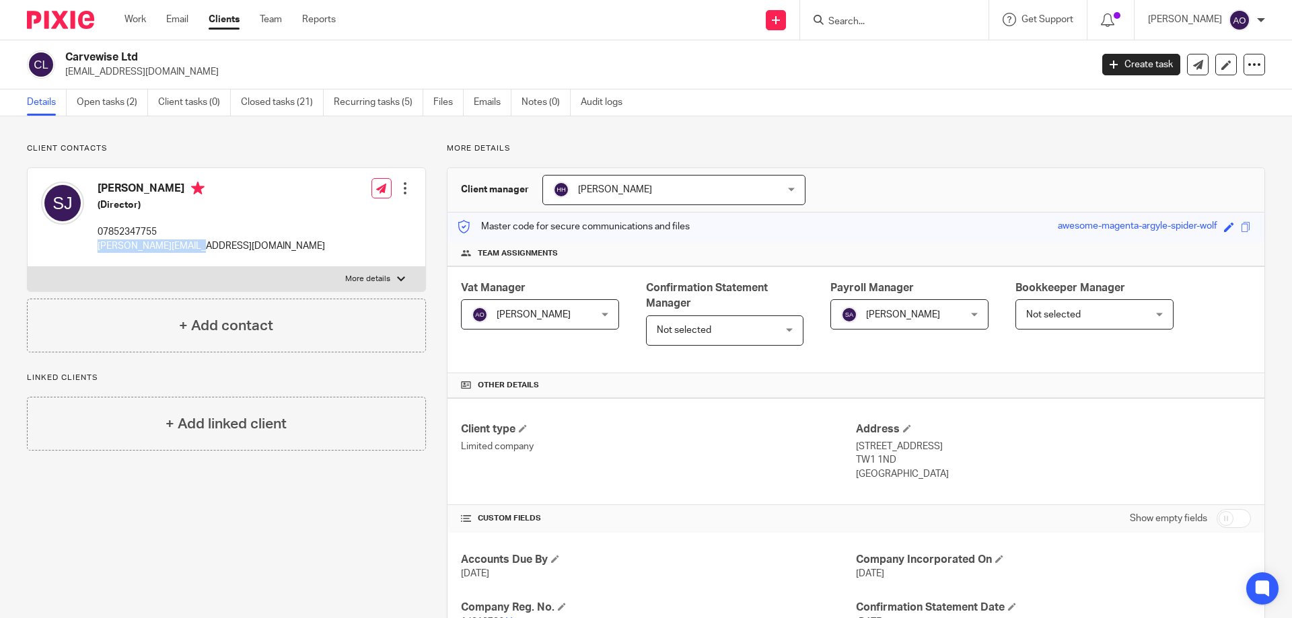
drag, startPoint x: 194, startPoint y: 246, endPoint x: 91, endPoint y: 245, distance: 102.9
click at [91, 245] on div "Stuart Jones (Director) 07852347755 stuart@carvewise.com" at bounding box center [183, 217] width 284 height 85
copy p "stuart@carvewise.com"
